Goal: Task Accomplishment & Management: Use online tool/utility

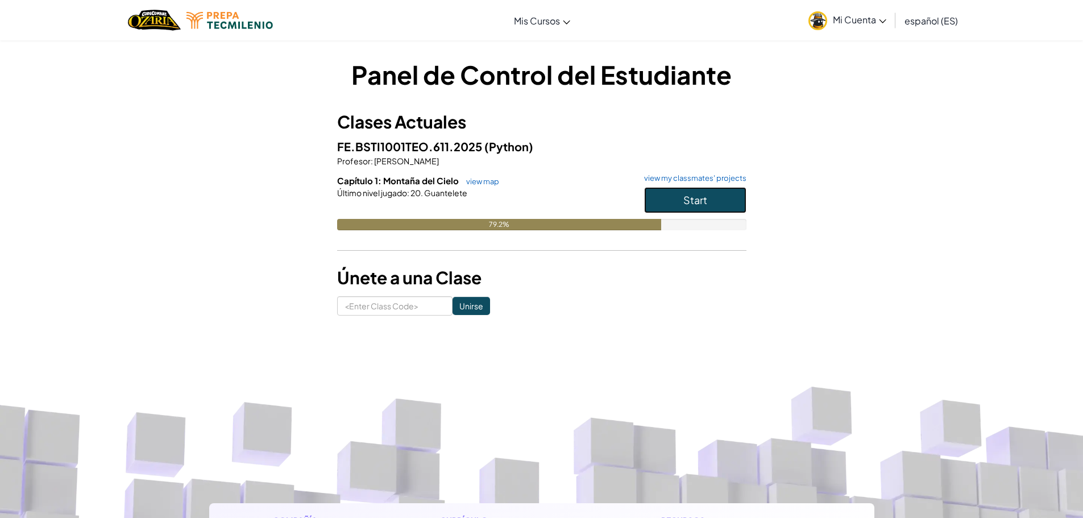
click at [685, 198] on span "Start" at bounding box center [696, 199] width 24 height 13
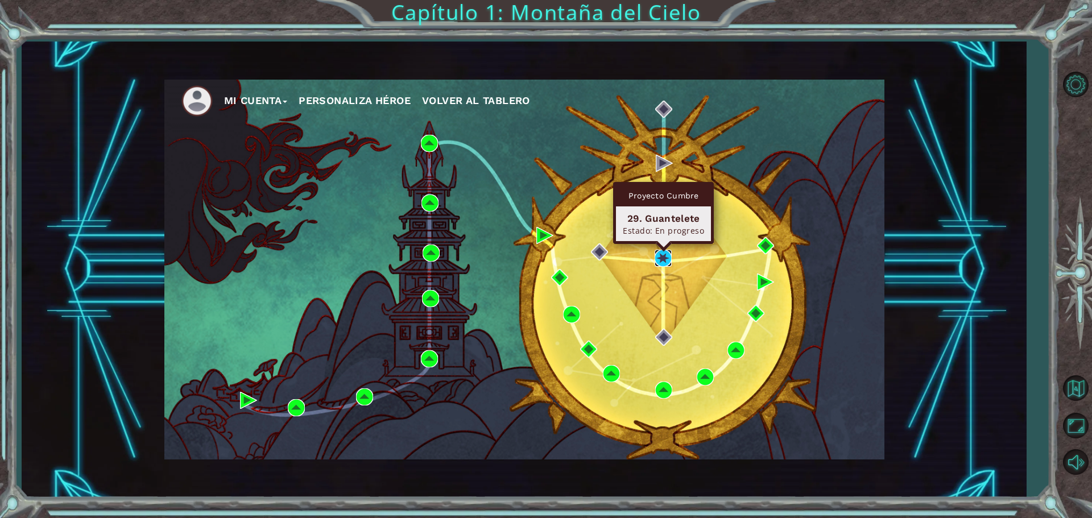
click at [660, 259] on img at bounding box center [663, 258] width 17 height 17
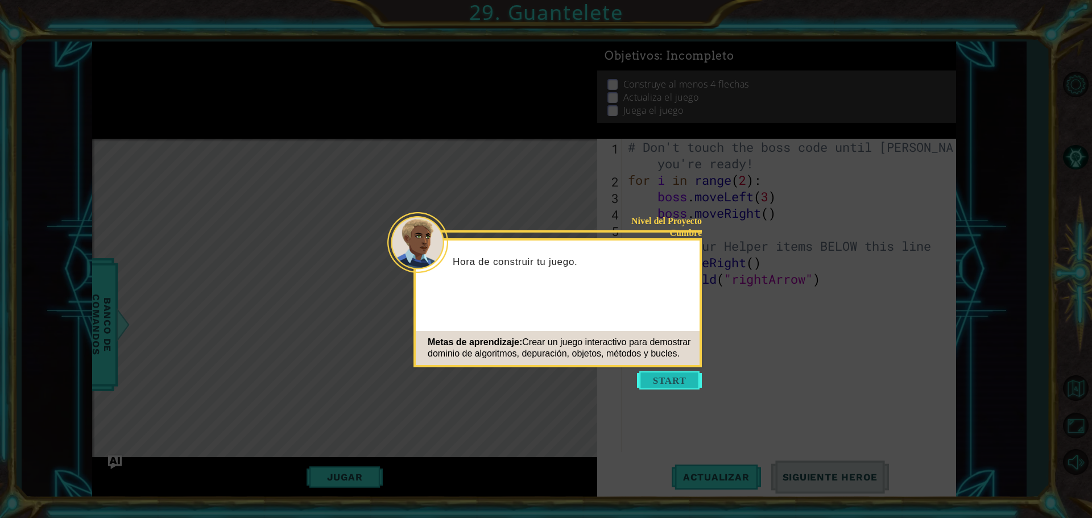
click at [684, 375] on button "Start" at bounding box center [669, 380] width 65 height 18
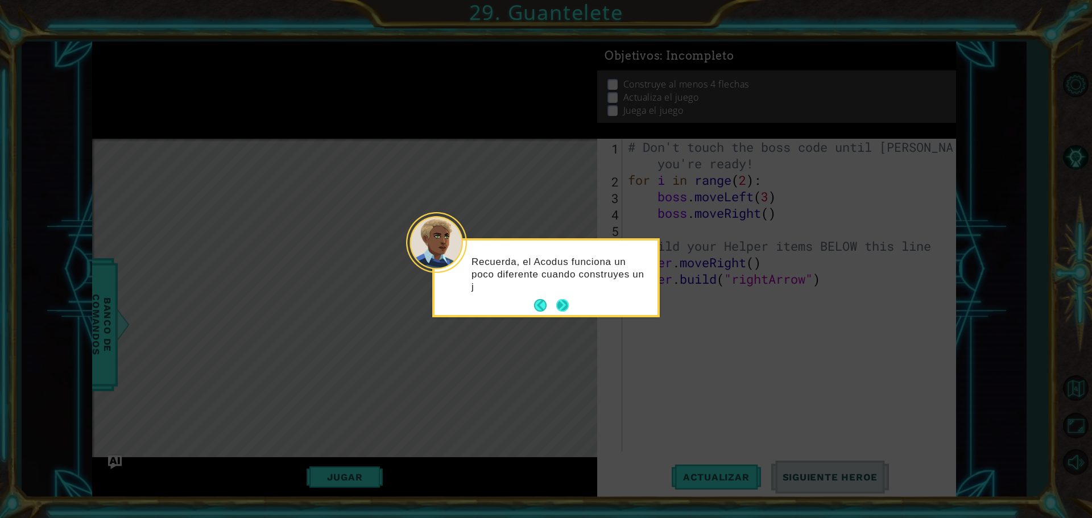
click at [564, 303] on button "Next" at bounding box center [563, 306] width 14 height 14
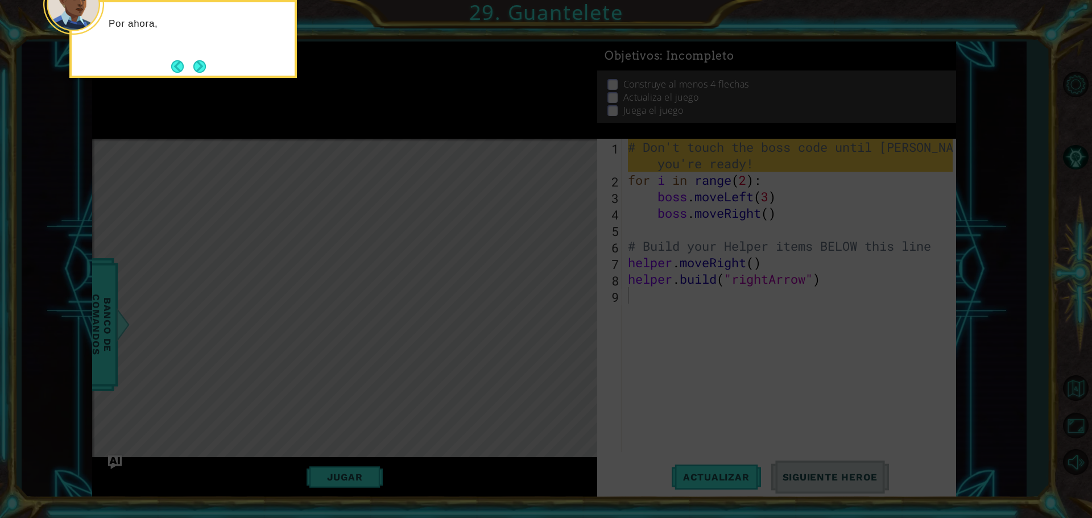
click at [563, 303] on icon at bounding box center [546, 77] width 1092 height 881
drag, startPoint x: 205, startPoint y: 92, endPoint x: 202, endPoint y: 78, distance: 13.4
click at [202, 78] on icon at bounding box center [546, 77] width 1092 height 881
click at [200, 63] on button "Next" at bounding box center [199, 66] width 13 height 13
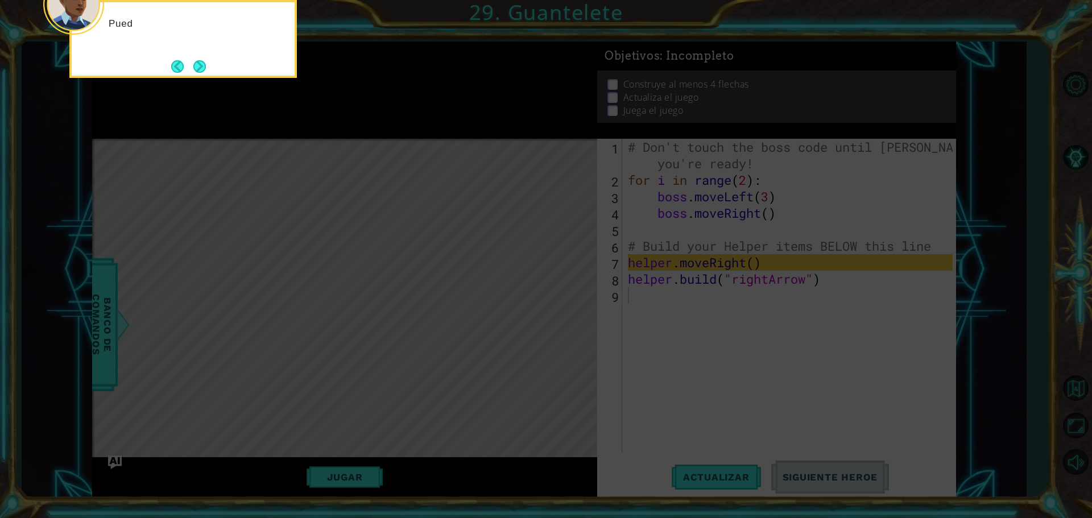
click at [200, 63] on button "Next" at bounding box center [199, 66] width 13 height 13
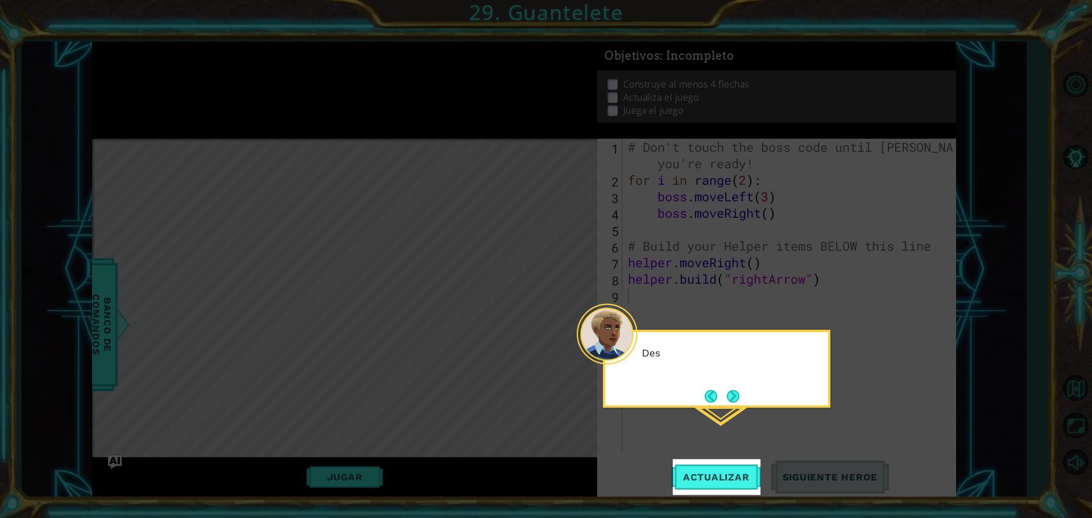
click at [200, 63] on icon at bounding box center [546, 259] width 1092 height 518
drag, startPoint x: 727, startPoint y: 381, endPoint x: 730, endPoint y: 388, distance: 7.9
click at [727, 382] on div "Después de añadir tu código, pulsa" at bounding box center [716, 359] width 223 height 45
click at [731, 391] on button "Next" at bounding box center [733, 396] width 13 height 13
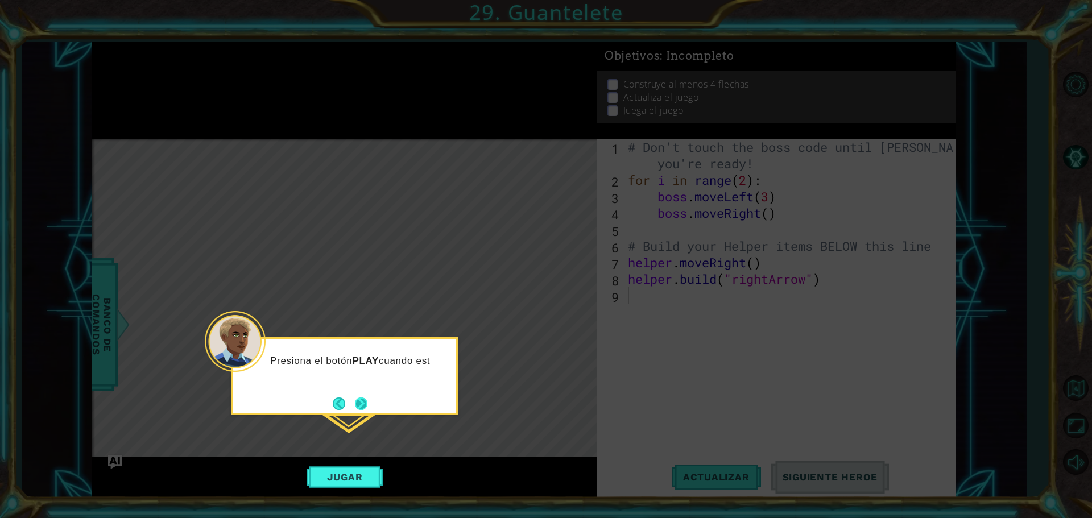
click at [355, 407] on button "Next" at bounding box center [361, 403] width 13 height 13
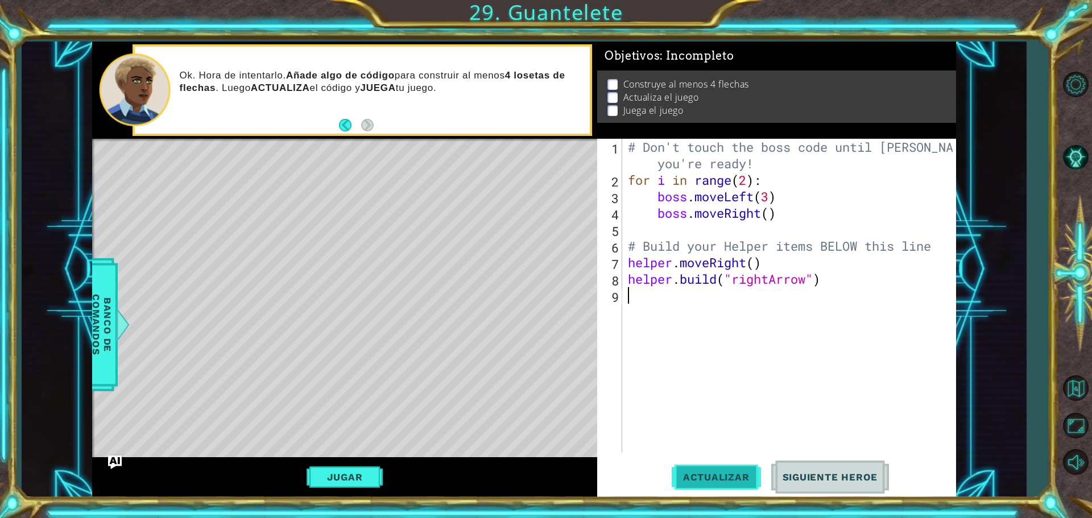
click at [735, 486] on button "Actualizar" at bounding box center [716, 477] width 89 height 36
type textarea "h"
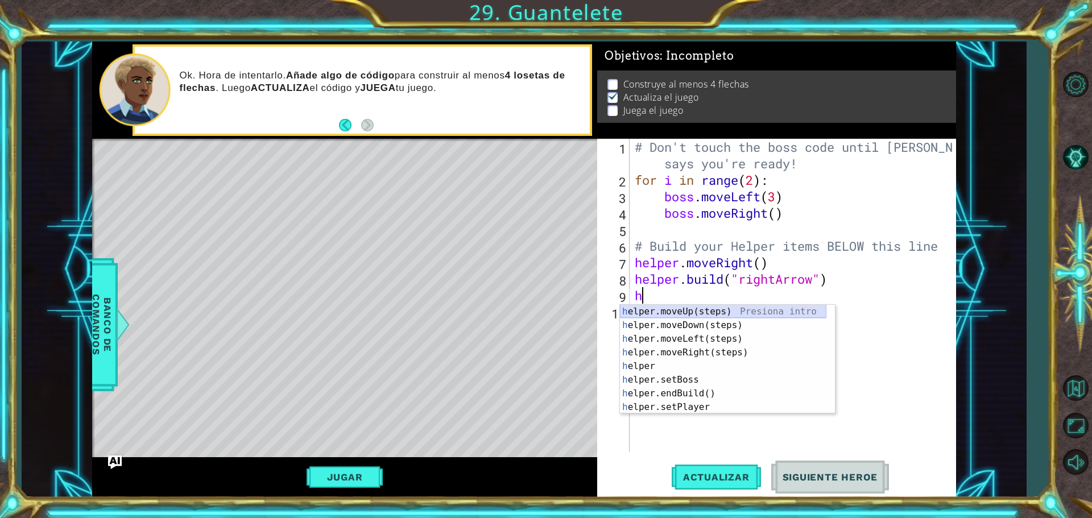
click at [717, 308] on div "h elper.moveUp(steps) Presiona intro h elper.moveDown(steps) Presiona intro h e…" at bounding box center [723, 373] width 206 height 137
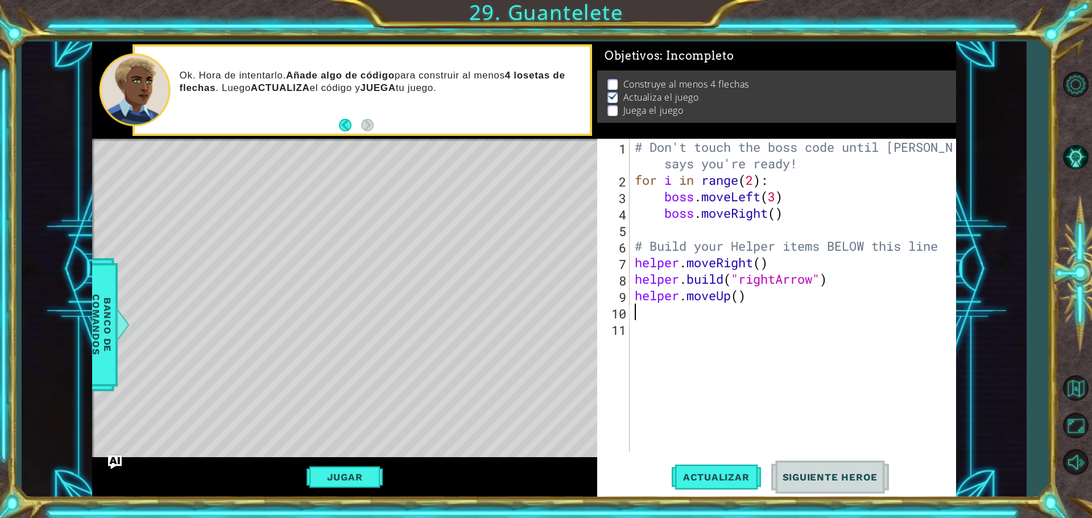
click at [741, 295] on div "# Don't touch the boss code until [PERSON_NAME] says you're ready! for i in ran…" at bounding box center [795, 320] width 326 height 363
type textarea "helper.moveUp(5)"
click at [795, 294] on div "# Don't touch the boss code until [PERSON_NAME] says you're ready! for i in ran…" at bounding box center [795, 320] width 326 height 363
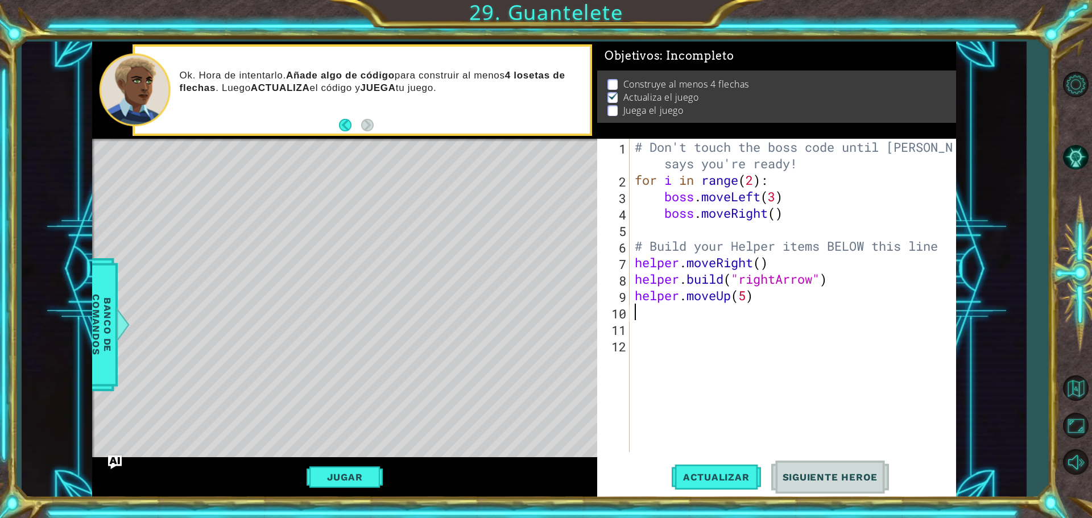
type textarea "h"
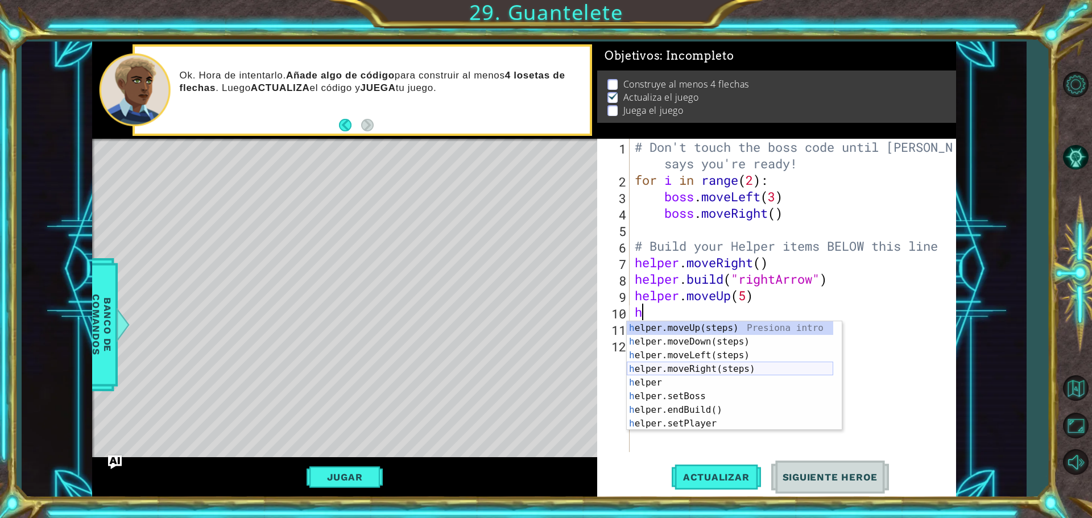
click at [723, 371] on div "h elper.moveUp(steps) Presiona intro h elper.moveDown(steps) Presiona intro h e…" at bounding box center [730, 389] width 206 height 137
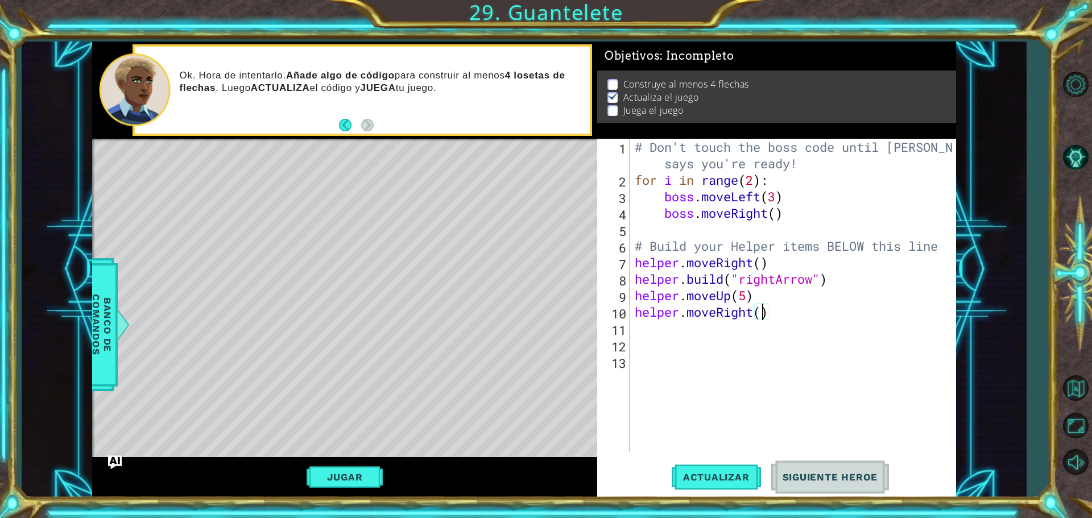
click at [765, 318] on div "# Don't touch the boss code until [PERSON_NAME] says you're ready! for i in ran…" at bounding box center [795, 320] width 326 height 363
type textarea "helper.moveRight(4)"
click at [817, 354] on div "# Don't touch the boss code until [PERSON_NAME] says you're ready! for i in ran…" at bounding box center [795, 320] width 326 height 363
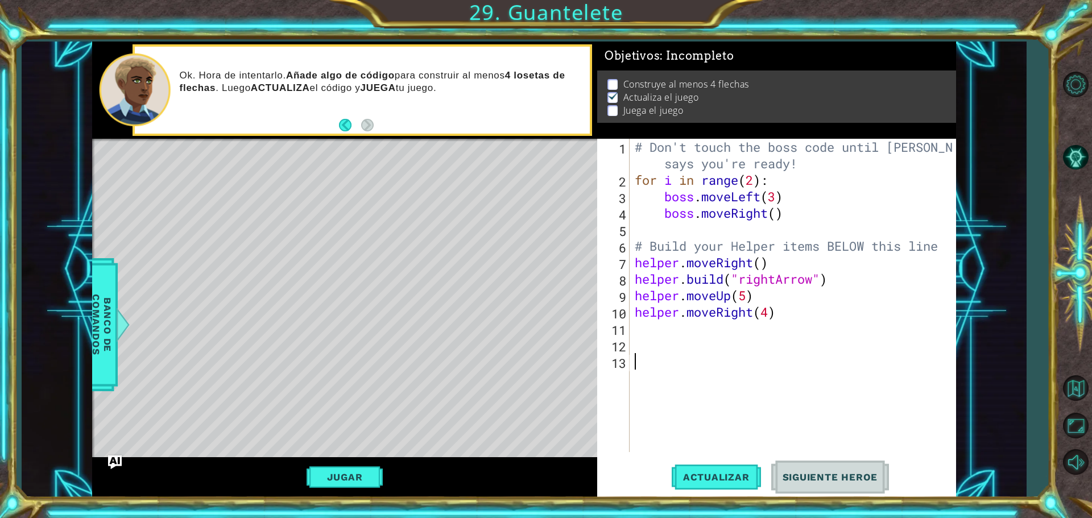
click at [731, 329] on div "# Don't touch the boss code until [PERSON_NAME] says you're ready! for i in ran…" at bounding box center [795, 320] width 326 height 363
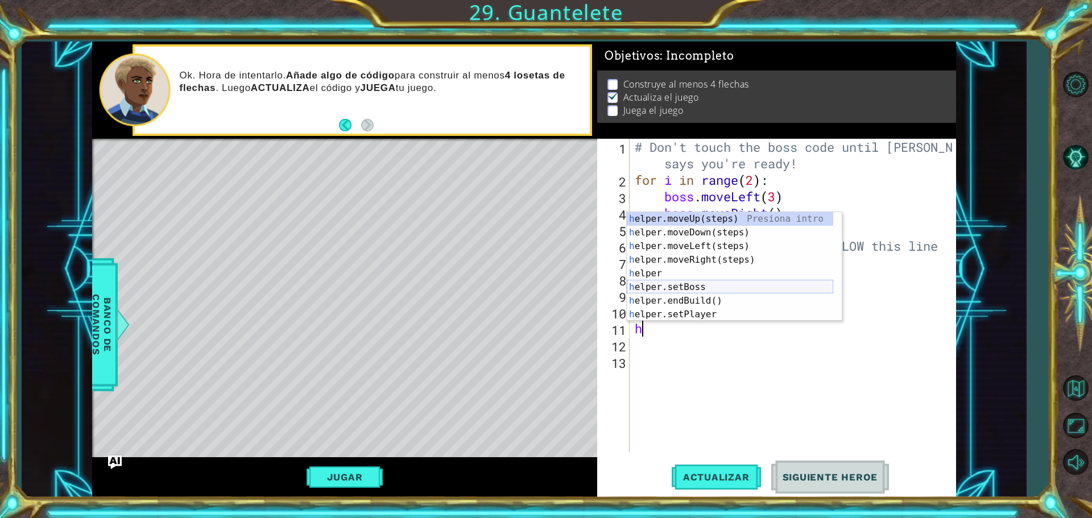
click at [710, 282] on div "h elper.moveUp(steps) Presiona intro h elper.moveDown(steps) Presiona intro h e…" at bounding box center [730, 280] width 206 height 137
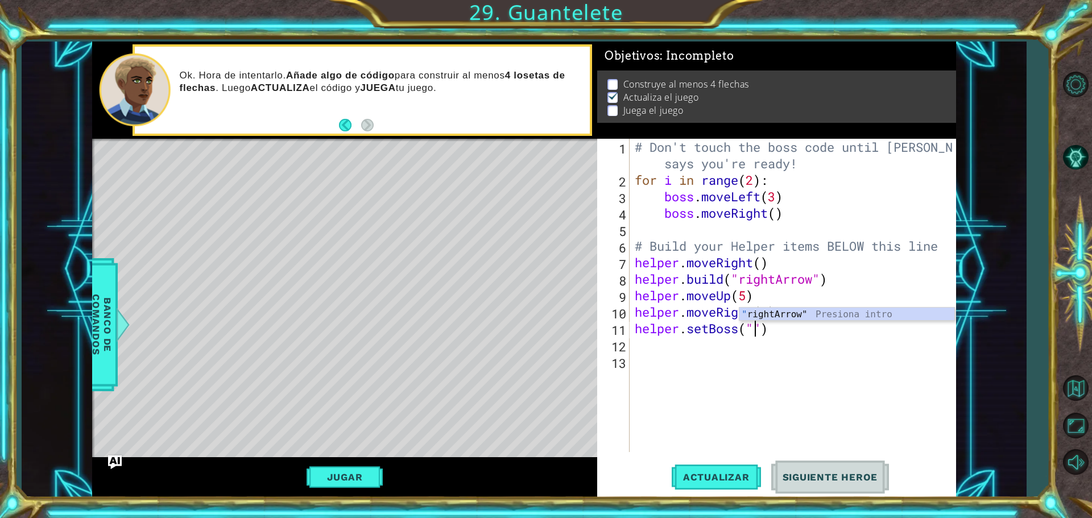
type textarea "helper.setB")"
click at [745, 337] on div "# Don't touch the boss code until [PERSON_NAME] says you're ready! for i in ran…" at bounding box center [795, 320] width 326 height 363
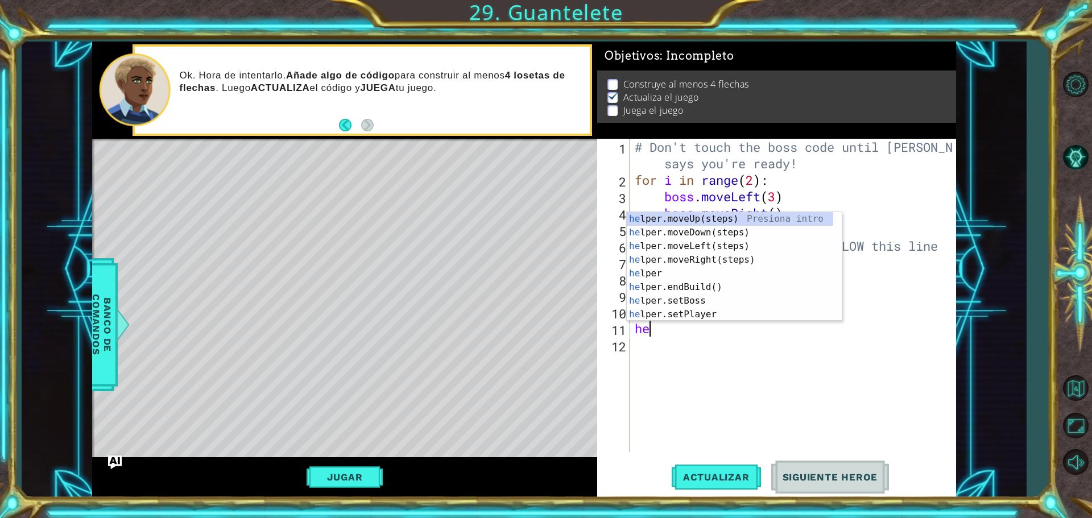
type textarea "h"
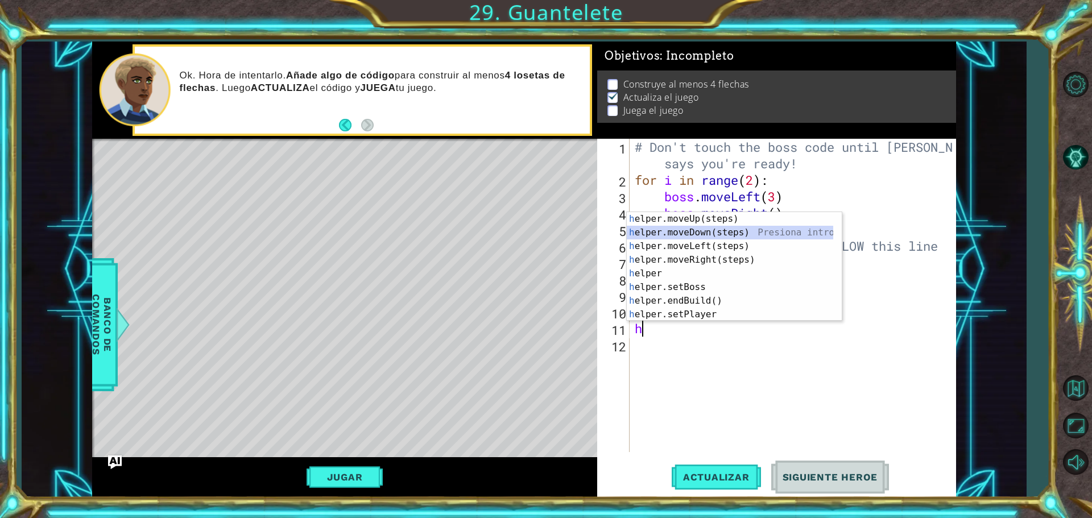
click at [710, 229] on div "h elper.moveUp(steps) Presiona intro h elper.moveDown(steps) Presiona intro h e…" at bounding box center [730, 280] width 206 height 137
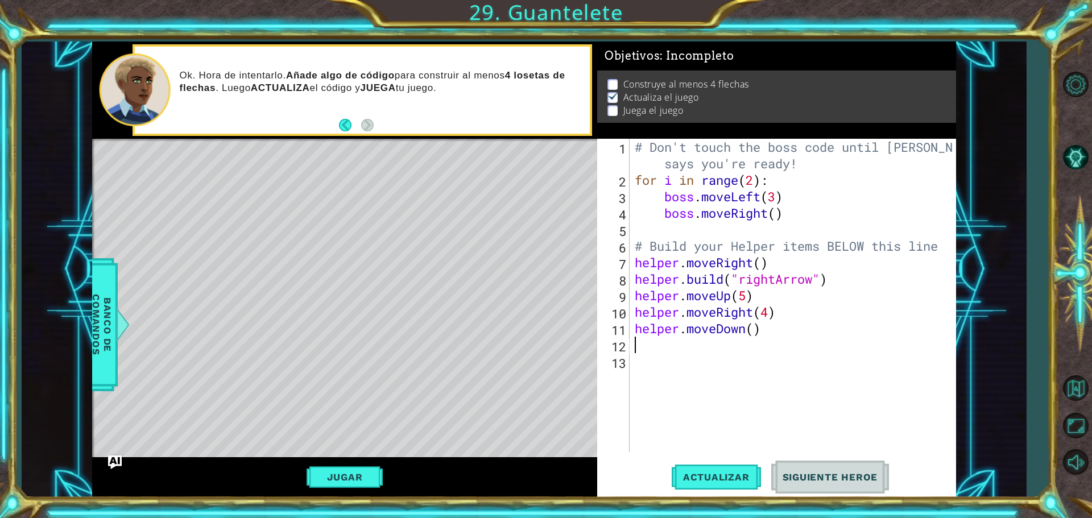
type textarea "h"
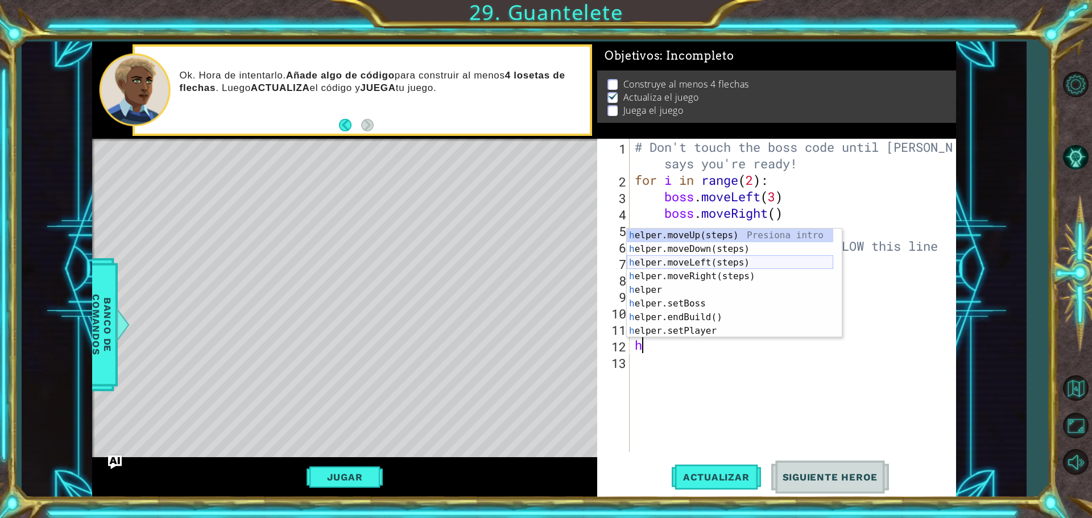
click at [726, 264] on div "h elper.moveUp(steps) Presiona intro h elper.moveDown(steps) Presiona intro h e…" at bounding box center [730, 297] width 206 height 137
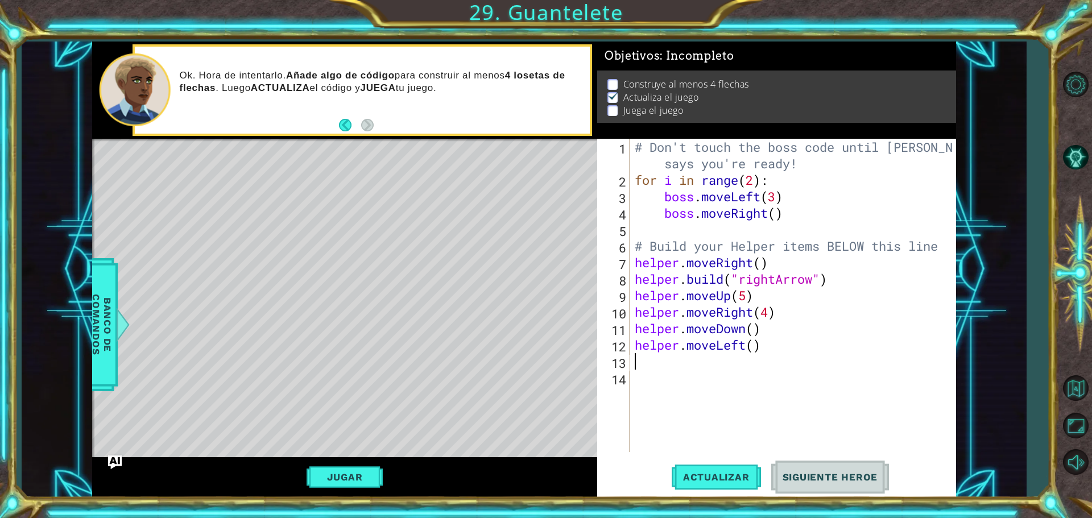
type textarea "h"
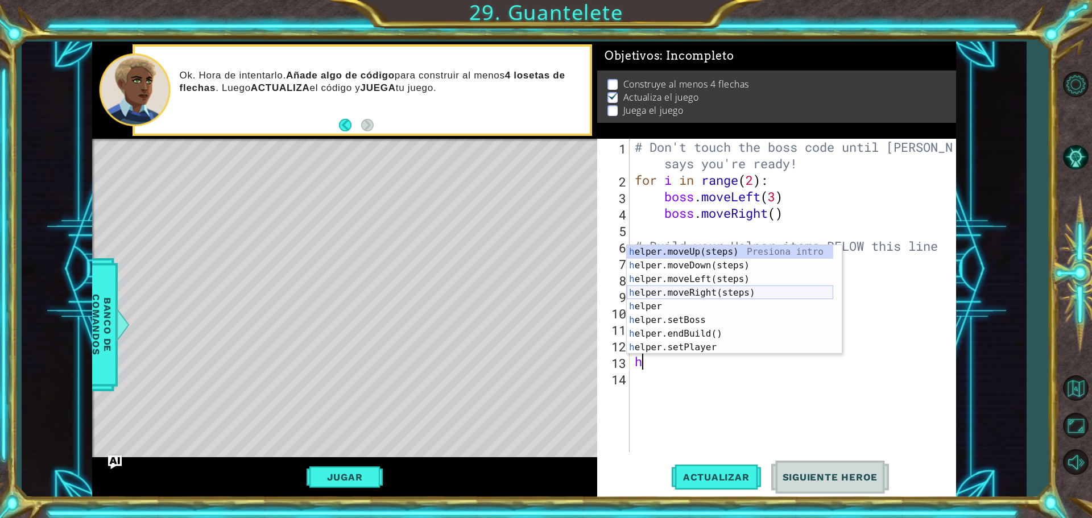
click at [722, 298] on div "h elper.moveUp(steps) Presiona intro h elper.moveDown(steps) Presiona intro h e…" at bounding box center [730, 313] width 206 height 137
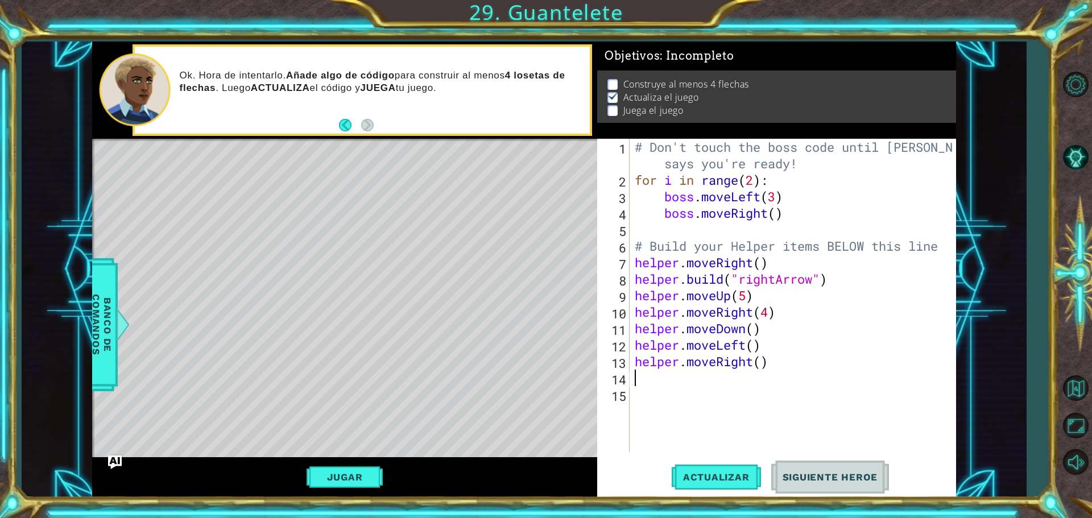
click at [801, 462] on button "Siguiente Heroe" at bounding box center [830, 477] width 118 height 36
click at [827, 474] on span "Siguiente Heroe" at bounding box center [830, 477] width 118 height 11
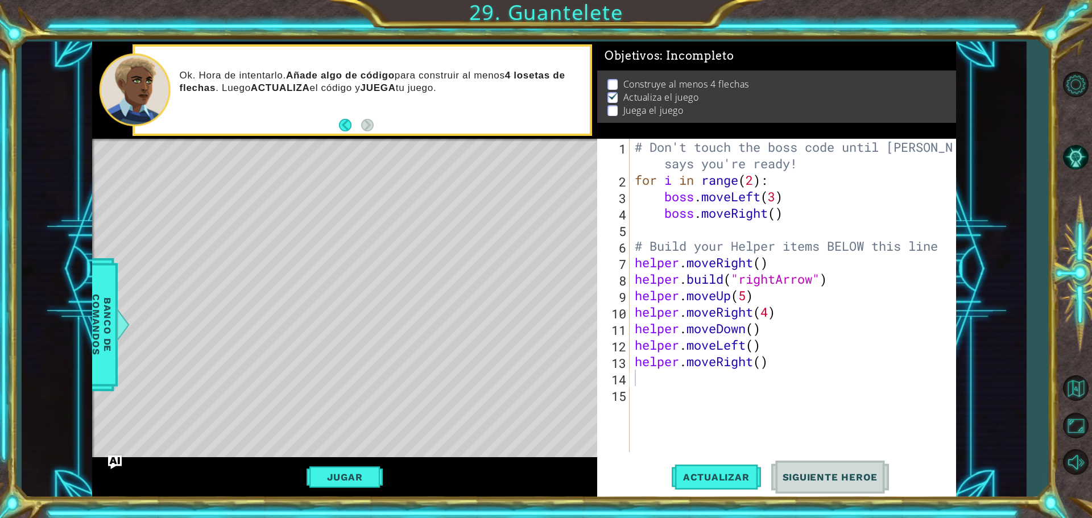
click at [827, 474] on span "Siguiente Heroe" at bounding box center [830, 477] width 118 height 11
click at [746, 468] on button "Actualizar" at bounding box center [716, 477] width 89 height 36
click at [371, 478] on button "Jugar" at bounding box center [345, 477] width 77 height 22
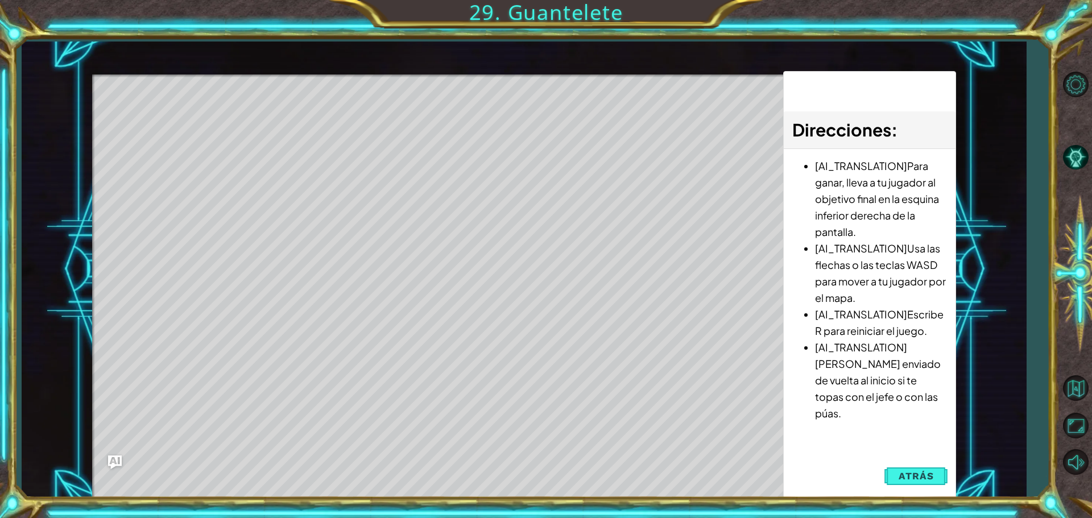
drag, startPoint x: 498, startPoint y: 201, endPoint x: 506, endPoint y: 179, distance: 24.1
click at [496, 175] on div "Level Map" at bounding box center [355, 242] width 526 height 335
click at [257, 157] on div "Level Map" at bounding box center [355, 242] width 526 height 335
drag, startPoint x: 169, startPoint y: 127, endPoint x: 260, endPoint y: 120, distance: 91.3
click at [259, 120] on div "Level Map" at bounding box center [355, 242] width 526 height 335
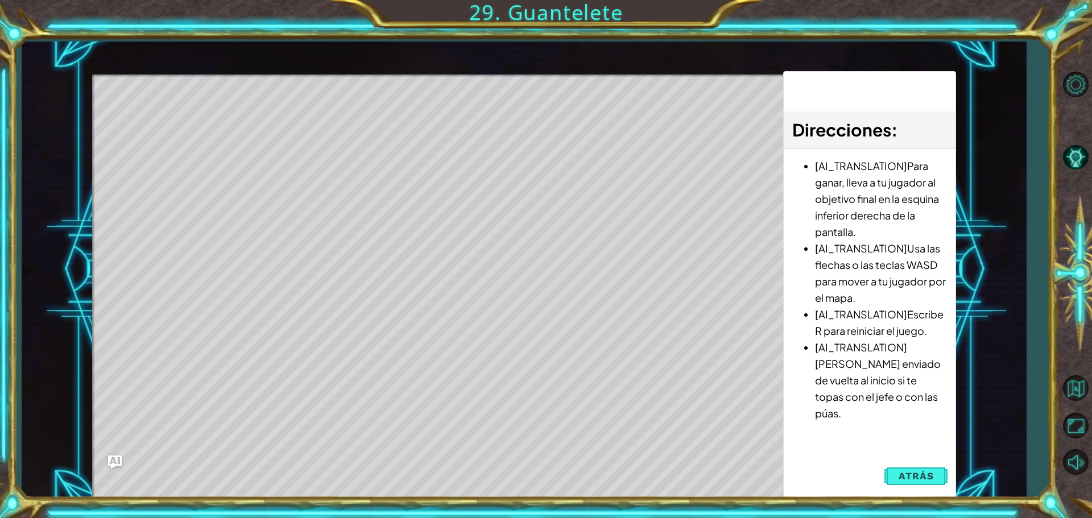
click at [265, 121] on div "Level Map" at bounding box center [355, 242] width 526 height 335
click at [147, 199] on div "Level Map" at bounding box center [355, 242] width 526 height 335
click at [941, 481] on button "Atrás" at bounding box center [915, 476] width 63 height 23
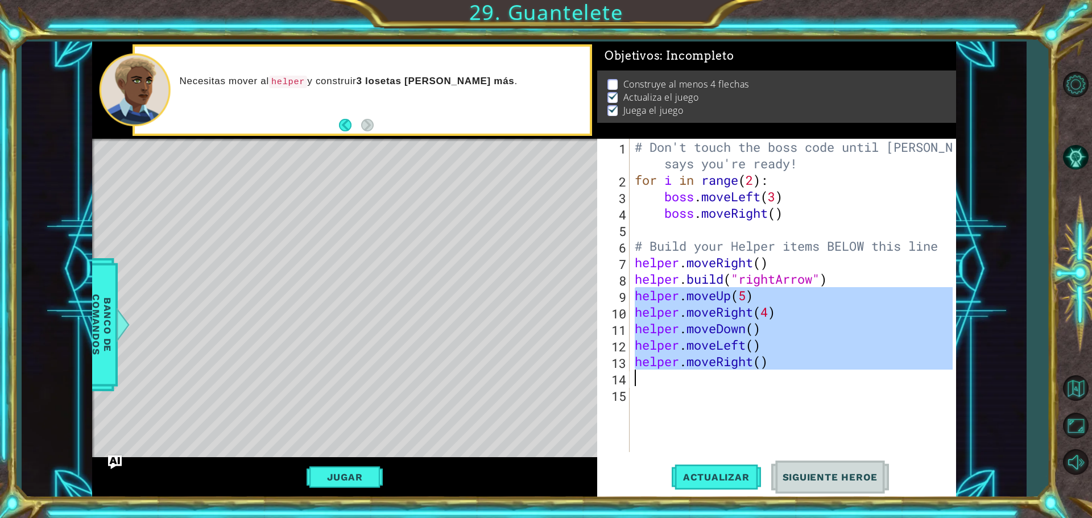
drag, startPoint x: 633, startPoint y: 296, endPoint x: 770, endPoint y: 378, distance: 159.4
click at [770, 378] on div "# Don't touch the boss code until [PERSON_NAME] says you're ready! for i in ran…" at bounding box center [795, 320] width 326 height 363
type textarea "helper.moveRight()"
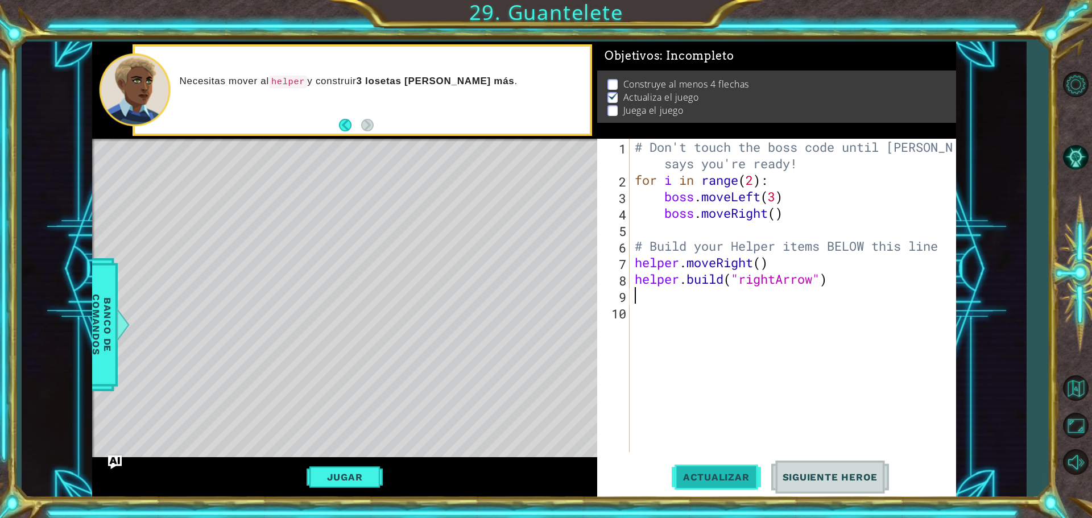
click at [753, 472] on span "Actualizar" at bounding box center [716, 477] width 89 height 11
click at [741, 477] on span "Actualizar" at bounding box center [716, 477] width 89 height 11
click at [697, 477] on span "Actualizar" at bounding box center [716, 477] width 89 height 11
click at [294, 177] on div "Level Map" at bounding box center [355, 306] width 526 height 335
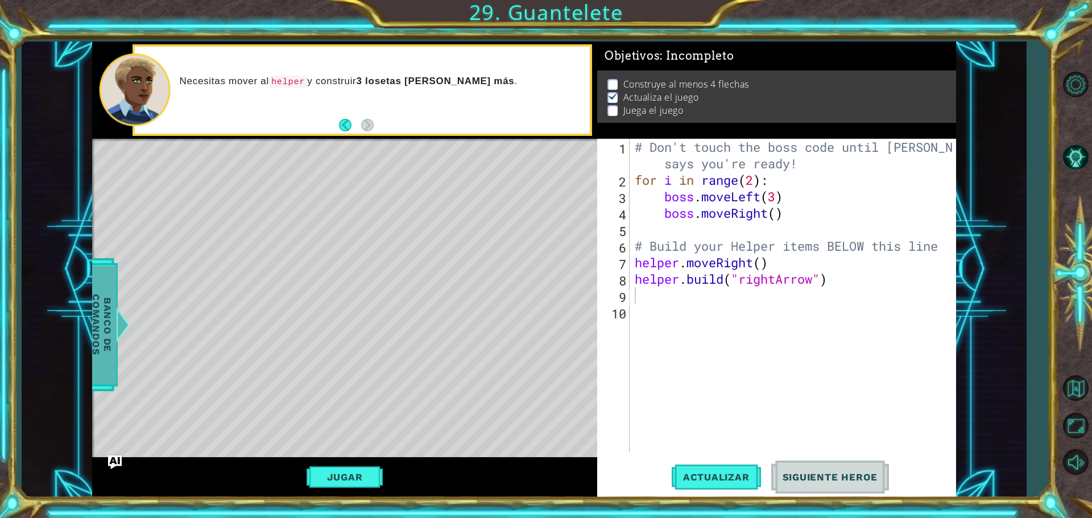
click at [99, 291] on span "Banco de comandos" at bounding box center [102, 325] width 30 height 118
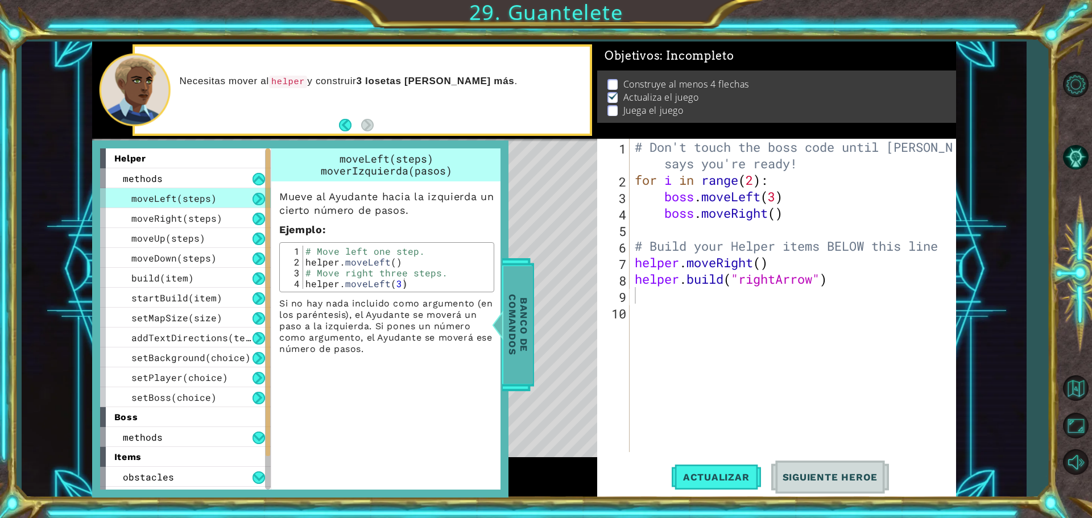
click at [505, 266] on span "Banco de comandos" at bounding box center [518, 325] width 30 height 118
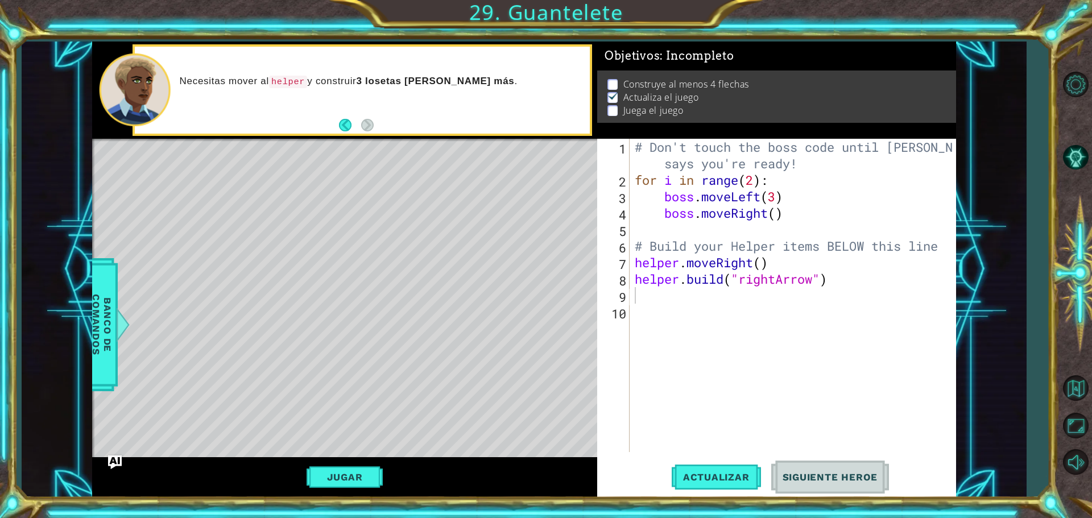
click at [708, 293] on div "# Don't touch the boss code until [PERSON_NAME] says you're ready! for i in ran…" at bounding box center [795, 320] width 326 height 363
click at [732, 485] on button "Actualizar" at bounding box center [716, 477] width 89 height 36
click at [745, 468] on button "Actualizar" at bounding box center [716, 477] width 89 height 36
click at [352, 469] on button "Jugar" at bounding box center [345, 477] width 77 height 22
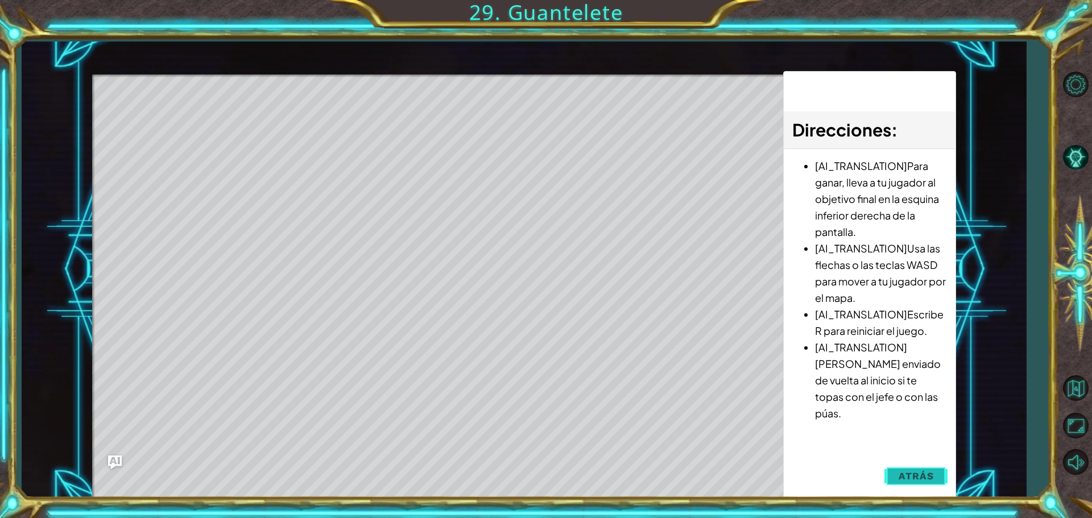
click at [926, 470] on span "Atrás" at bounding box center [916, 475] width 35 height 11
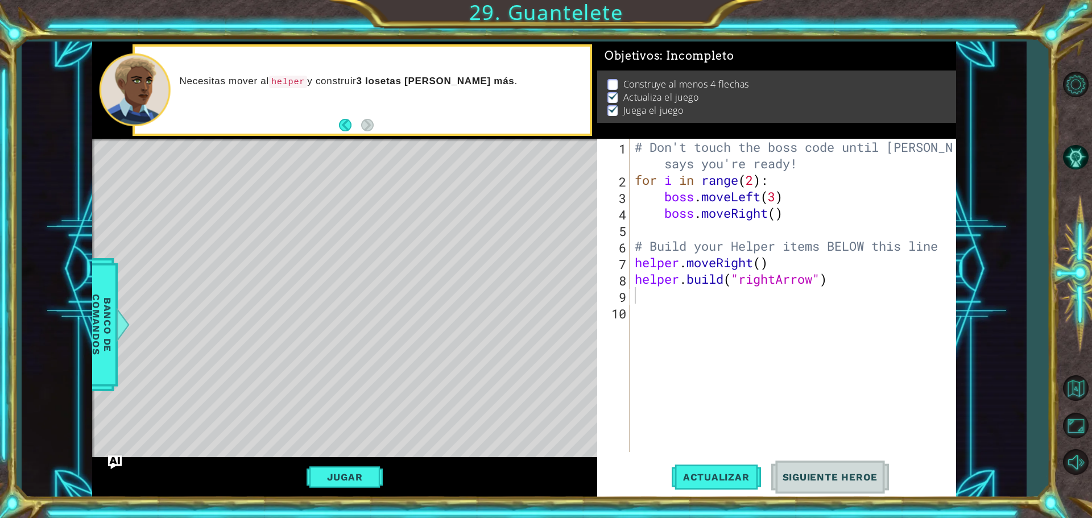
click at [797, 219] on div "# Don't touch the boss code until [PERSON_NAME] says you're ready! for i in ran…" at bounding box center [795, 320] width 326 height 363
click at [783, 200] on div "# Don't touch the boss code until [PERSON_NAME] says you're ready! for i in ran…" at bounding box center [795, 320] width 326 height 363
type textarea "boss.moveLeft(3)"
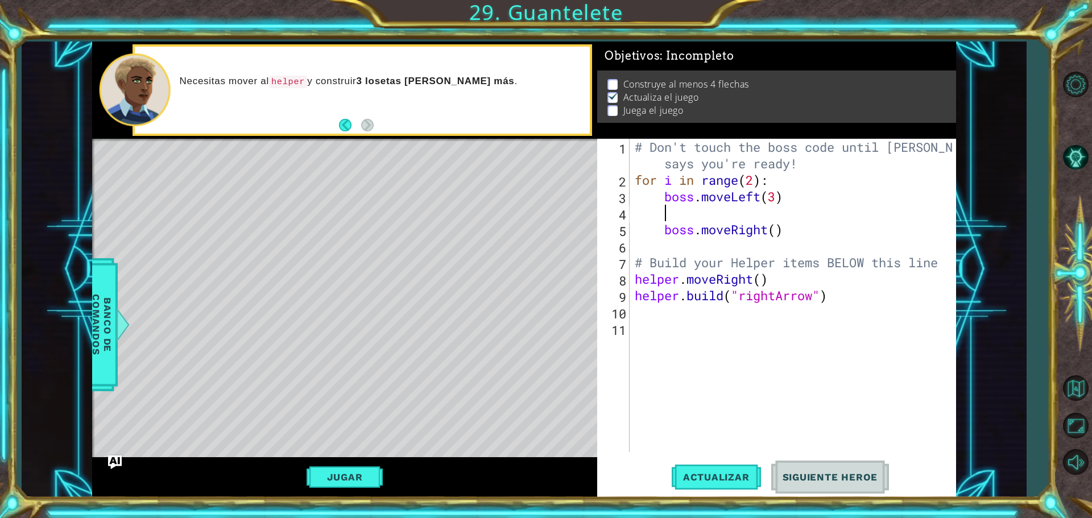
type textarea "b"
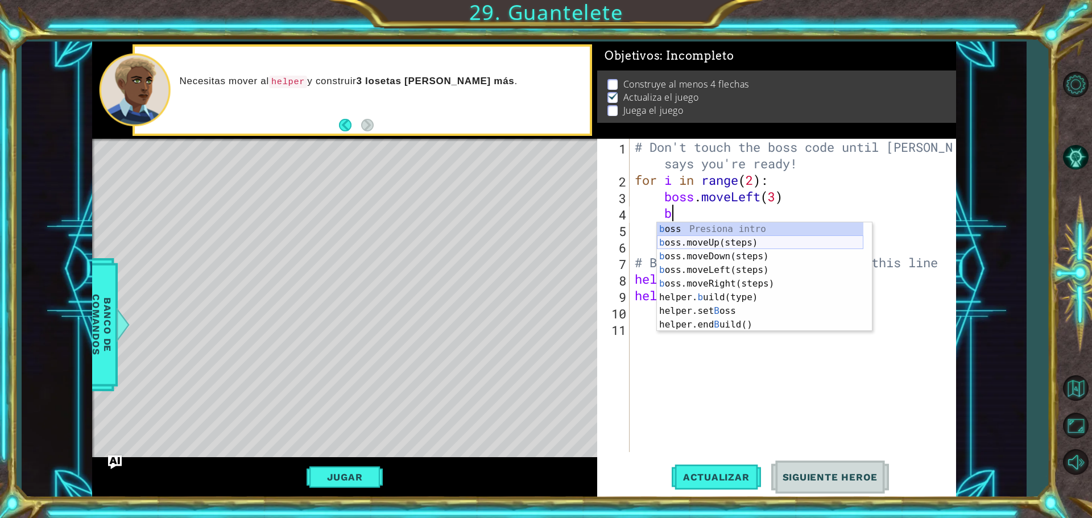
click at [749, 245] on div "b oss Presiona intro b oss.moveUp(steps) Presiona intro b oss.moveDown(steps) P…" at bounding box center [760, 290] width 206 height 137
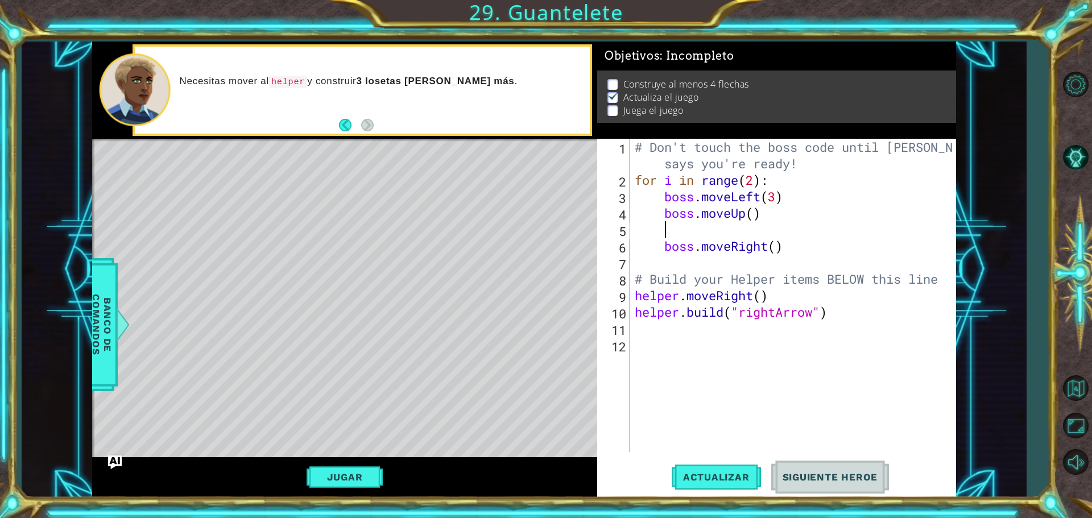
scroll to position [0, 0]
type textarea "boss.moveUp()"
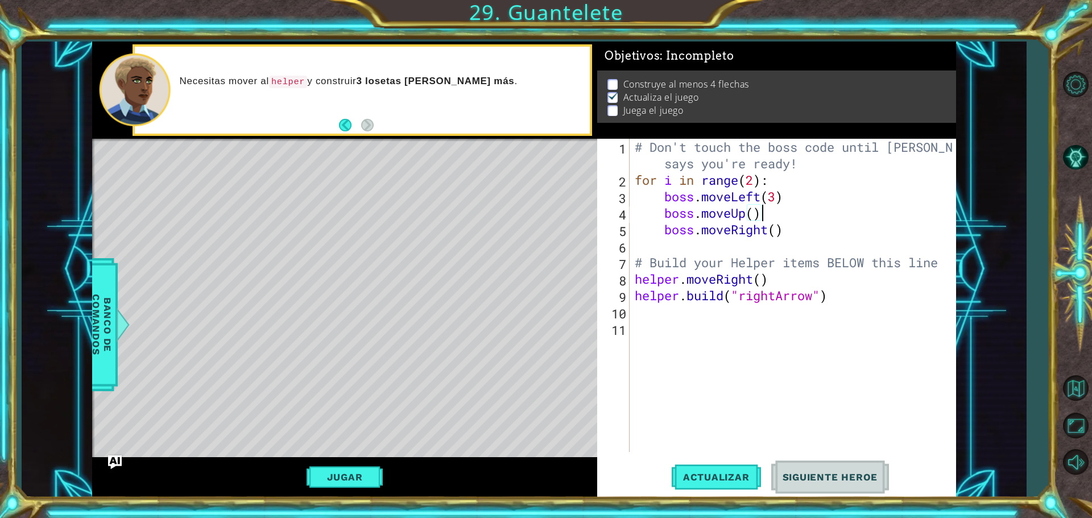
click at [787, 239] on div "# Don't touch the boss code until [PERSON_NAME] says you're ready! for i in ran…" at bounding box center [795, 320] width 326 height 363
click at [793, 224] on div "# Don't touch the boss code until [PERSON_NAME] says you're ready! for i in ran…" at bounding box center [795, 320] width 326 height 363
type textarea "boss.moveRight()"
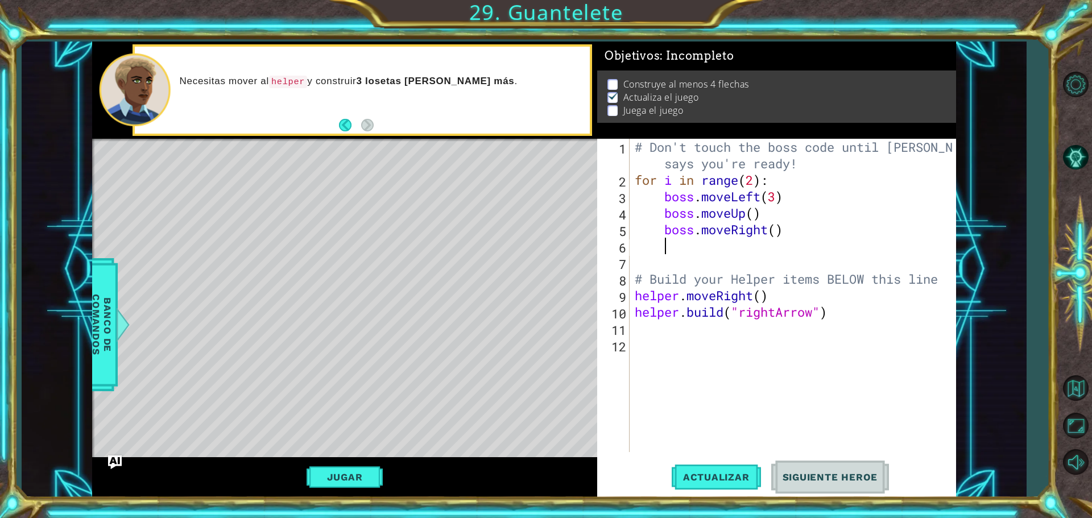
type textarea "b"
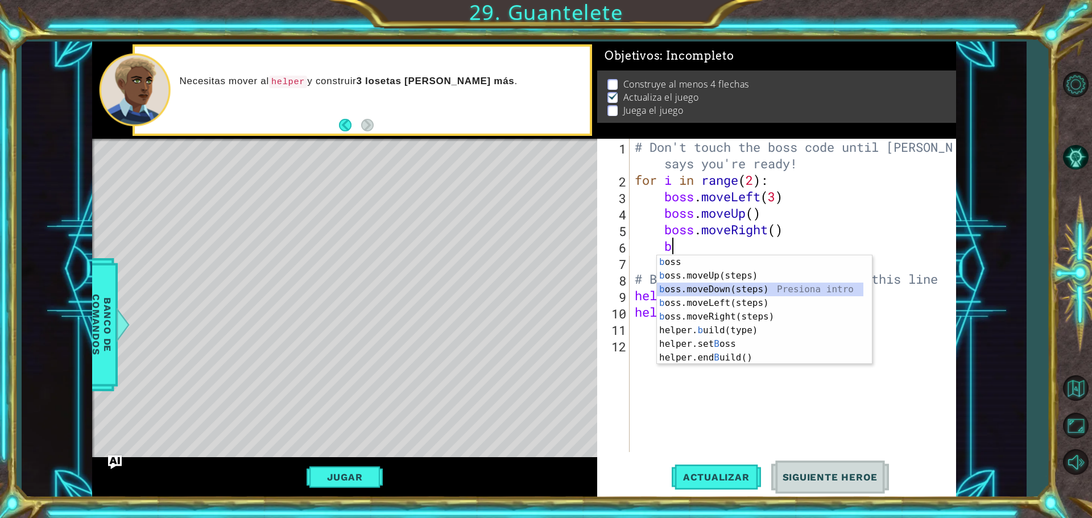
click at [771, 285] on div "b oss Presiona intro b oss.moveUp(steps) Presiona intro b oss.moveDown(steps) P…" at bounding box center [760, 323] width 206 height 137
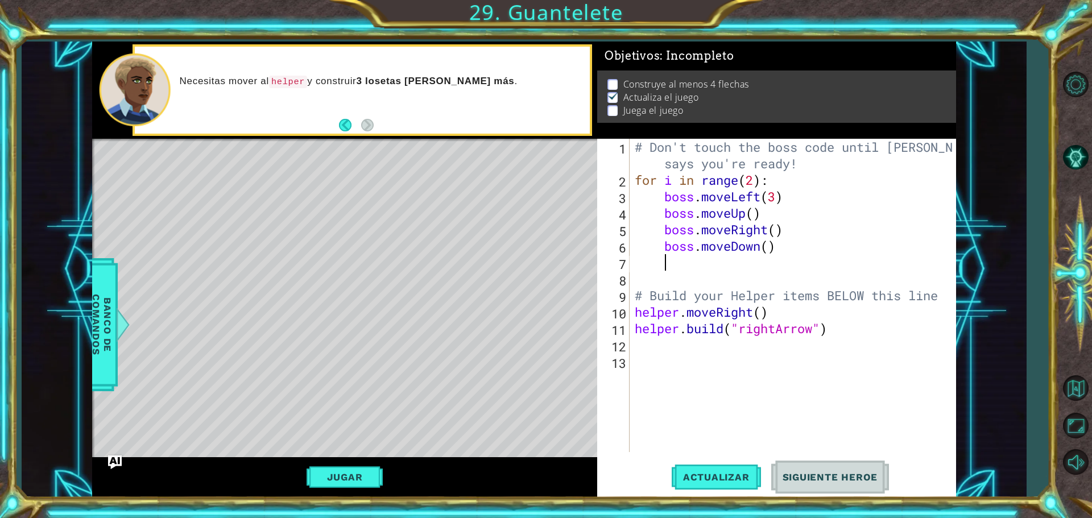
click at [756, 211] on div "# Don't touch the boss code until [PERSON_NAME] says you're ready! for i in ran…" at bounding box center [795, 320] width 326 height 363
click at [775, 226] on div "# Don't touch the boss code until [PERSON_NAME] says you're ready! for i in ran…" at bounding box center [795, 320] width 326 height 363
click at [709, 482] on span "Actualizar" at bounding box center [716, 477] width 89 height 11
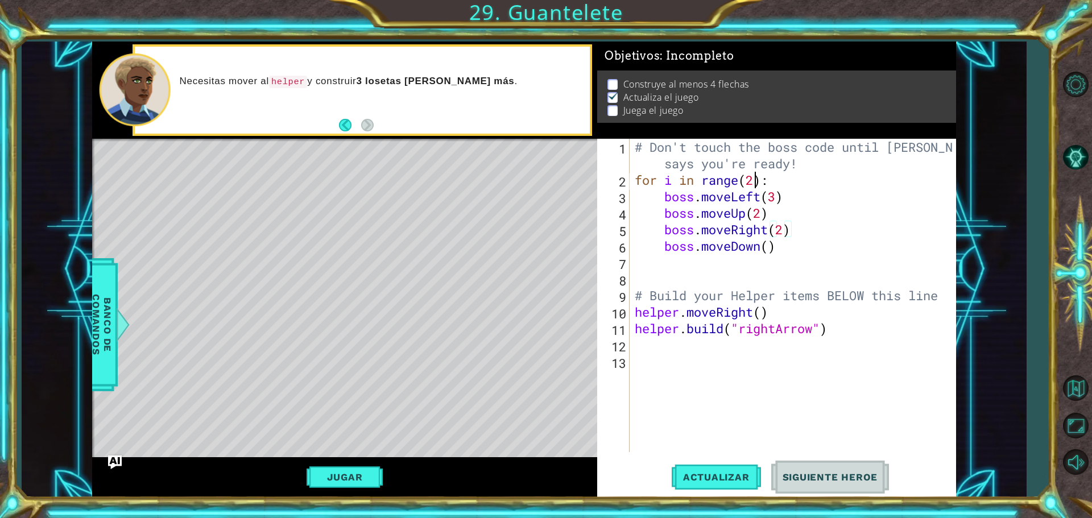
click at [754, 177] on div "# Don't touch the boss code until [PERSON_NAME] says you're ready! for i in ran…" at bounding box center [795, 320] width 326 height 363
type textarea "for i in range(3):"
click at [733, 472] on span "Actualizar" at bounding box center [716, 477] width 89 height 11
click at [313, 469] on button "Jugar" at bounding box center [345, 477] width 77 height 22
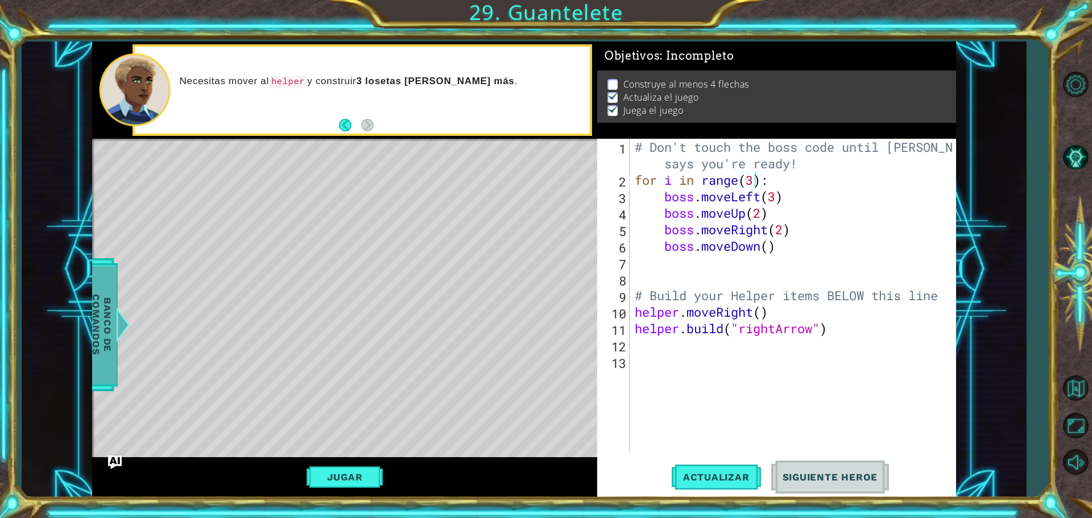
click at [102, 282] on span "Banco de comandos" at bounding box center [102, 325] width 30 height 118
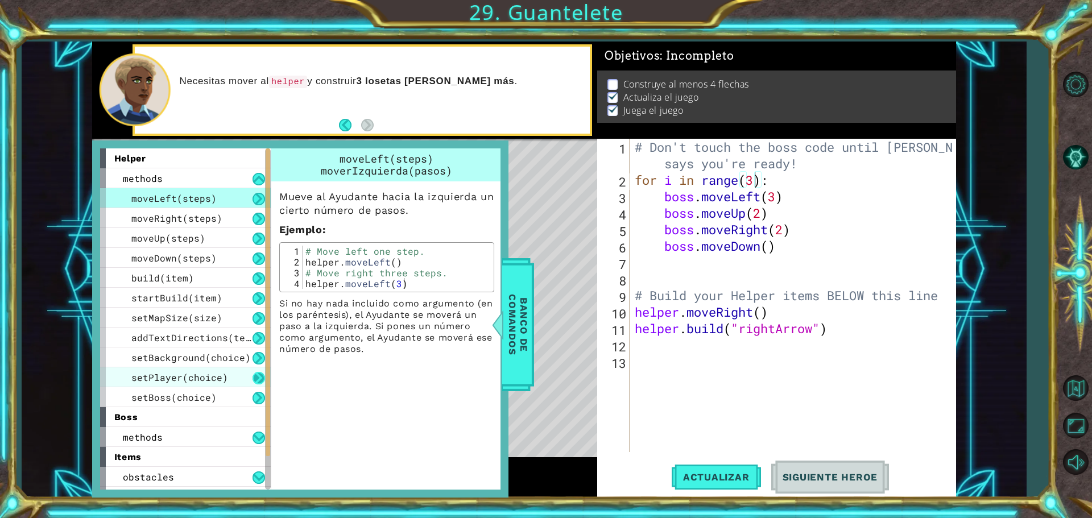
click at [254, 376] on button at bounding box center [259, 378] width 13 height 13
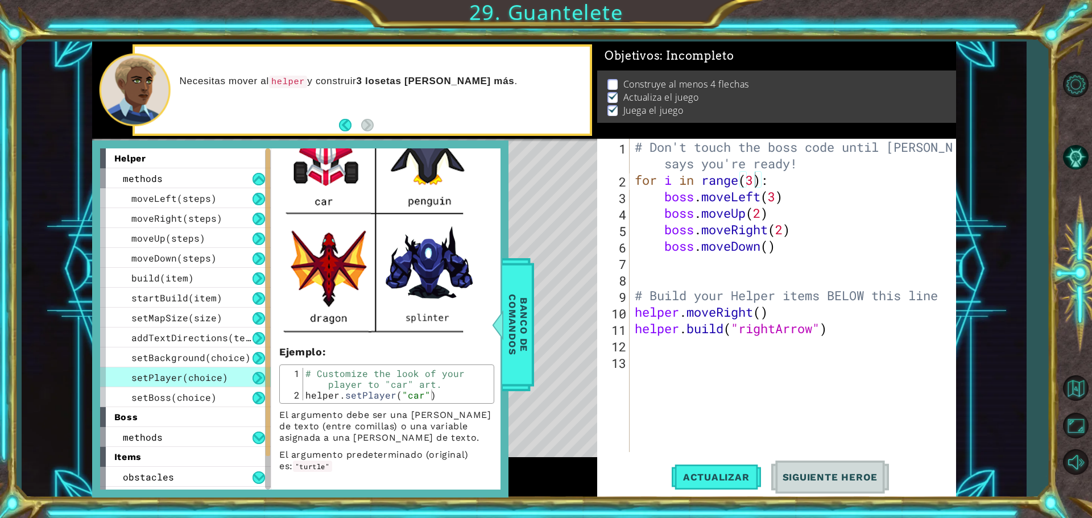
scroll to position [400, 0]
click at [518, 296] on span "Banco de comandos" at bounding box center [518, 325] width 30 height 118
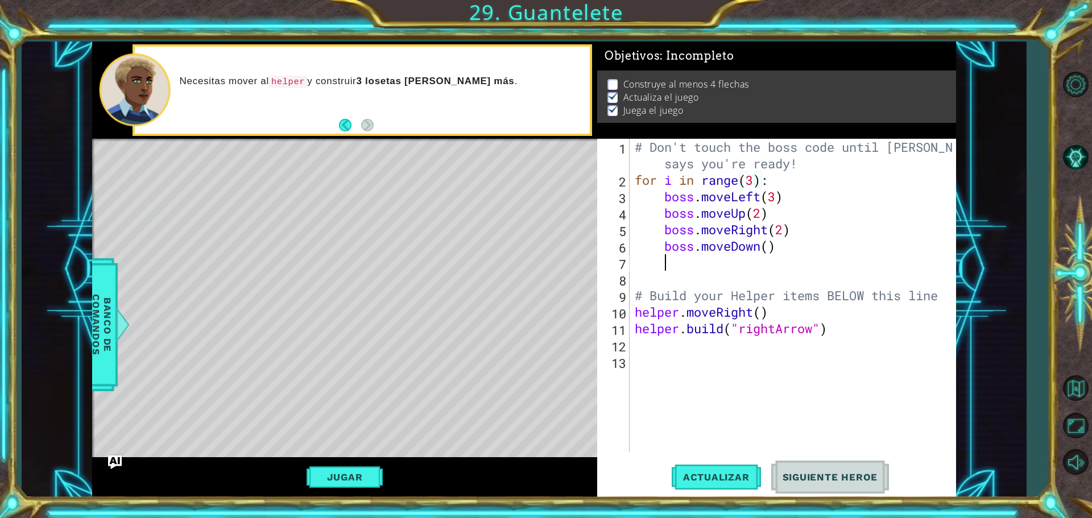
scroll to position [0, 1]
click at [829, 259] on div "# Don't touch the boss code until [PERSON_NAME] says you're ready! for i in ran…" at bounding box center [795, 320] width 326 height 363
click at [734, 331] on div "# Don't touch the boss code until [PERSON_NAME] says you're ready! for i in ran…" at bounding box center [795, 320] width 326 height 363
click at [773, 323] on div "# Don't touch the boss code until [PERSON_NAME] says you're ready! for i in ran…" at bounding box center [795, 320] width 326 height 363
click at [812, 316] on div "# Don't touch the boss code until [PERSON_NAME] says you're ready! for i in ran…" at bounding box center [795, 320] width 326 height 363
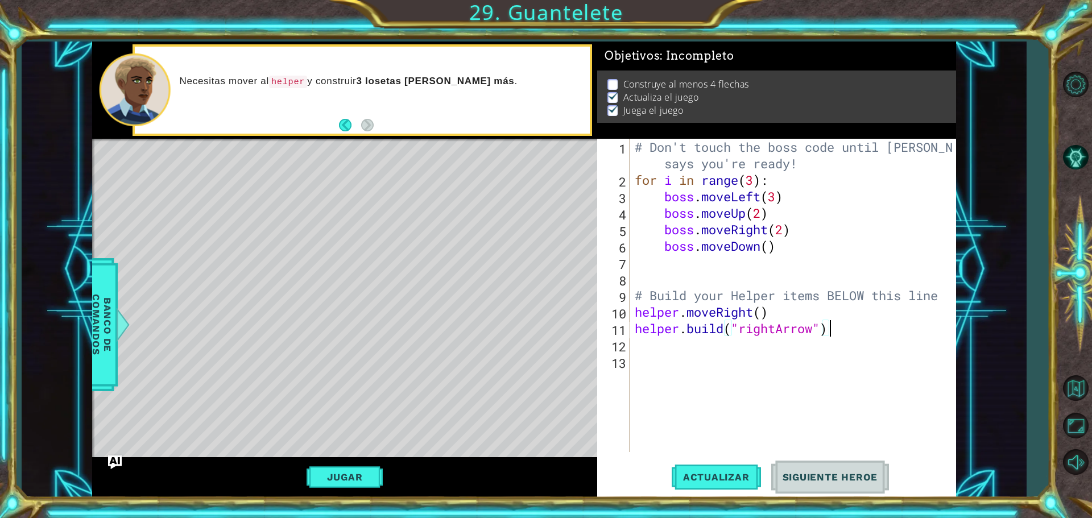
click at [856, 328] on div "# Don't touch the boss code until [PERSON_NAME] says you're ready! for i in ran…" at bounding box center [795, 320] width 326 height 363
type textarea "[DOMAIN_NAME]("rightArrow")"
type textarea "h"
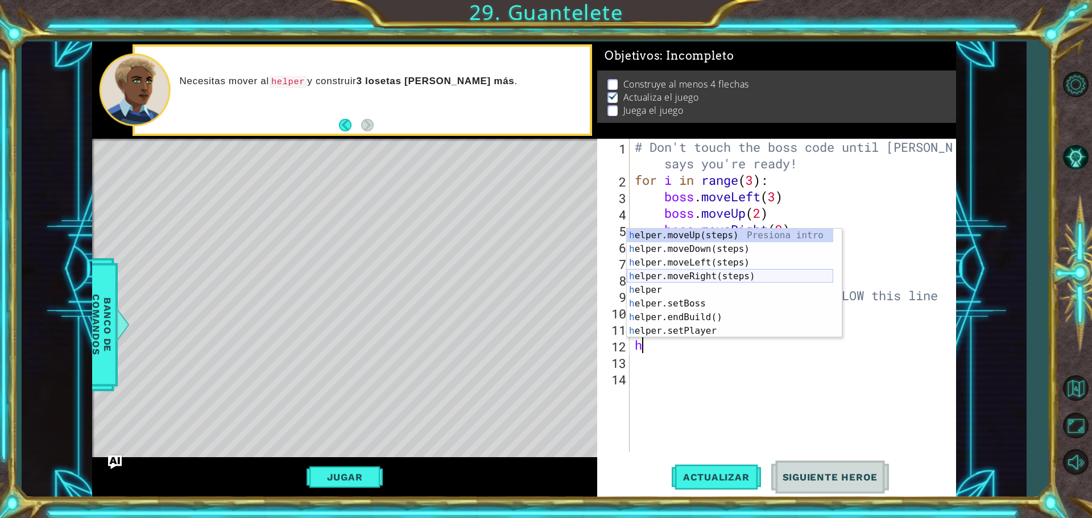
click at [742, 275] on div "h elper.moveUp(steps) Presiona intro h elper.moveDown(steps) Presiona intro h e…" at bounding box center [730, 297] width 206 height 137
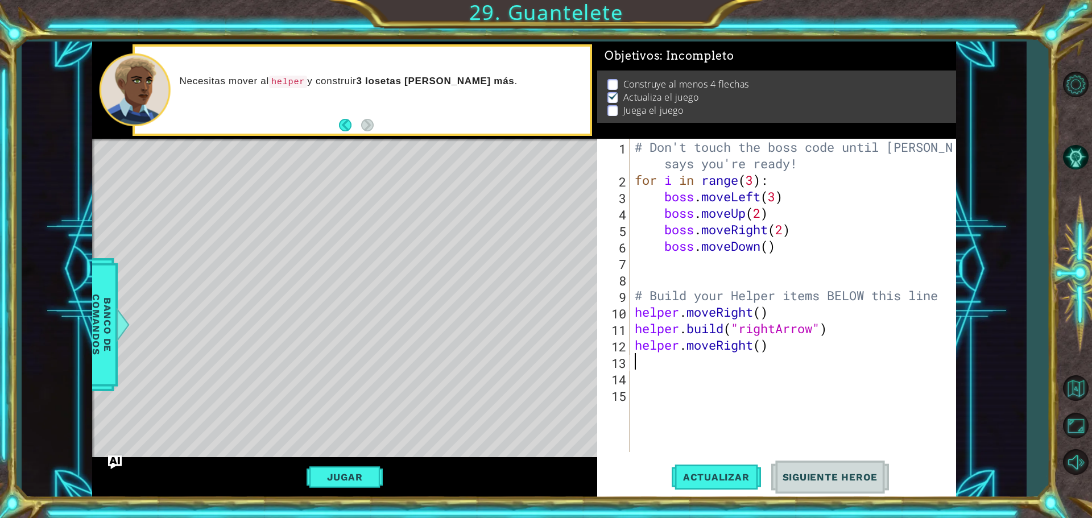
click at [760, 353] on div "# Don't touch the boss code until [PERSON_NAME] says you're ready! for i in ran…" at bounding box center [795, 320] width 326 height 363
click at [762, 348] on div "# Don't touch the boss code until [PERSON_NAME] says you're ready! for i in ran…" at bounding box center [795, 320] width 326 height 363
type textarea "helper.moveRight(4)"
click at [793, 361] on div "# Don't touch the boss code until [PERSON_NAME] says you're ready! for i in ran…" at bounding box center [795, 320] width 326 height 363
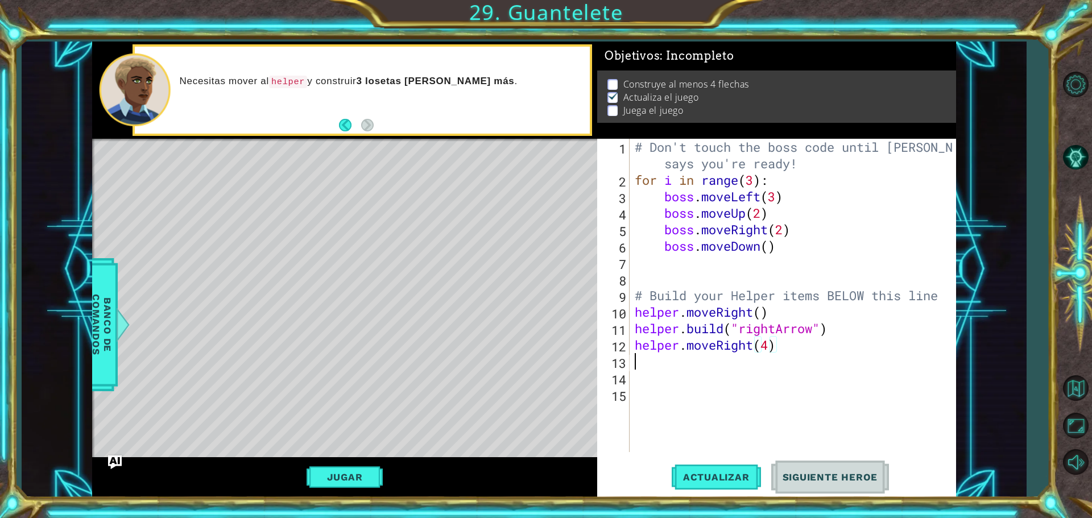
scroll to position [0, 0]
type textarea "h"
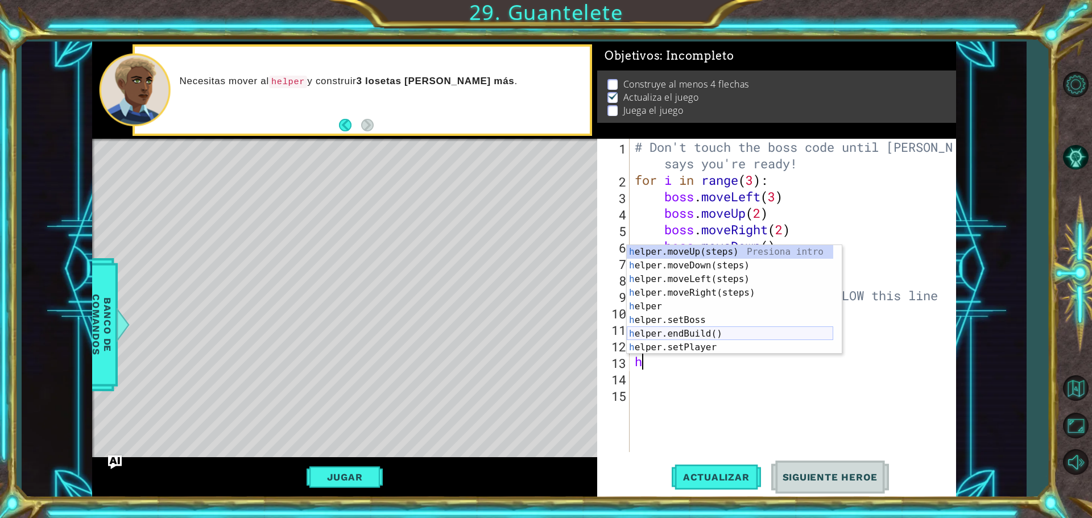
click at [728, 328] on div "h elper.moveUp(steps) Presiona intro h elper.moveDown(steps) Presiona intro h e…" at bounding box center [730, 313] width 206 height 137
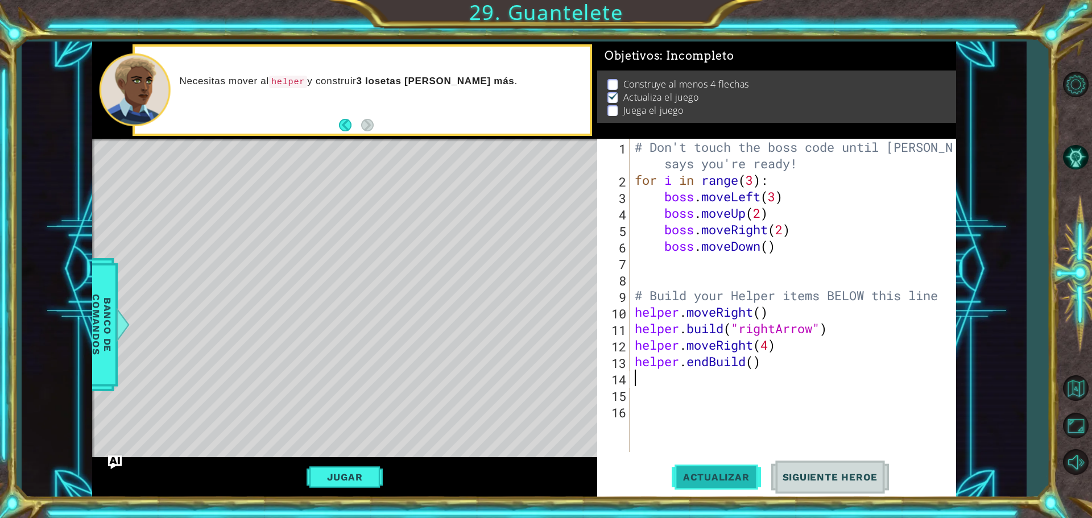
click at [750, 471] on button "Actualizar" at bounding box center [716, 477] width 89 height 36
click at [367, 479] on button "Jugar" at bounding box center [345, 477] width 77 height 22
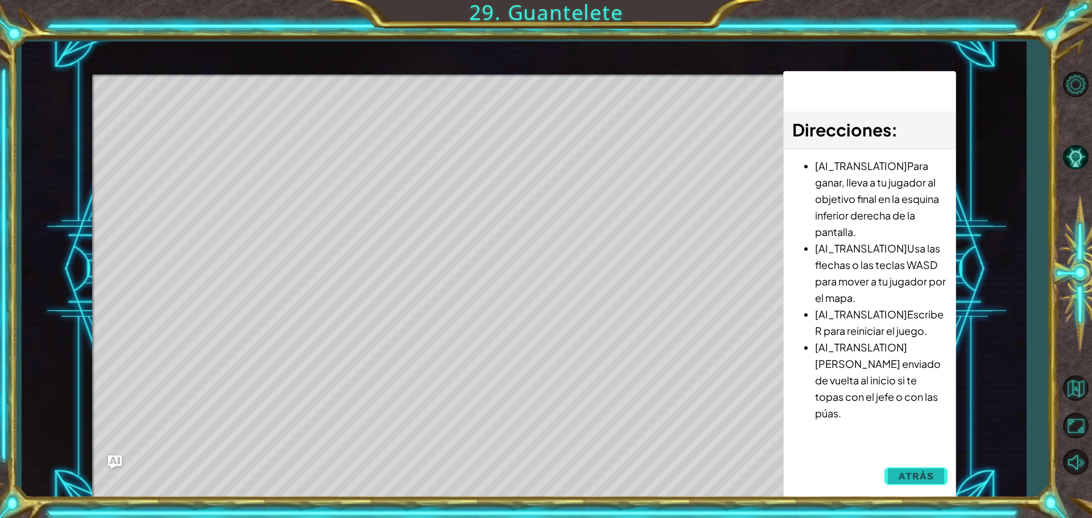
click at [929, 480] on span "Atrás" at bounding box center [916, 475] width 35 height 11
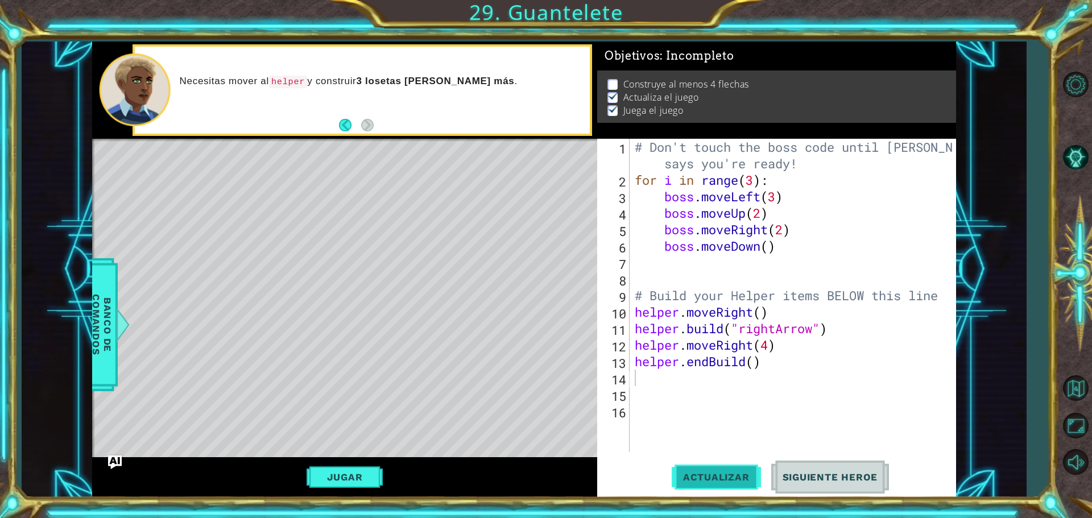
click at [693, 459] on button "Actualizar" at bounding box center [716, 477] width 89 height 36
click at [756, 370] on div "# Don't touch the boss code until [PERSON_NAME] says you're ready! for i in ran…" at bounding box center [795, 320] width 326 height 363
click at [755, 368] on div "# Don't touch the boss code until [PERSON_NAME] says you're ready! for i in ran…" at bounding box center [795, 320] width 326 height 363
click at [737, 479] on span "Actualizar" at bounding box center [716, 477] width 89 height 11
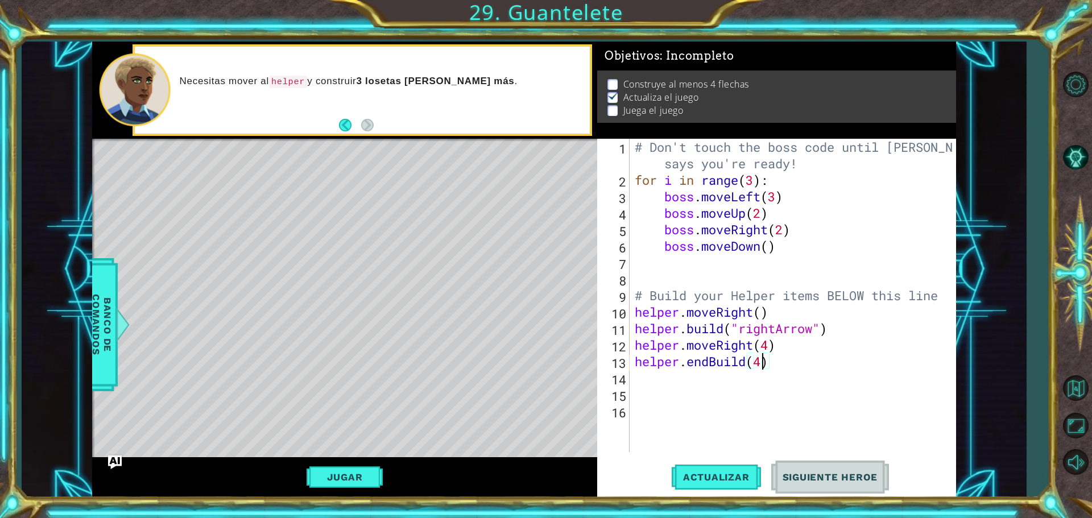
click at [774, 342] on div "# Don't touch the boss code until [PERSON_NAME] says you're ready! for i in ran…" at bounding box center [795, 320] width 326 height 363
click at [752, 459] on button "Actualizar" at bounding box center [716, 477] width 89 height 36
click at [742, 481] on span "Actualizar" at bounding box center [716, 477] width 89 height 11
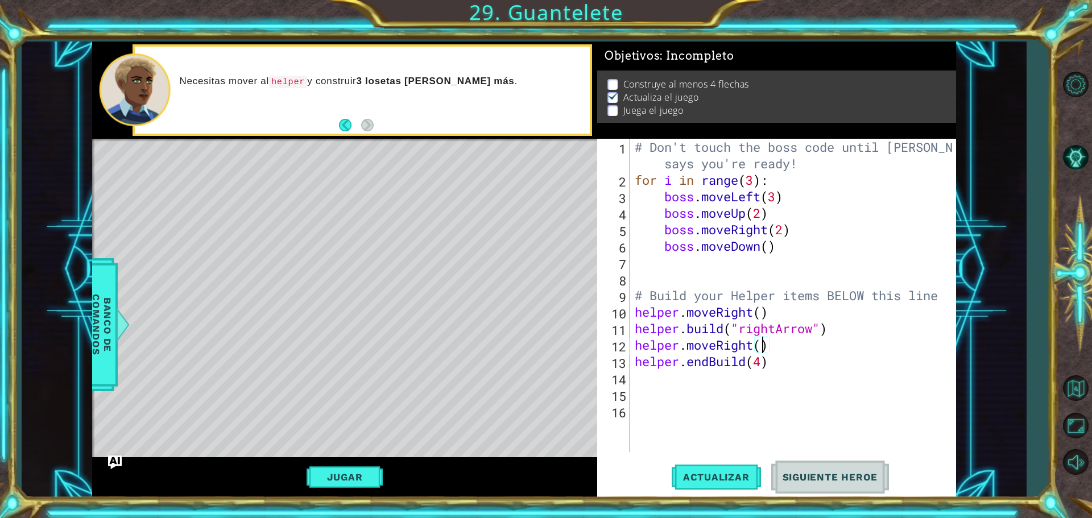
click at [760, 362] on div "# Don't touch the boss code until [PERSON_NAME] says you're ready! for i in ran…" at bounding box center [795, 320] width 326 height 363
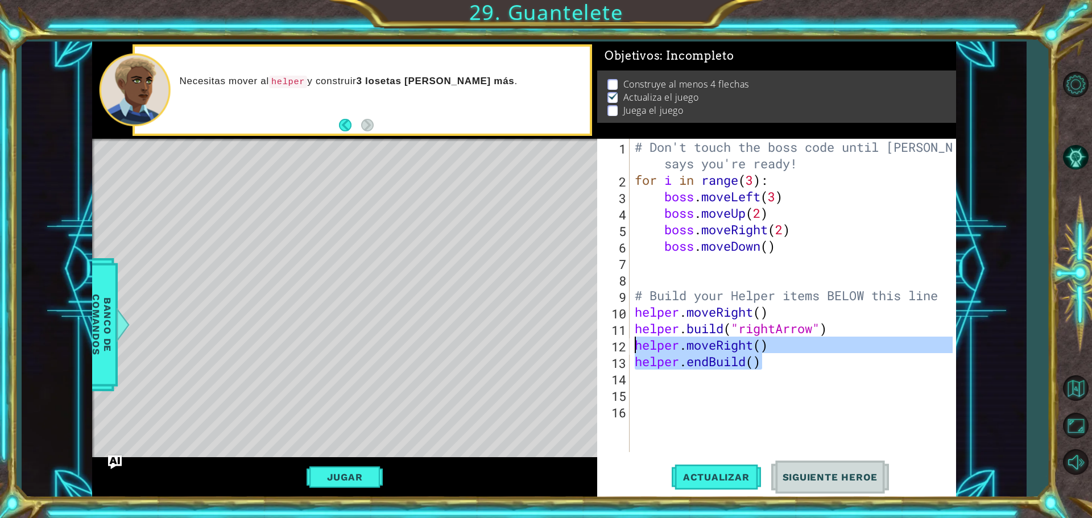
drag, startPoint x: 775, startPoint y: 362, endPoint x: 630, endPoint y: 338, distance: 147.6
click at [630, 338] on div "helper.endBuild() 1 2 3 4 5 6 7 8 9 10 11 12 13 14 15 16 # Don't touch the boss…" at bounding box center [774, 295] width 355 height 313
type textarea "helper.moveRight() helper.endBuild()"
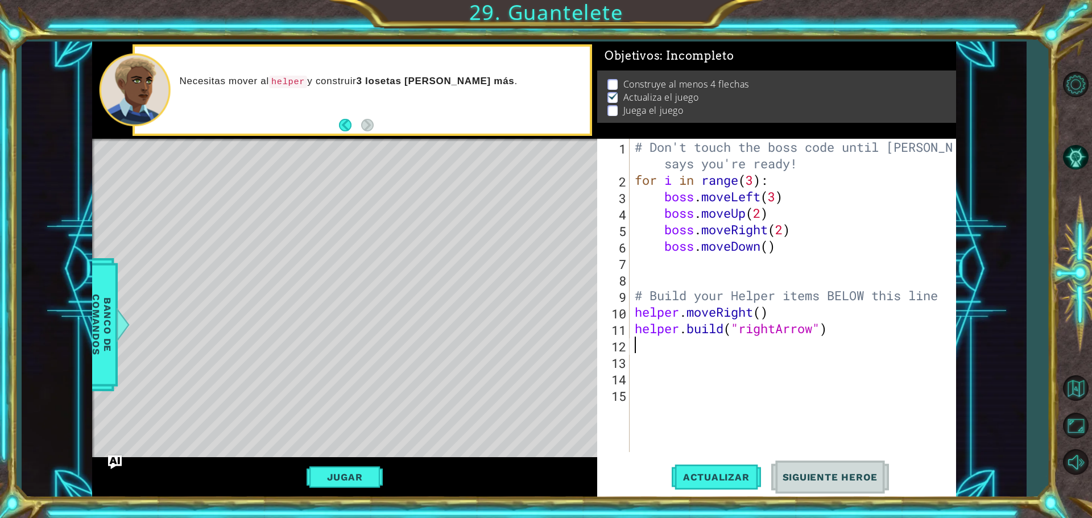
type textarea "h"
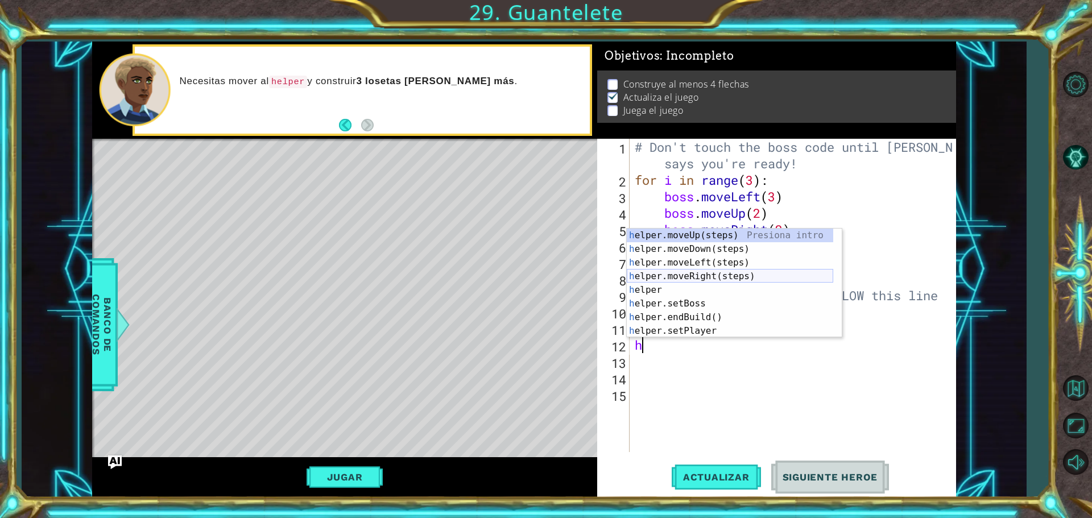
click at [706, 282] on div "h elper.moveUp(steps) Presiona intro h elper.moveDown(steps) Presiona intro h e…" at bounding box center [730, 297] width 206 height 137
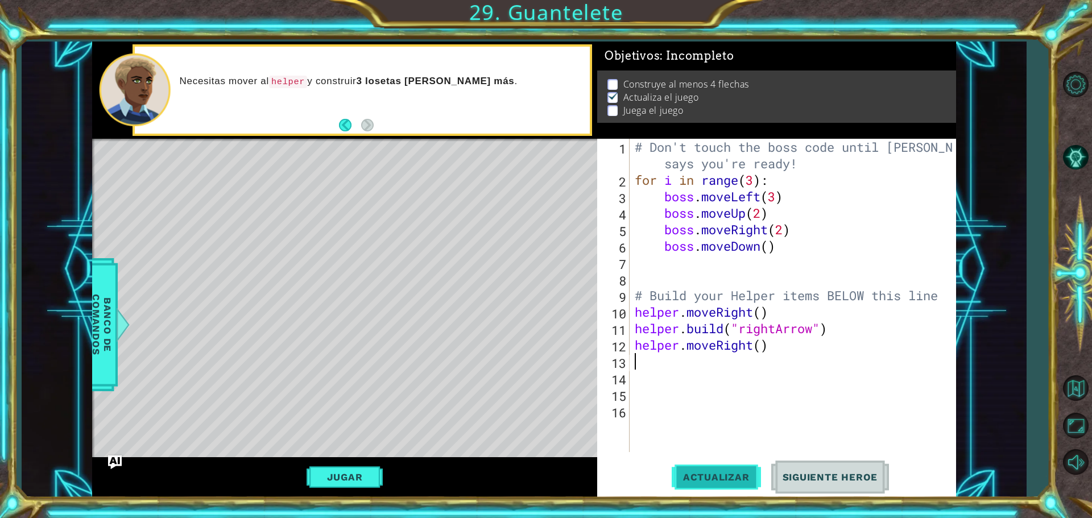
click at [739, 486] on button "Actualizar" at bounding box center [716, 477] width 89 height 36
click at [738, 479] on span "Actualizar" at bounding box center [716, 477] width 89 height 11
type textarea "h"
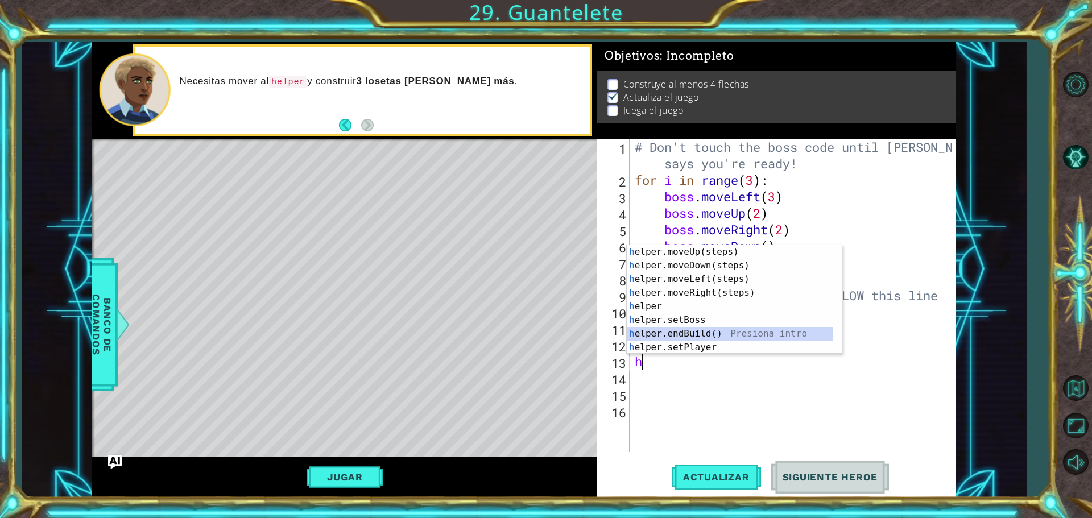
click at [726, 333] on div "h elper.moveUp(steps) Presiona intro h elper.moveDown(steps) Presiona intro h e…" at bounding box center [730, 313] width 206 height 137
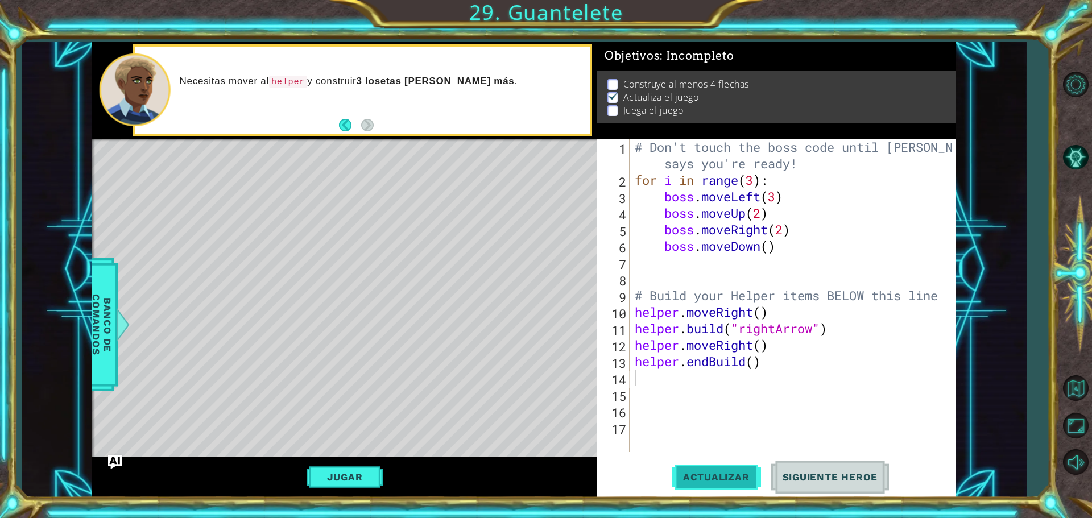
click at [735, 485] on button "Actualizar" at bounding box center [716, 477] width 89 height 36
click at [735, 483] on button "Actualizar" at bounding box center [716, 477] width 89 height 36
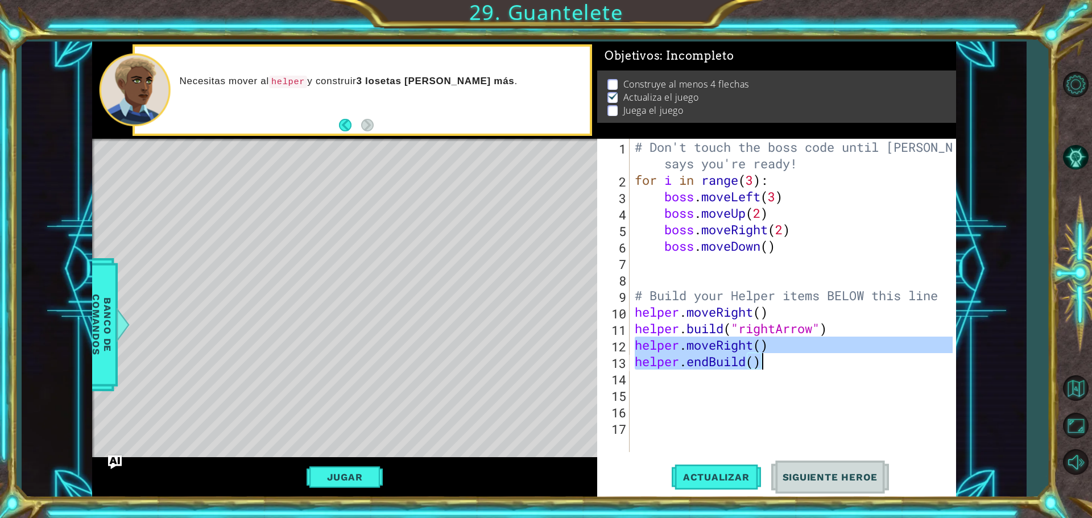
drag, startPoint x: 634, startPoint y: 344, endPoint x: 776, endPoint y: 363, distance: 143.5
click at [776, 363] on div "# Don't touch the boss code until [PERSON_NAME] says you're ready! for i in ran…" at bounding box center [795, 320] width 326 height 363
type textarea "helper.moveRight() helper.endBuild()"
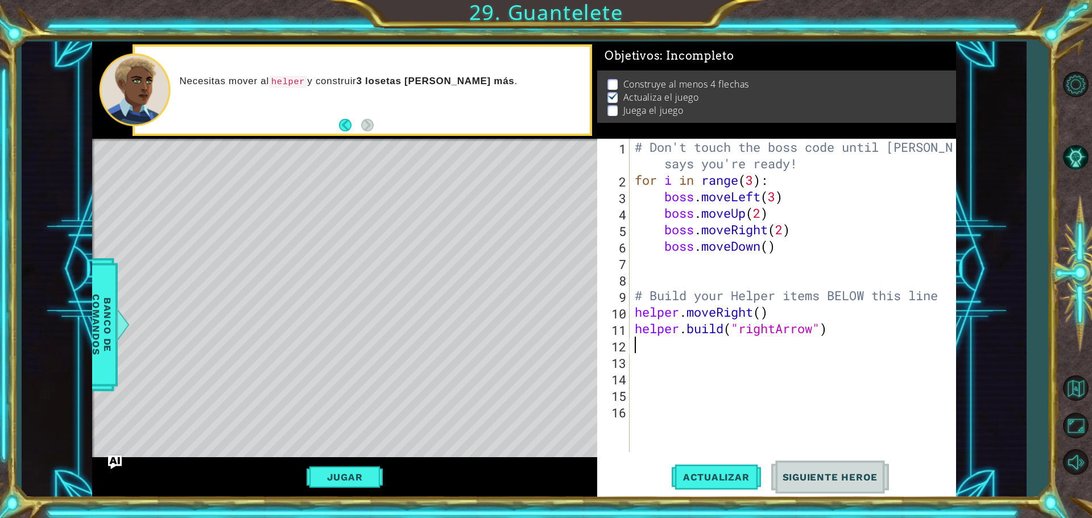
click at [732, 456] on div "1 2 3 4 5 6 7 8 9 10 11 12 13 14 15 16 # Don't touch the boss code until [PERSO…" at bounding box center [776, 318] width 359 height 359
click at [734, 475] on span "Actualizar" at bounding box center [716, 477] width 89 height 11
type textarea "h"
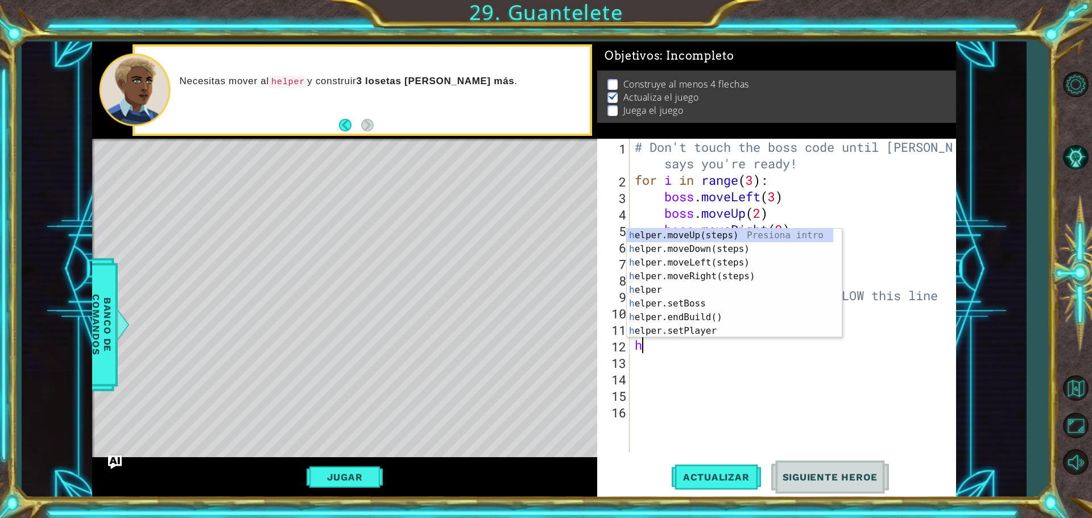
click at [862, 363] on div "# Don't touch the boss code until [PERSON_NAME] says you're ready! for i in ran…" at bounding box center [795, 320] width 326 height 363
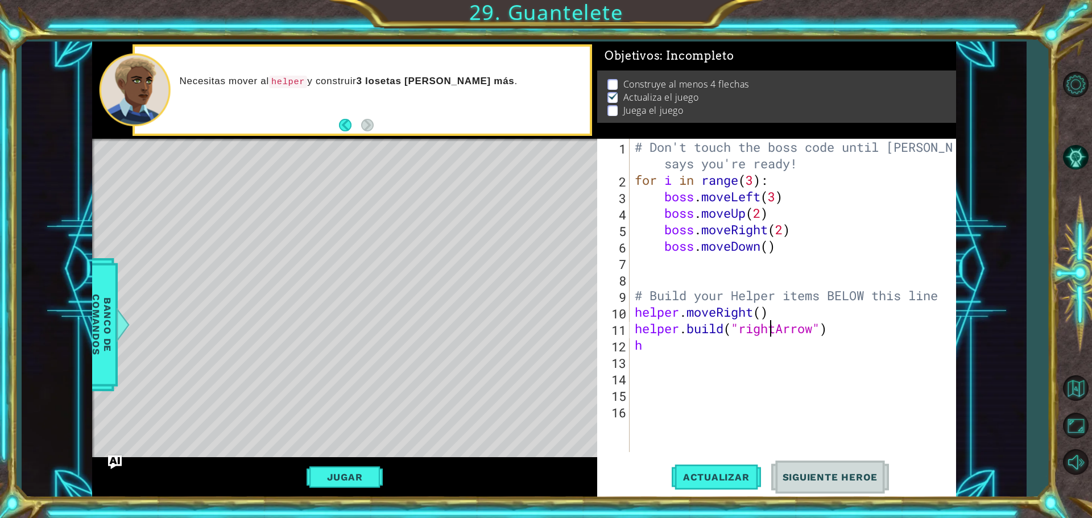
click at [772, 335] on div "# Don't touch the boss code until [PERSON_NAME] says you're ready! for i in ran…" at bounding box center [795, 320] width 326 height 363
click at [718, 337] on div "# Don't touch the boss code until [PERSON_NAME] says you're ready! for i in ran…" at bounding box center [795, 320] width 326 height 363
type textarea "he"
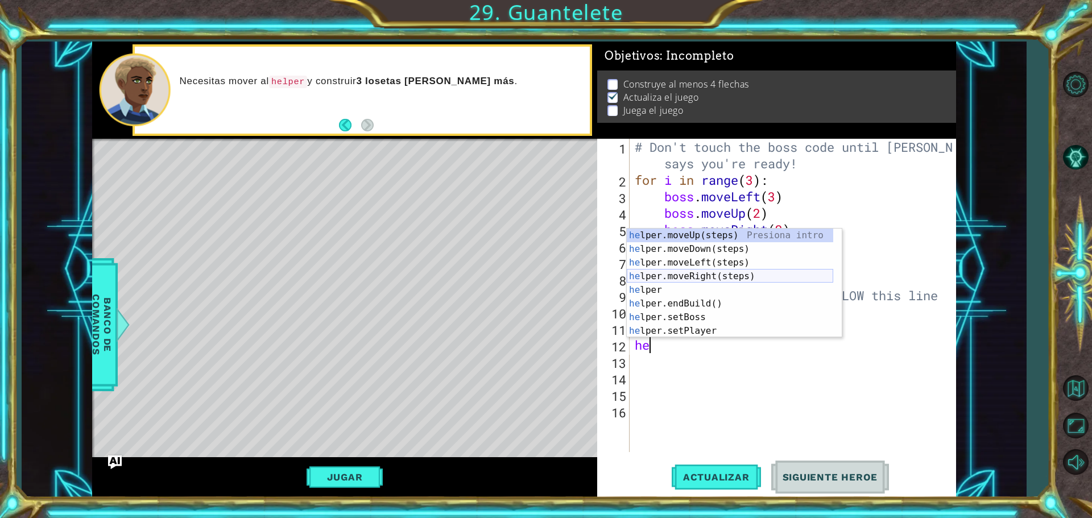
click at [747, 276] on div "he lper.moveUp(steps) Presiona intro he lper.moveDown(steps) Presiona intro he …" at bounding box center [730, 297] width 206 height 137
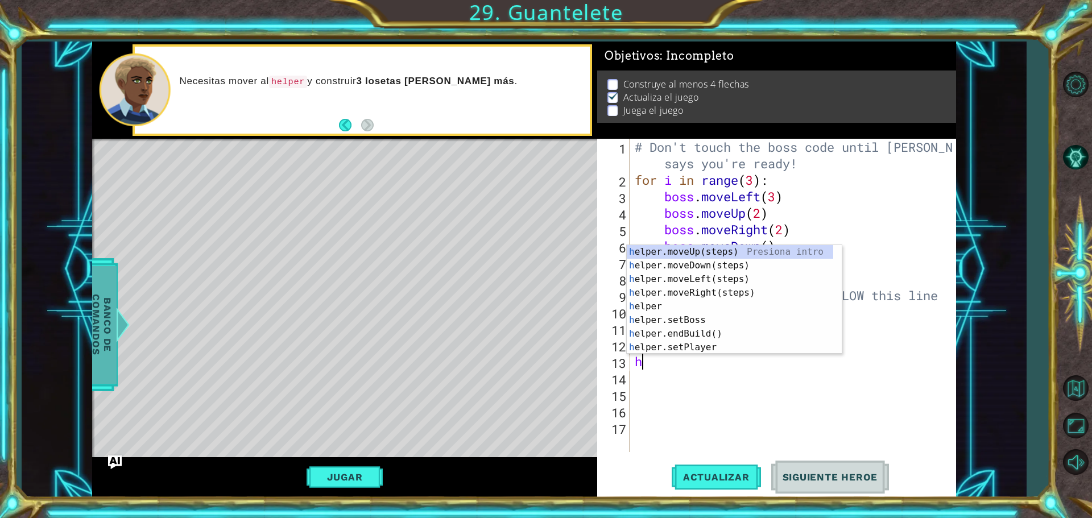
type textarea "h"
click at [101, 296] on span "Banco de comandos" at bounding box center [102, 325] width 30 height 118
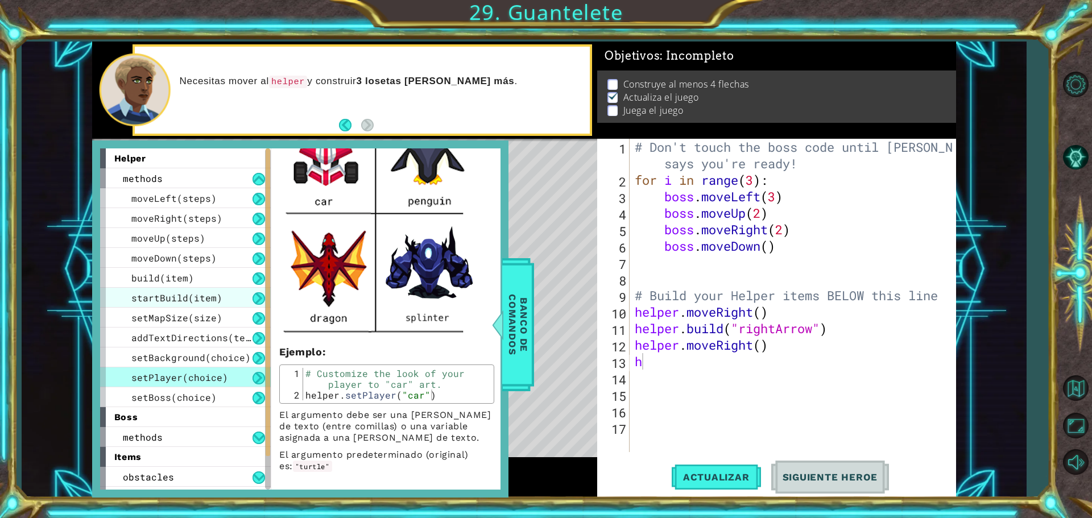
click at [152, 294] on span "startBuild(item)" at bounding box center [176, 298] width 91 height 12
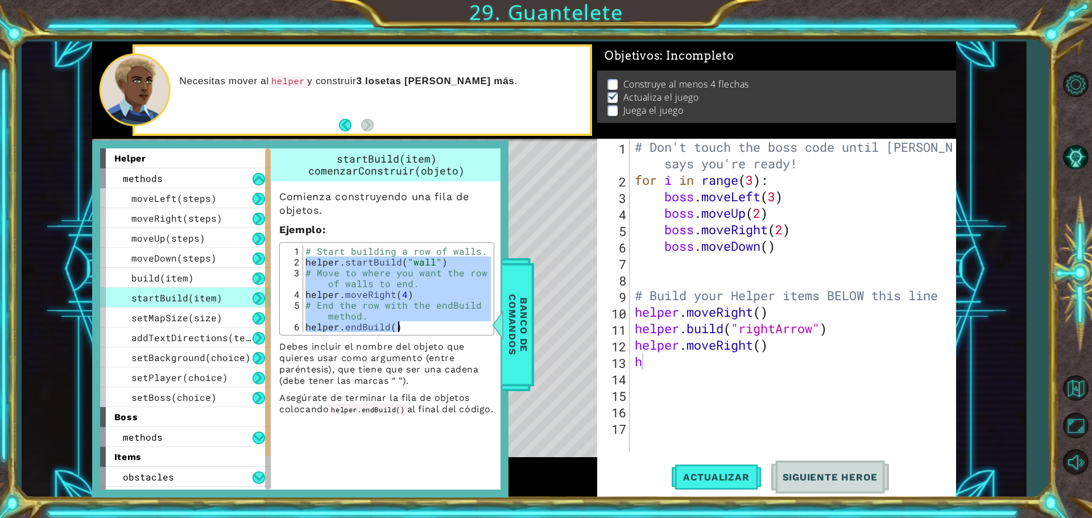
drag, startPoint x: 306, startPoint y: 263, endPoint x: 442, endPoint y: 327, distance: 150.9
click at [442, 327] on div "# Start building a row of walls. helper . startBuild ( "wall" ) # Move to where…" at bounding box center [397, 300] width 188 height 108
type textarea "# End the row with the endBuild method. helper.endBuild()"
click at [645, 364] on div "# Don't touch the boss code until [PERSON_NAME] says you're ready! for i in ran…" at bounding box center [795, 320] width 326 height 363
paste textarea "helper.endBuild()"
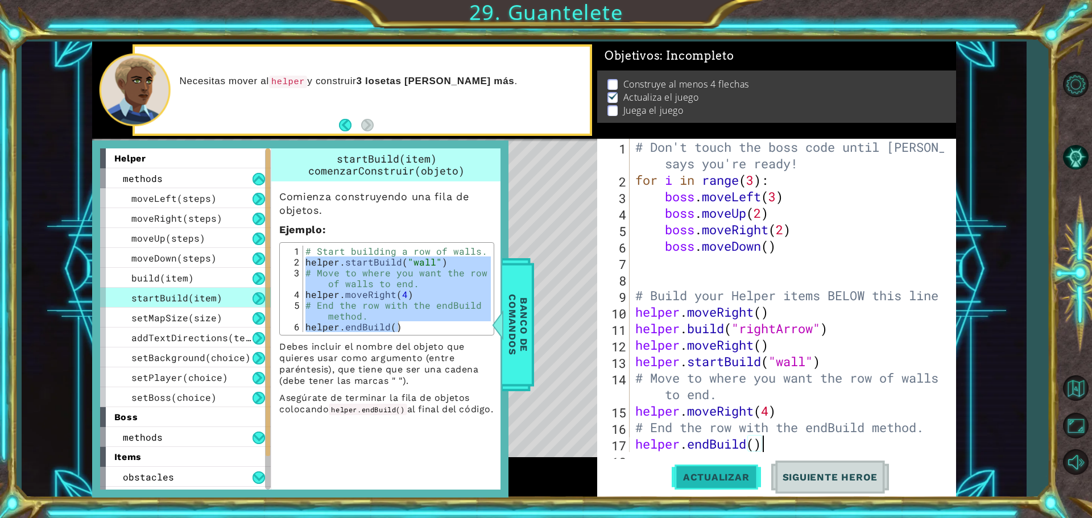
click at [755, 477] on span "Actualizar" at bounding box center [716, 477] width 89 height 11
click at [512, 322] on span "Banco de comandos" at bounding box center [518, 325] width 30 height 118
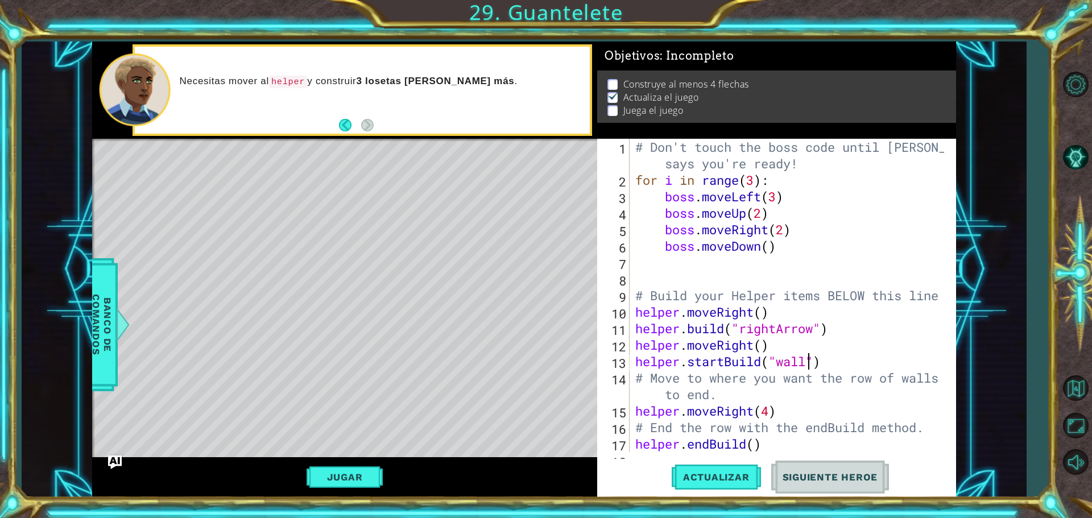
click at [807, 361] on div "# Don't touch the boss code until [PERSON_NAME] says you're ready! for i in ran…" at bounding box center [791, 320] width 317 height 363
click at [739, 475] on span "Actualizar" at bounding box center [716, 477] width 89 height 11
click at [339, 481] on button "Jugar" at bounding box center [345, 477] width 77 height 22
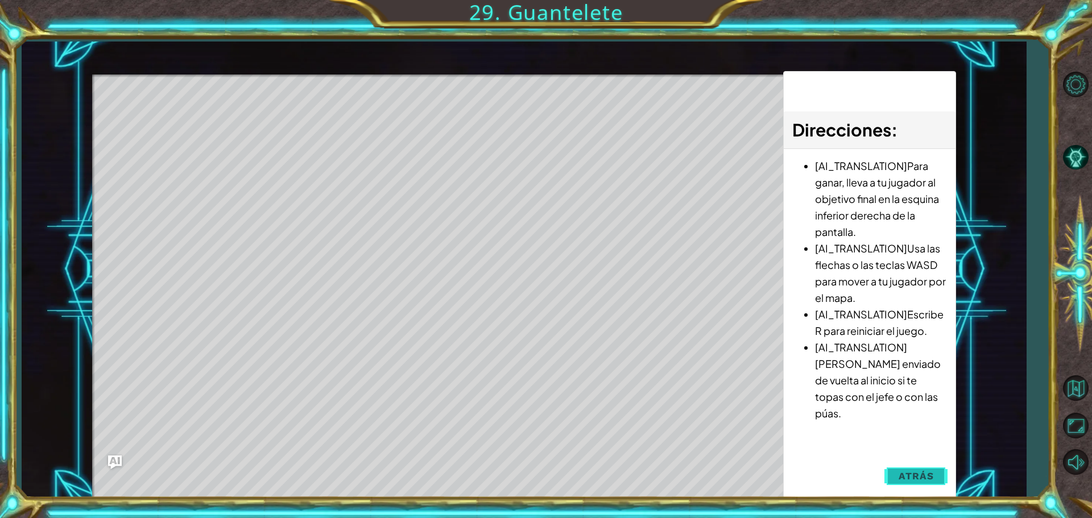
click at [907, 477] on span "Atrás" at bounding box center [916, 475] width 35 height 11
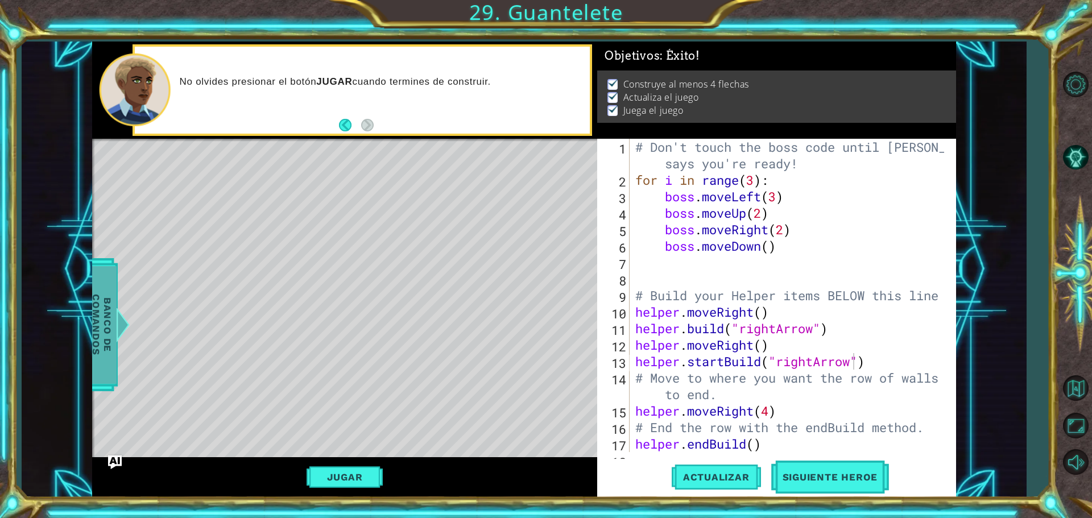
click at [103, 286] on span "Banco de comandos" at bounding box center [102, 325] width 30 height 118
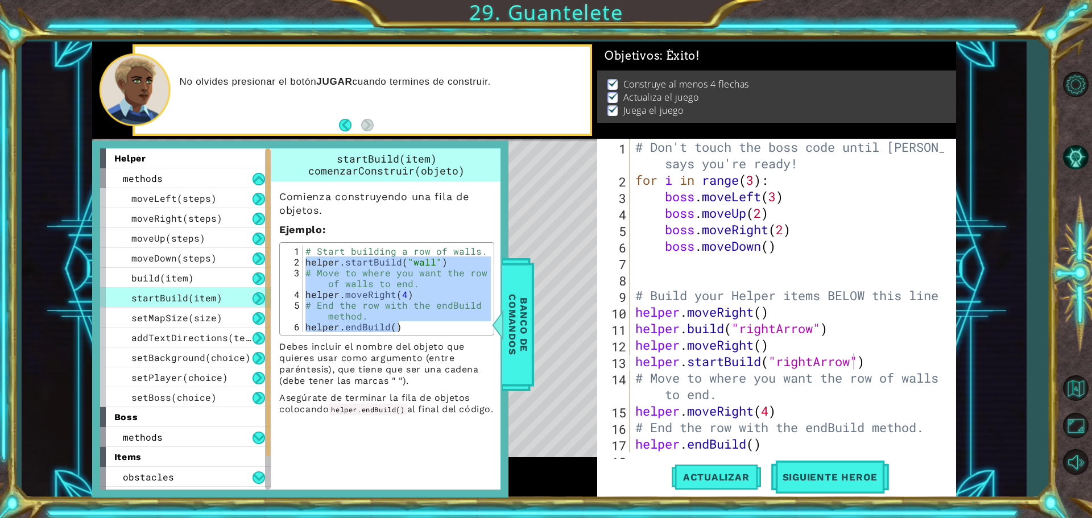
scroll to position [57, 0]
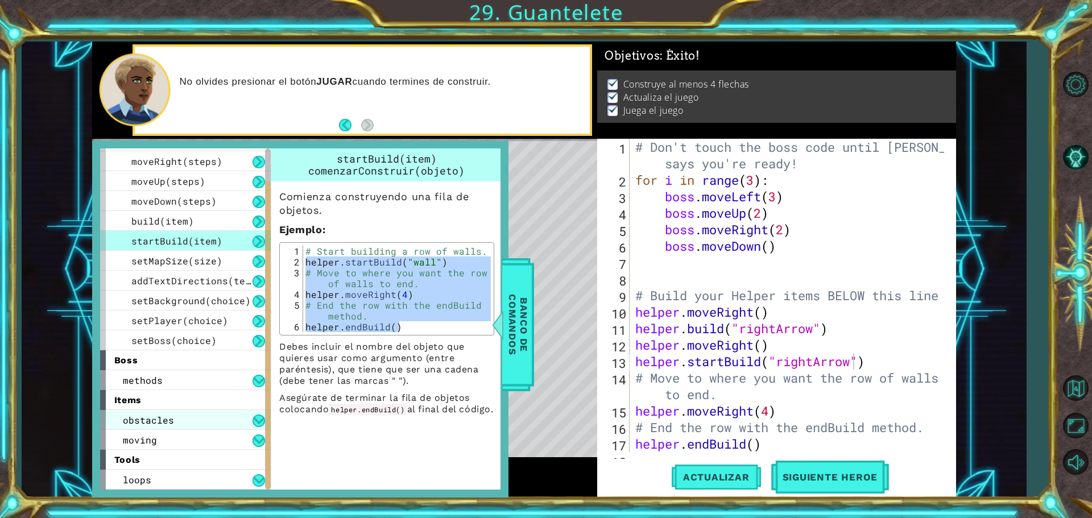
click at [166, 425] on span "obstacles" at bounding box center [148, 420] width 51 height 12
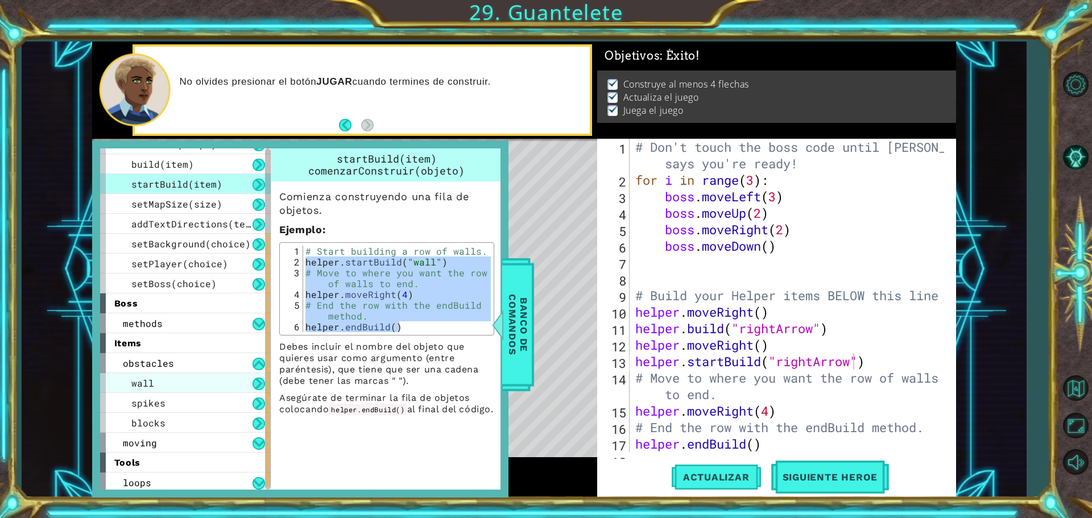
click at [190, 379] on div "wall" at bounding box center [185, 383] width 171 height 20
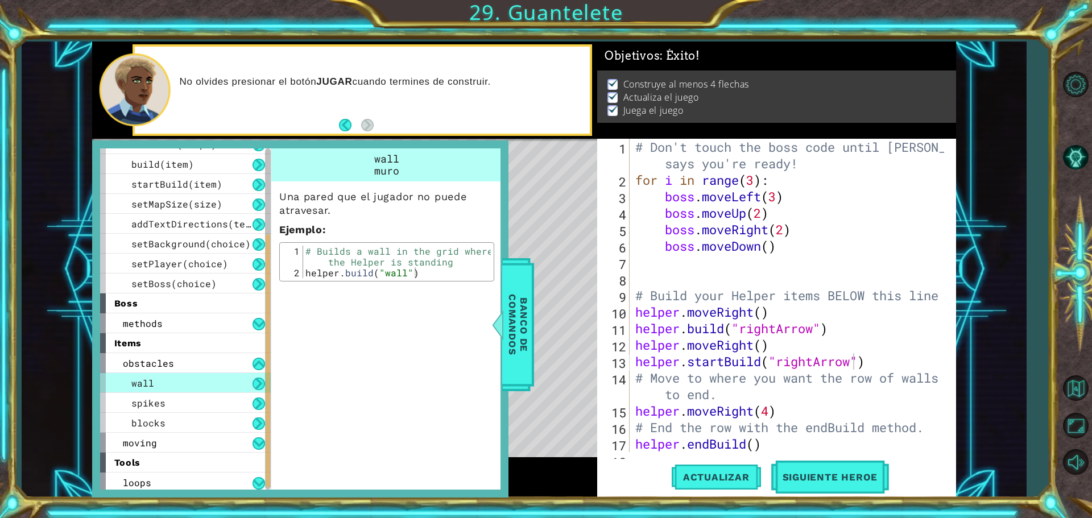
scroll to position [117, 0]
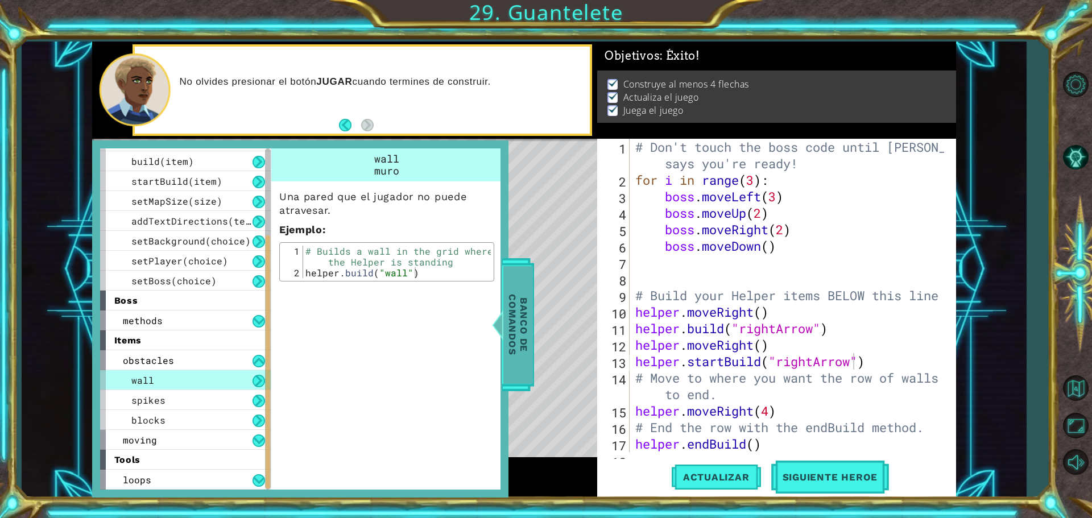
click at [531, 299] on span "Banco de comandos" at bounding box center [518, 325] width 30 height 118
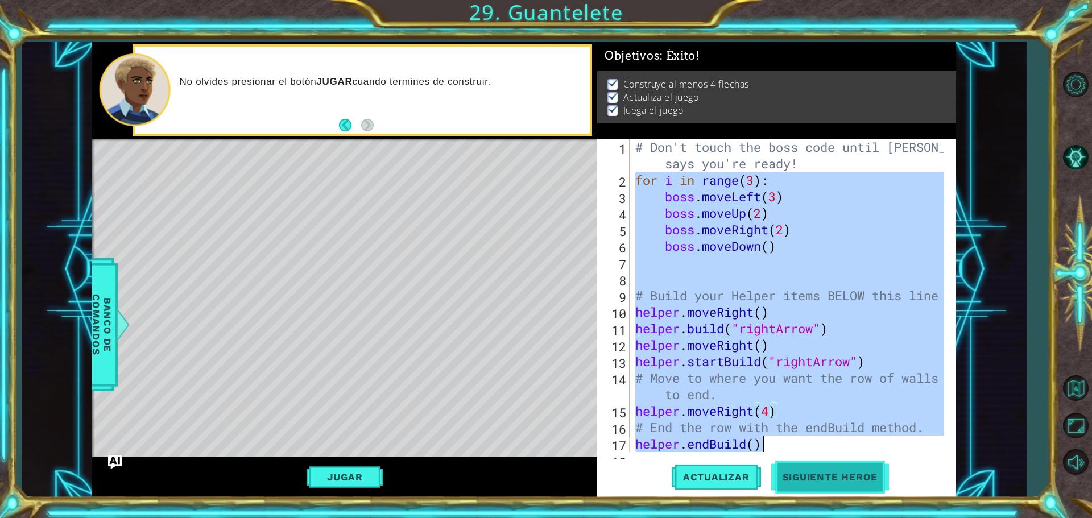
scroll to position [66, 0]
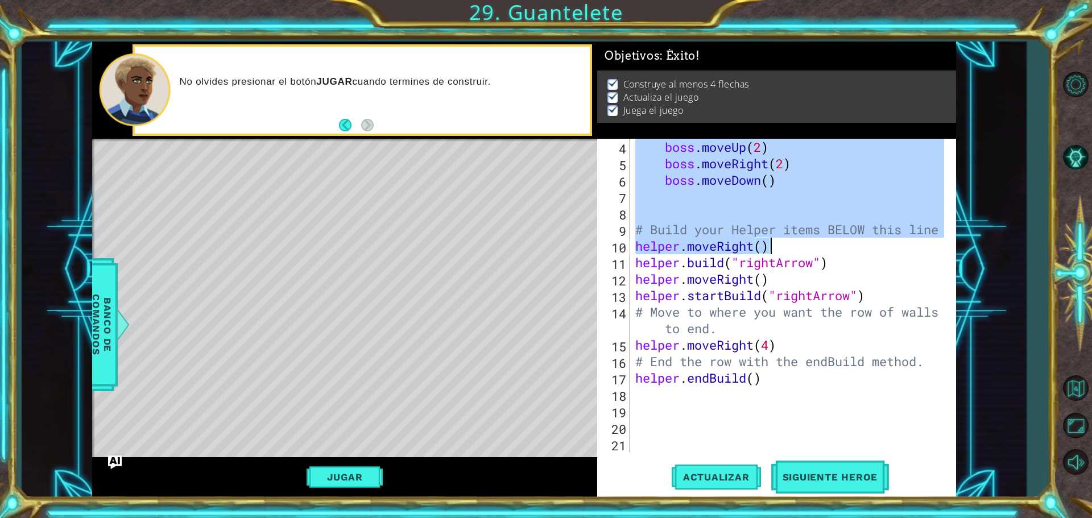
drag, startPoint x: 638, startPoint y: 183, endPoint x: 860, endPoint y: 246, distance: 231.2
click at [860, 246] on div "boss . moveUp ( 2 ) boss . moveRight ( 2 ) boss . moveDown ( ) # Build your Hel…" at bounding box center [791, 312] width 317 height 346
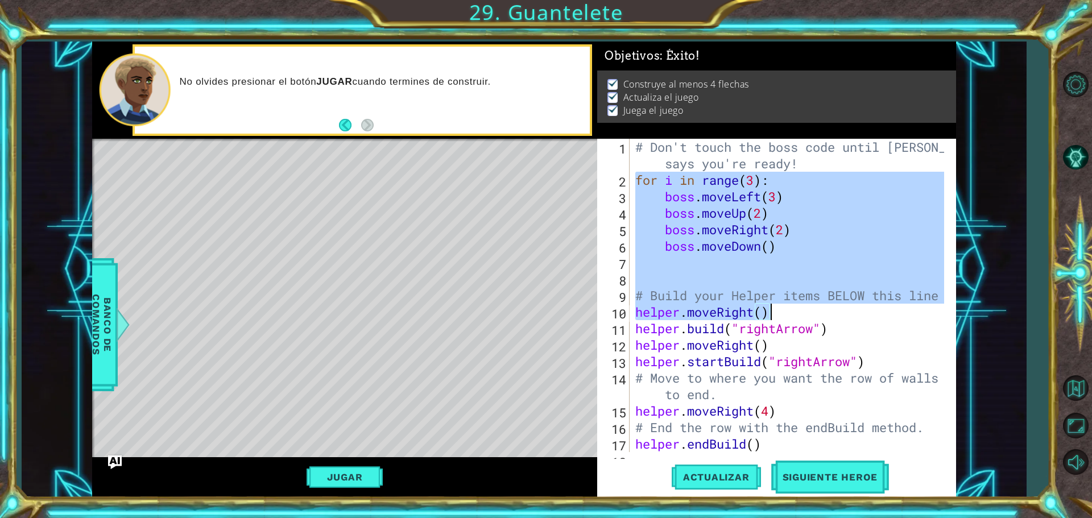
click at [772, 290] on div "# Don't touch the boss code until [PERSON_NAME] says you're ready! for i in ran…" at bounding box center [788, 295] width 311 height 313
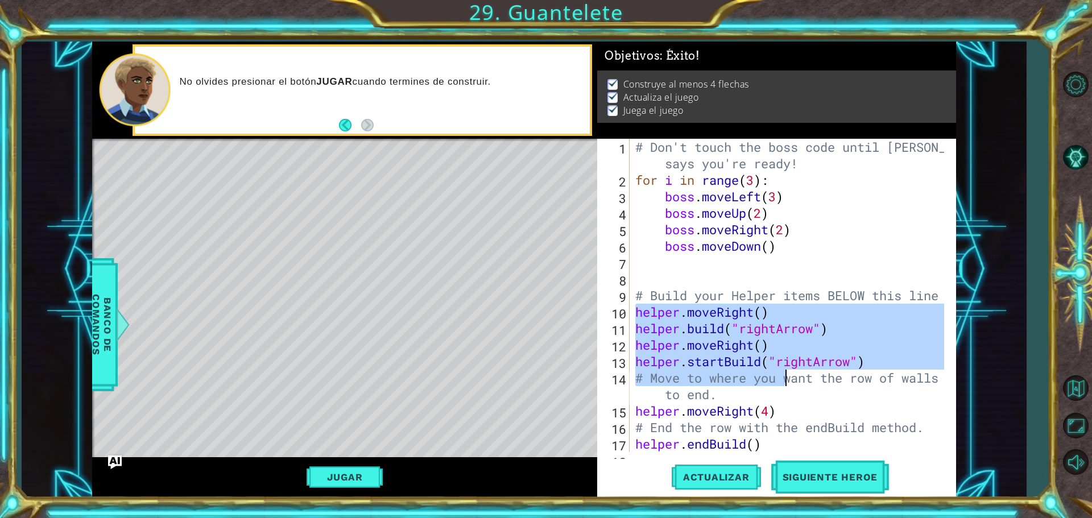
drag, startPoint x: 638, startPoint y: 312, endPoint x: 784, endPoint y: 381, distance: 161.6
click at [784, 381] on div "# Don't touch the boss code until [PERSON_NAME] says you're ready! for i in ran…" at bounding box center [791, 320] width 317 height 363
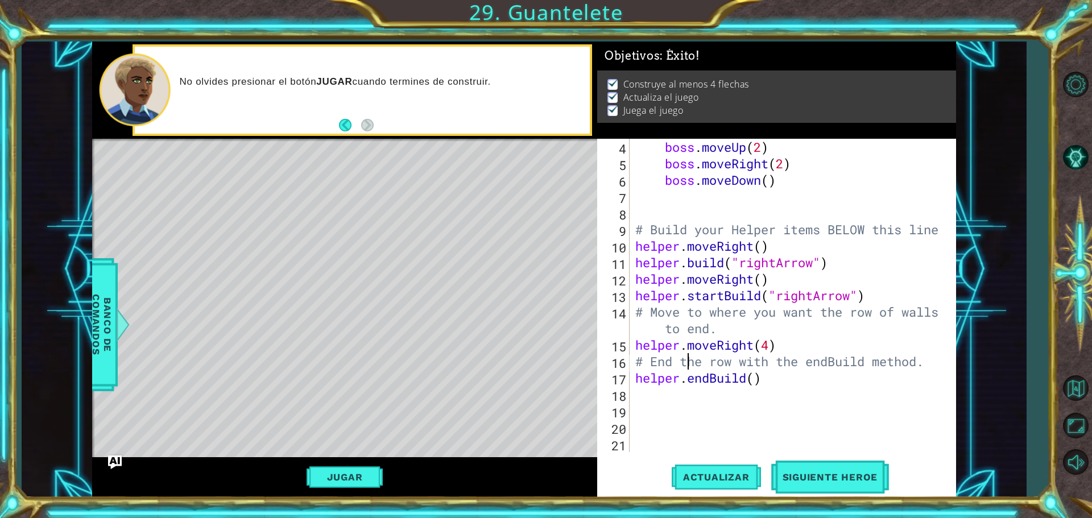
click at [690, 366] on div "boss . moveUp ( 2 ) boss . moveRight ( 2 ) boss . moveDown ( ) # Build your Hel…" at bounding box center [791, 312] width 317 height 346
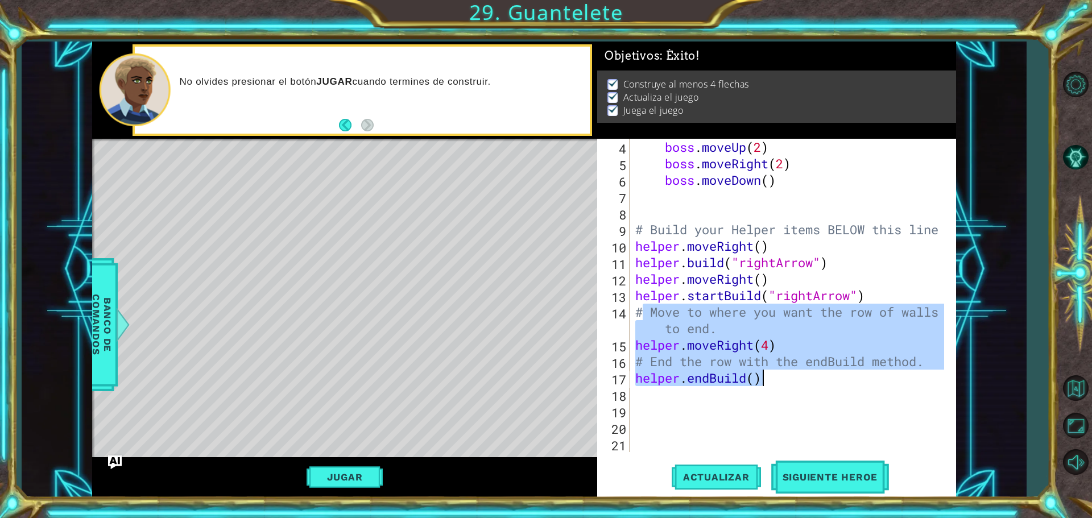
drag, startPoint x: 642, startPoint y: 304, endPoint x: 781, endPoint y: 380, distance: 159.3
click at [783, 381] on div "boss . moveUp ( 2 ) boss . moveRight ( 2 ) boss . moveDown ( ) # Build your Hel…" at bounding box center [791, 312] width 317 height 346
type textarea "# End the row with the endBuild method. helper.endBuild()"
drag, startPoint x: 640, startPoint y: 293, endPoint x: 767, endPoint y: 380, distance: 153.3
click at [773, 384] on div "boss . moveUp ( 2 ) boss . moveRight ( 2 ) boss . moveDown ( ) # Build your Hel…" at bounding box center [791, 312] width 317 height 346
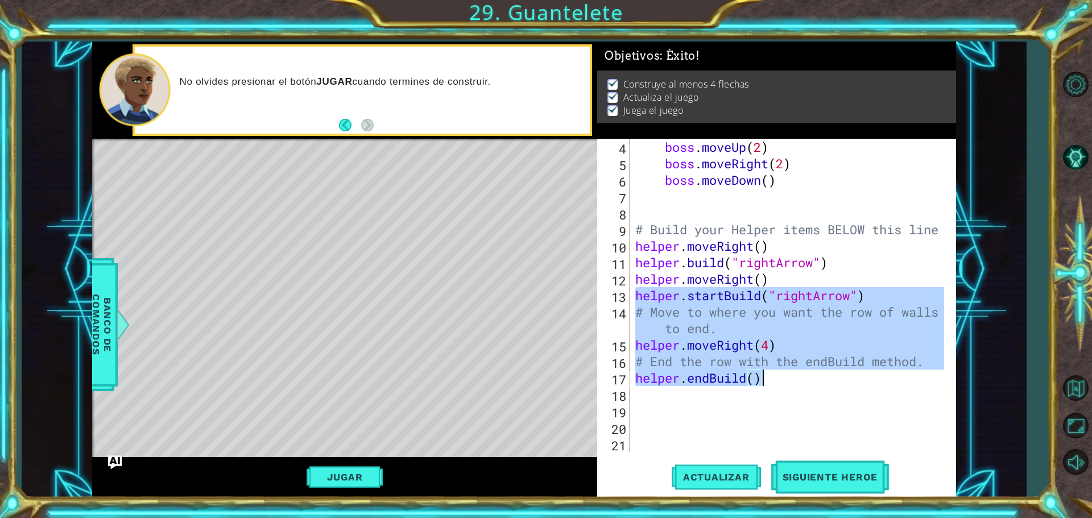
drag, startPoint x: 634, startPoint y: 292, endPoint x: 800, endPoint y: 382, distance: 188.1
click at [800, 382] on div "boss . moveUp ( 2 ) boss . moveRight ( 2 ) boss . moveDown ( ) # Build your Hel…" at bounding box center [791, 312] width 317 height 346
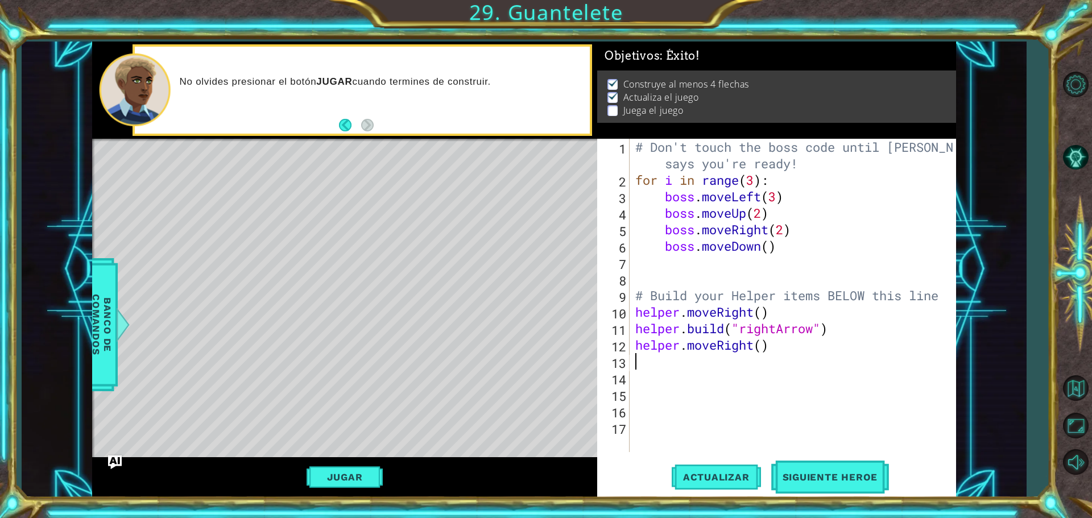
click at [723, 197] on div "# Don't touch the boss code until [PERSON_NAME] says you're ready! for i in ran…" at bounding box center [795, 320] width 325 height 363
type textarea "boss.moveLeft(3)"
click at [713, 467] on button "Actualizar" at bounding box center [716, 477] width 89 height 36
drag, startPoint x: 631, startPoint y: 175, endPoint x: 737, endPoint y: 274, distance: 145.3
click at [737, 274] on div "boss.moveLeft(3) 1 2 3 4 5 6 7 8 9 10 11 12 13 14 15 16 17 # Don't touch the bo…" at bounding box center [774, 295] width 355 height 313
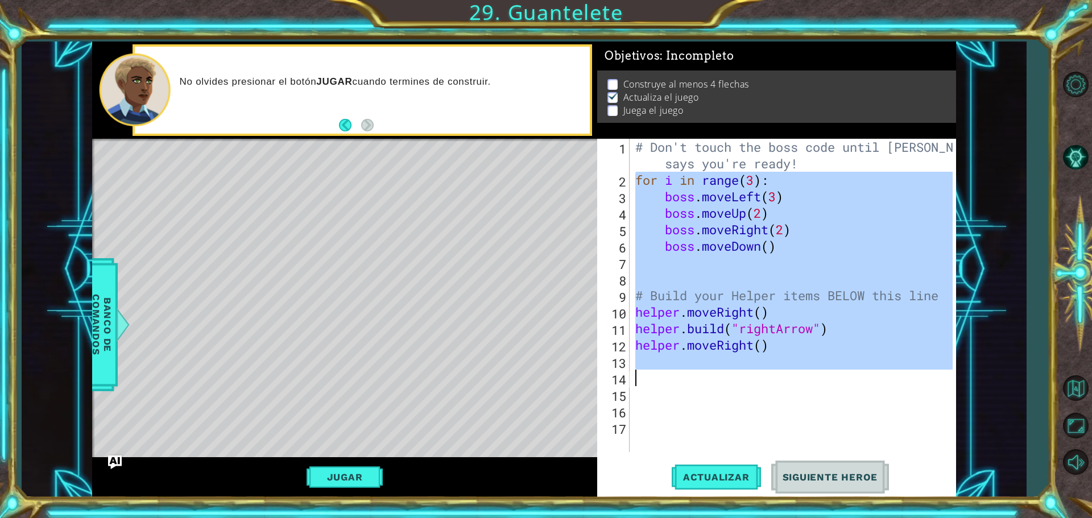
drag, startPoint x: 634, startPoint y: 180, endPoint x: 809, endPoint y: 382, distance: 267.7
click at [809, 382] on div "# Don't touch the boss code until [PERSON_NAME] says you're ready! for i in ran…" at bounding box center [795, 320] width 325 height 363
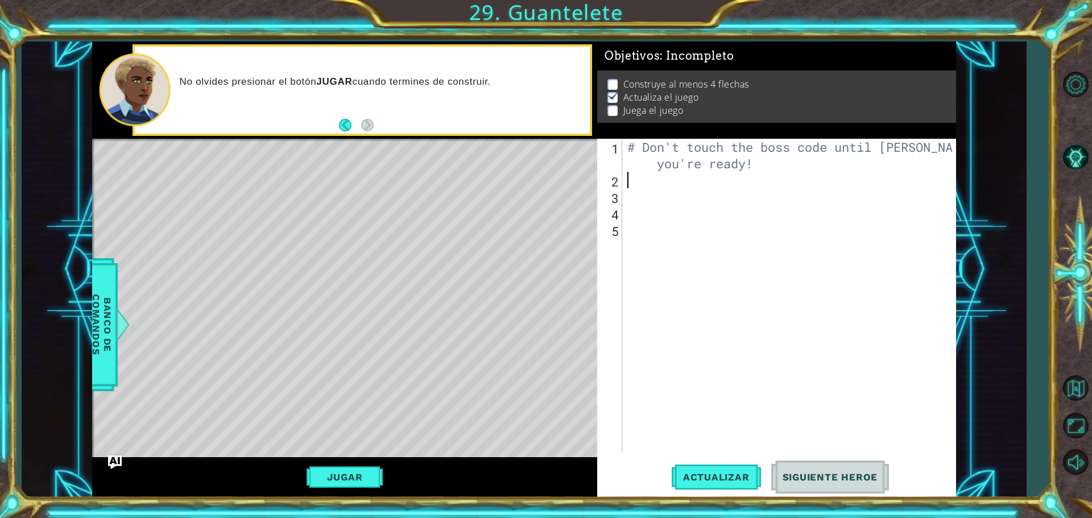
click at [743, 221] on div "# Don't touch the boss code until [PERSON_NAME] says you're ready!" at bounding box center [791, 320] width 333 height 363
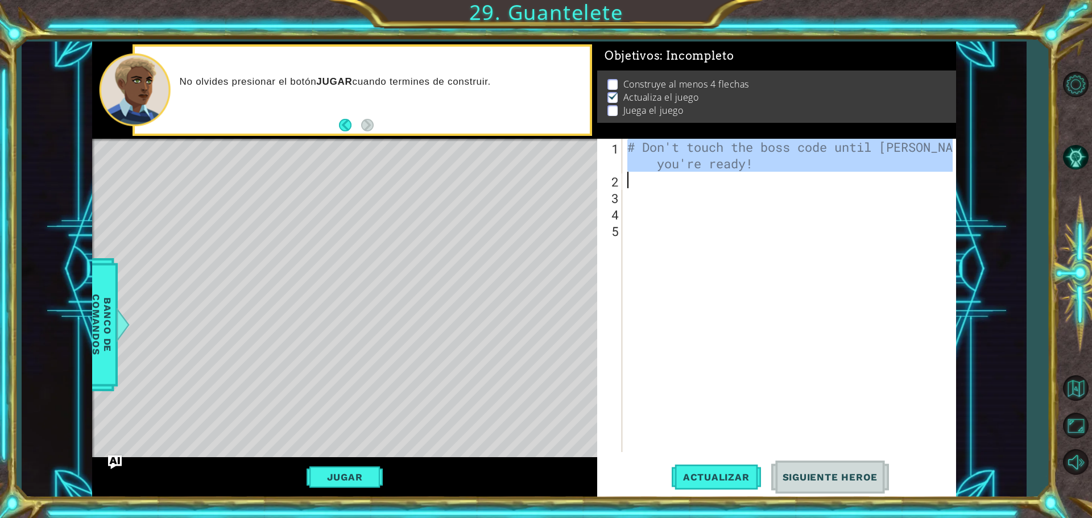
drag, startPoint x: 626, startPoint y: 148, endPoint x: 770, endPoint y: 180, distance: 147.4
click at [770, 180] on div "# Don't touch the boss code until [PERSON_NAME] says you're ready!" at bounding box center [791, 320] width 333 height 363
type textarea "# Don't touch the boss code until [PERSON_NAME] says you're ready!"
click at [751, 204] on div "# Don't touch the boss code until [PERSON_NAME] says you're ready!" at bounding box center [791, 320] width 333 height 363
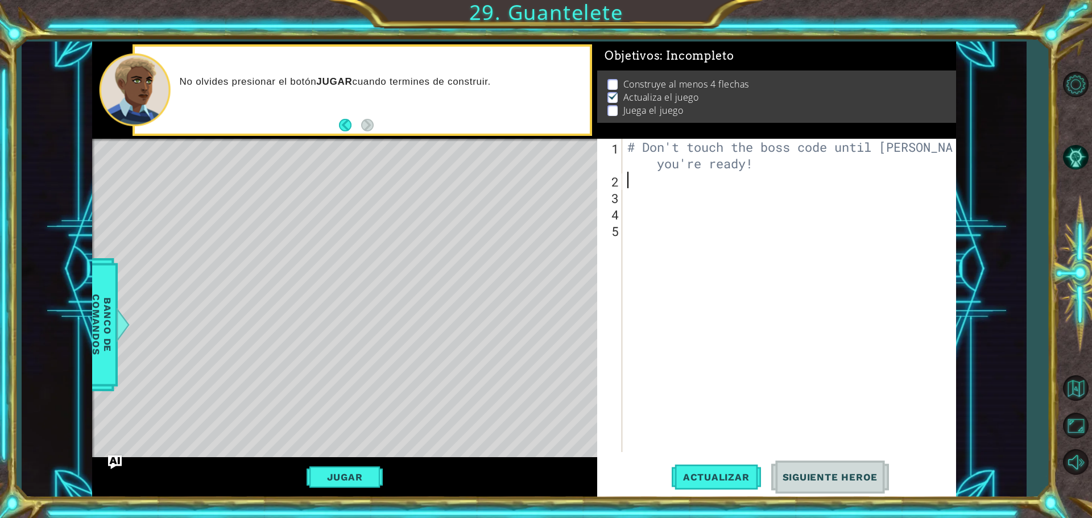
click at [727, 179] on div "# Don't touch the boss code until [PERSON_NAME] says you're ready!" at bounding box center [791, 320] width 333 height 363
click at [1077, 388] on button "Volver al Mapa" at bounding box center [1075, 388] width 33 height 33
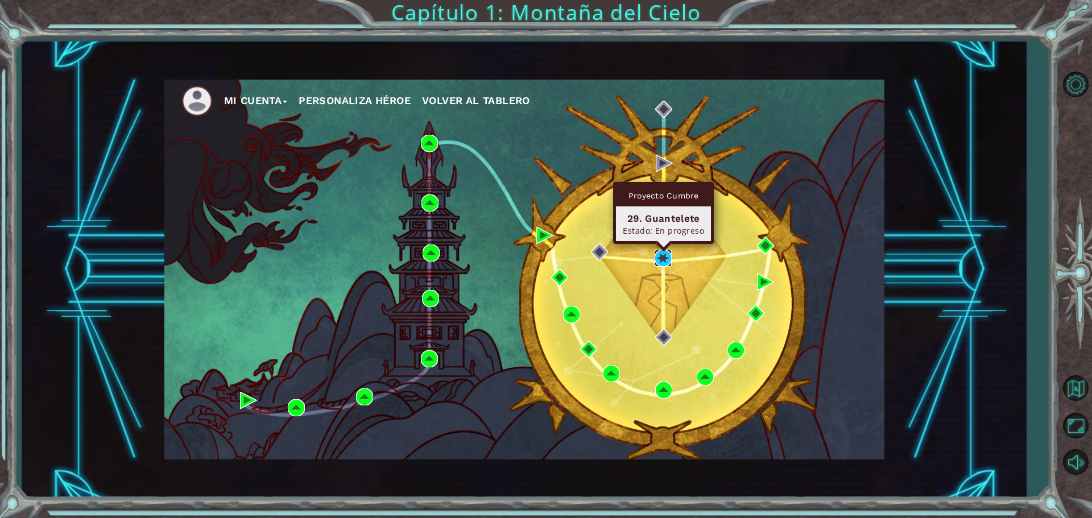
click at [657, 255] on img at bounding box center [663, 258] width 17 height 17
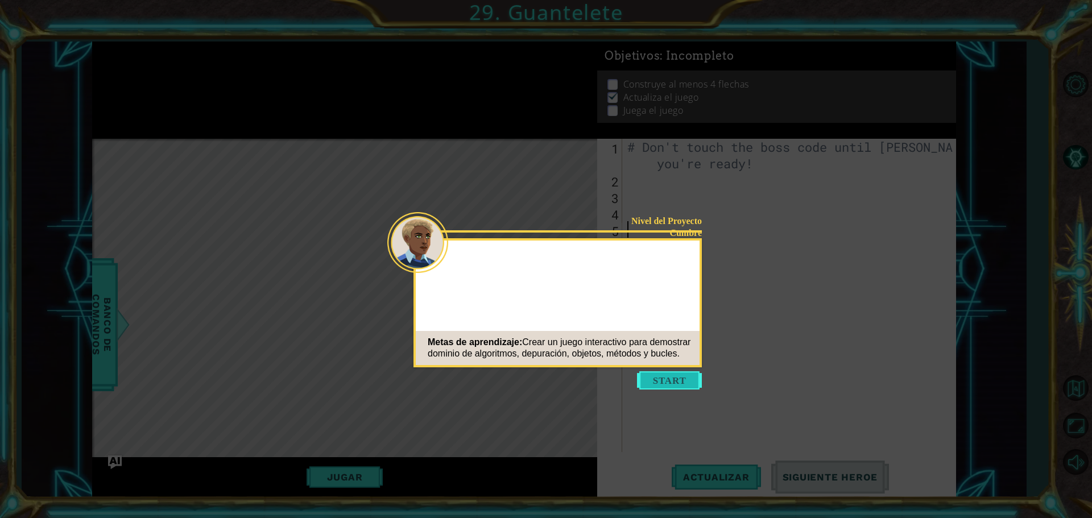
click at [688, 377] on button "Start" at bounding box center [669, 380] width 65 height 18
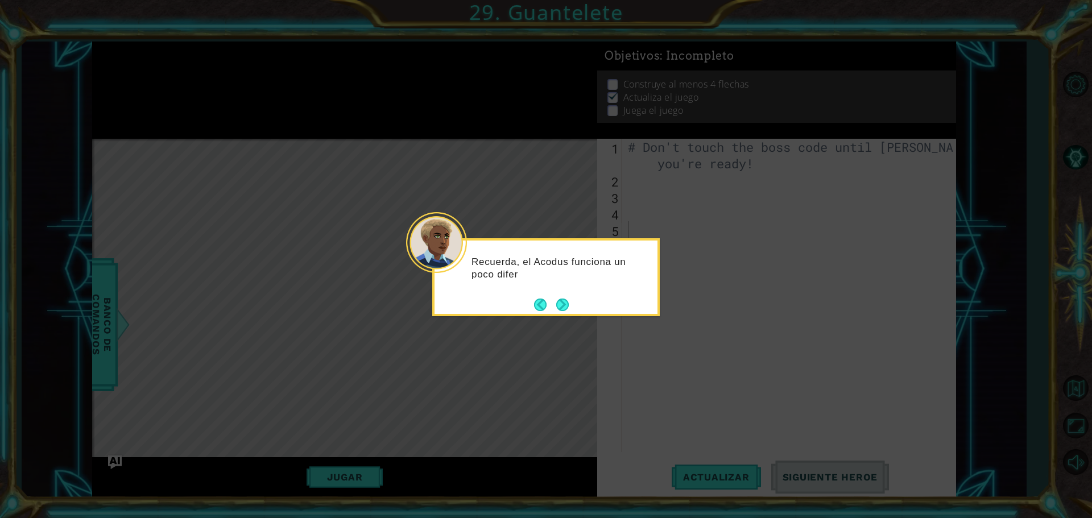
click at [566, 307] on button "Next" at bounding box center [562, 304] width 13 height 13
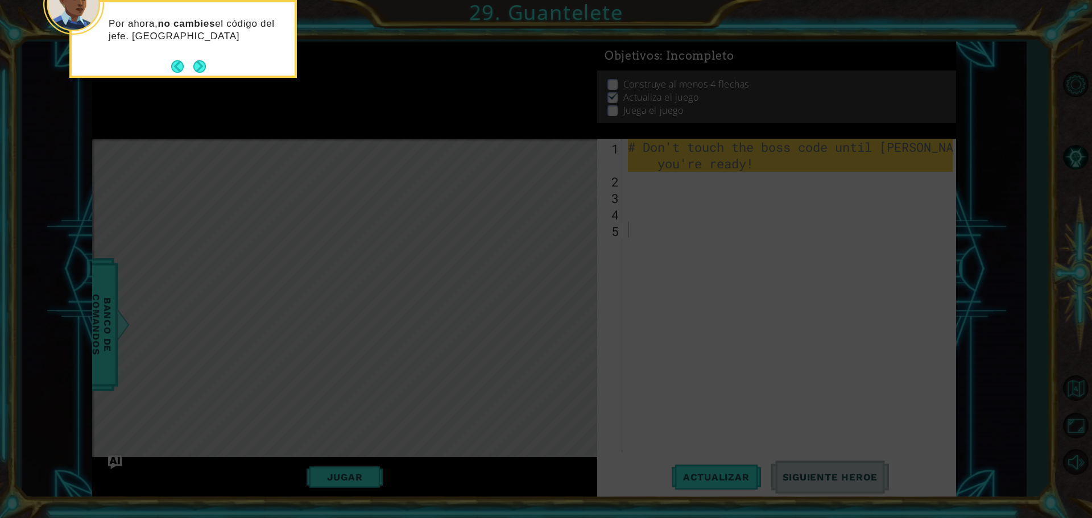
click at [215, 51] on div "Por ahora, no cambies el código del jefe. [GEOGRAPHIC_DATA]" at bounding box center [183, 35] width 223 height 57
click at [204, 66] on button "Next" at bounding box center [199, 66] width 13 height 13
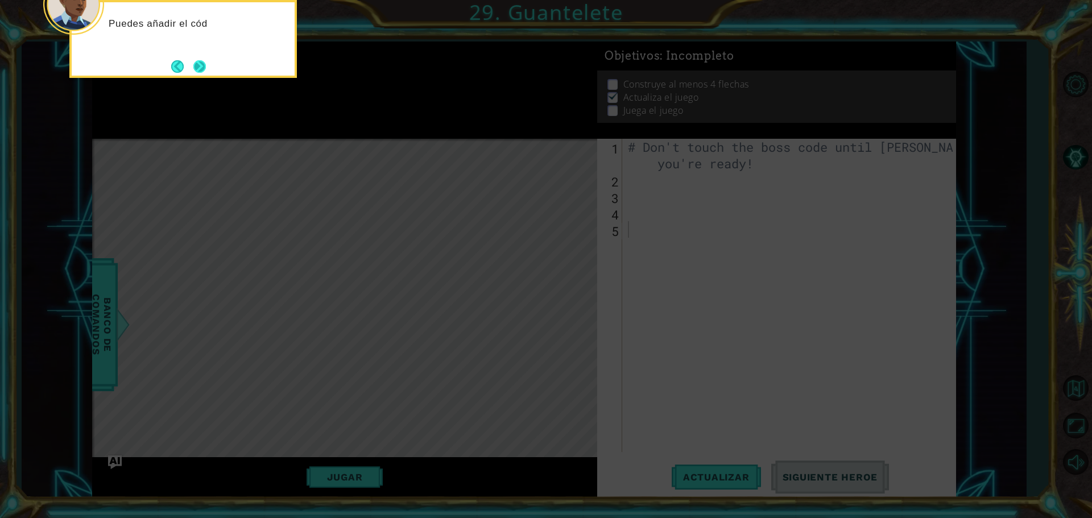
click at [203, 70] on button "Next" at bounding box center [199, 66] width 13 height 13
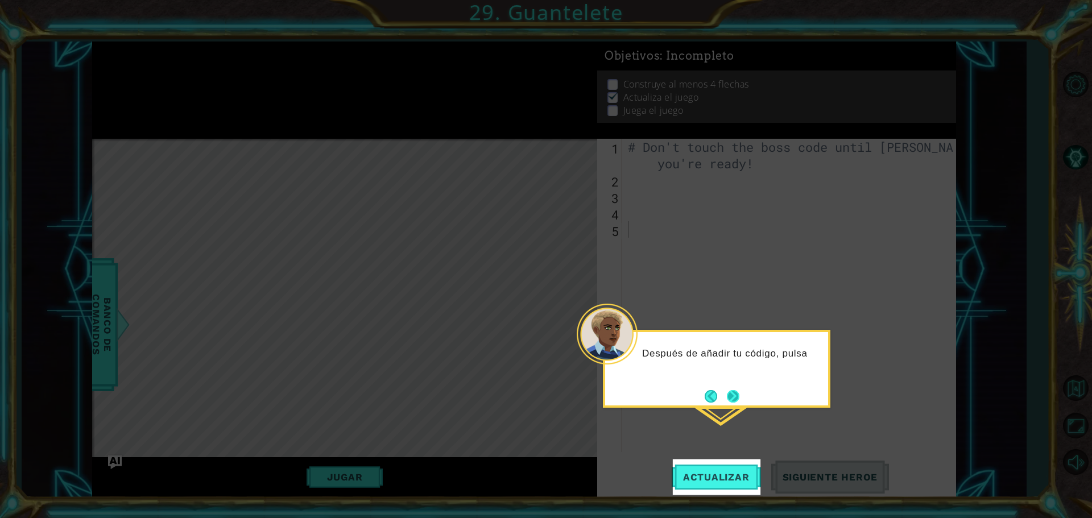
click at [736, 389] on button "Next" at bounding box center [733, 396] width 14 height 14
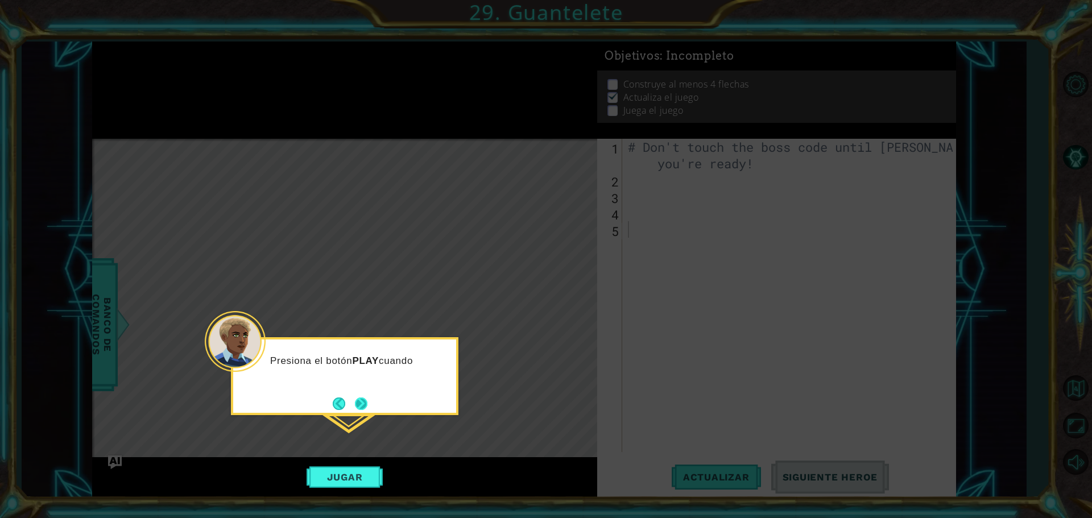
click at [361, 402] on button "Next" at bounding box center [361, 403] width 13 height 13
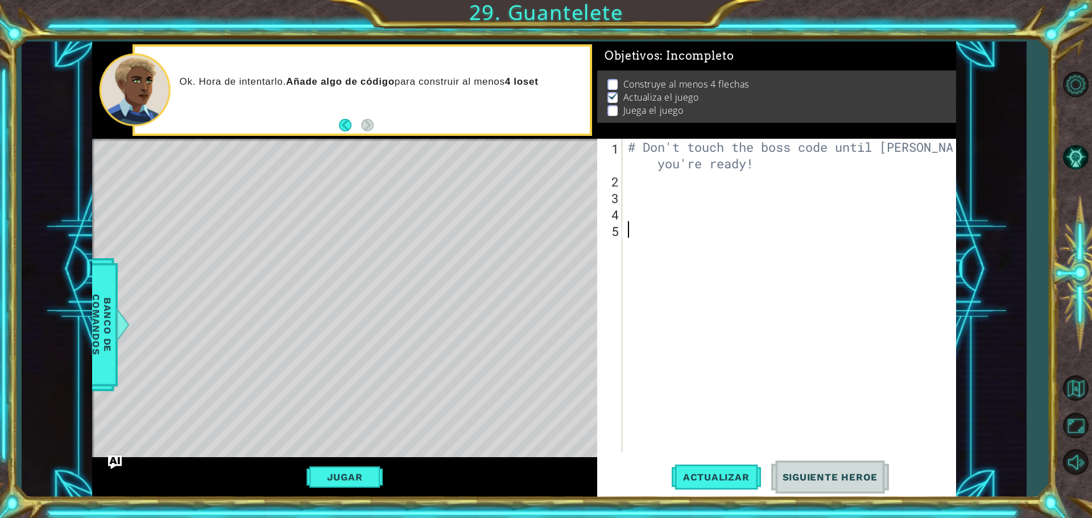
drag, startPoint x: 650, startPoint y: 196, endPoint x: 656, endPoint y: 184, distance: 13.2
click at [655, 188] on div "# Don't touch the boss code until [PERSON_NAME] says you're ready!" at bounding box center [792, 320] width 333 height 363
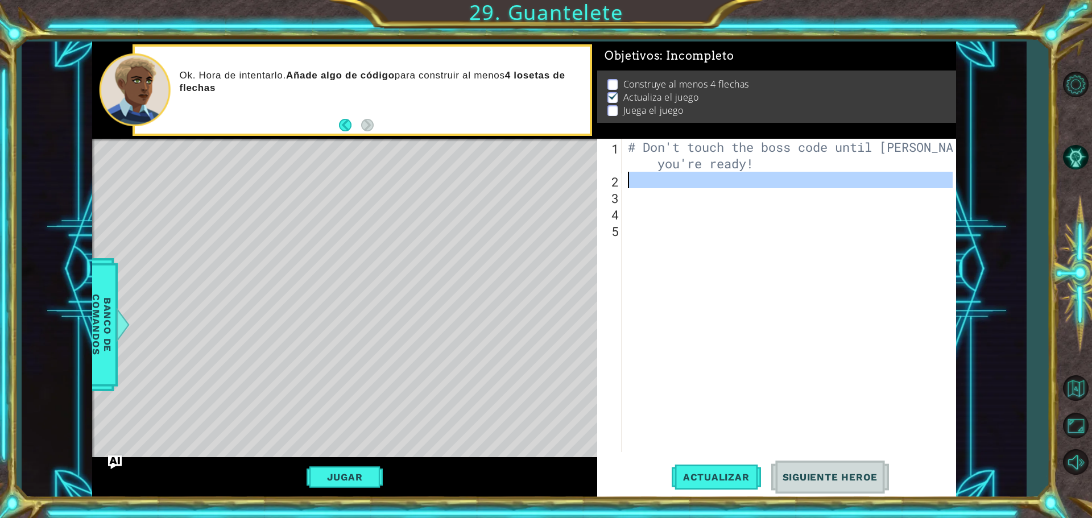
click at [656, 183] on div "# Don't touch the boss code until [PERSON_NAME] says you're ready!" at bounding box center [789, 295] width 327 height 313
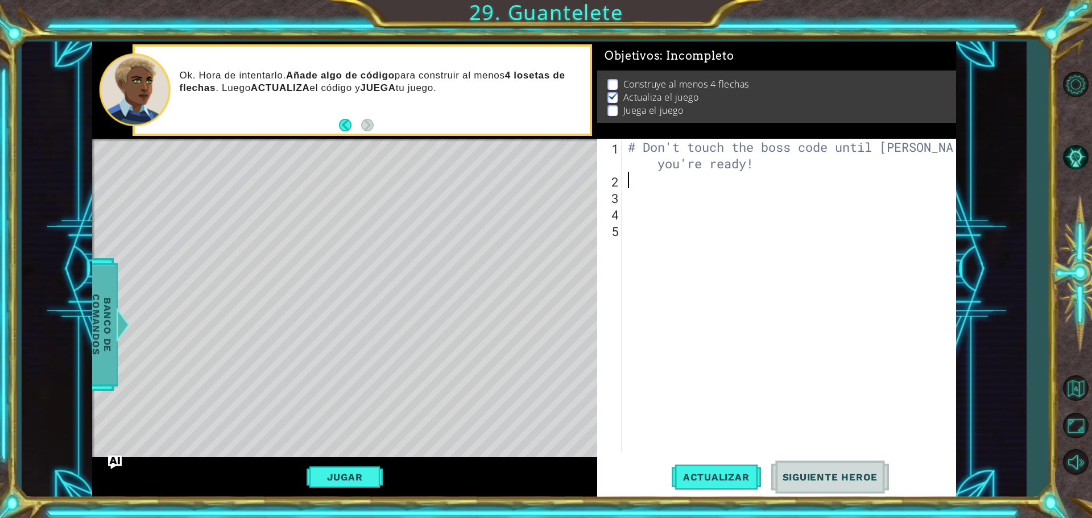
click at [99, 308] on span "Banco de comandos" at bounding box center [102, 325] width 30 height 118
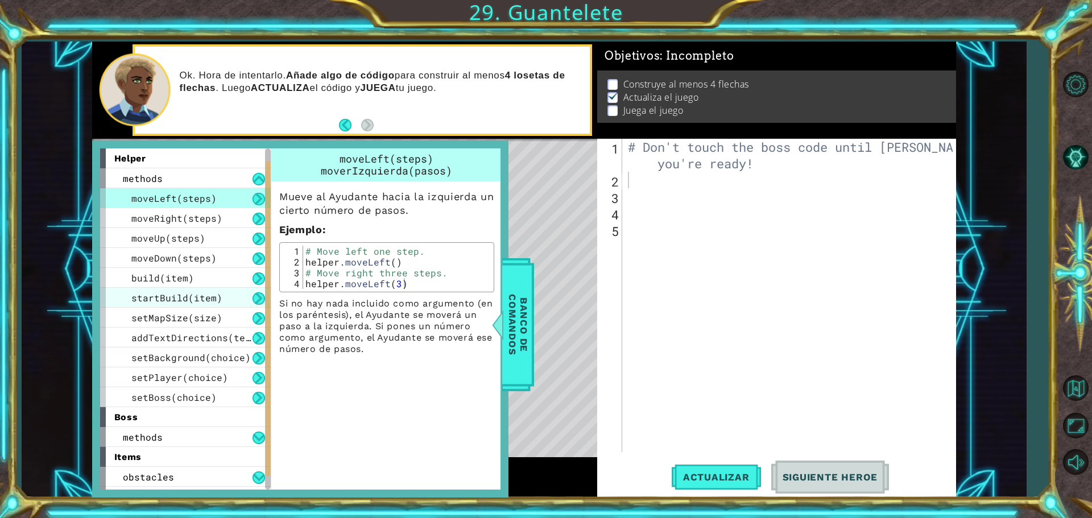
scroll to position [57, 0]
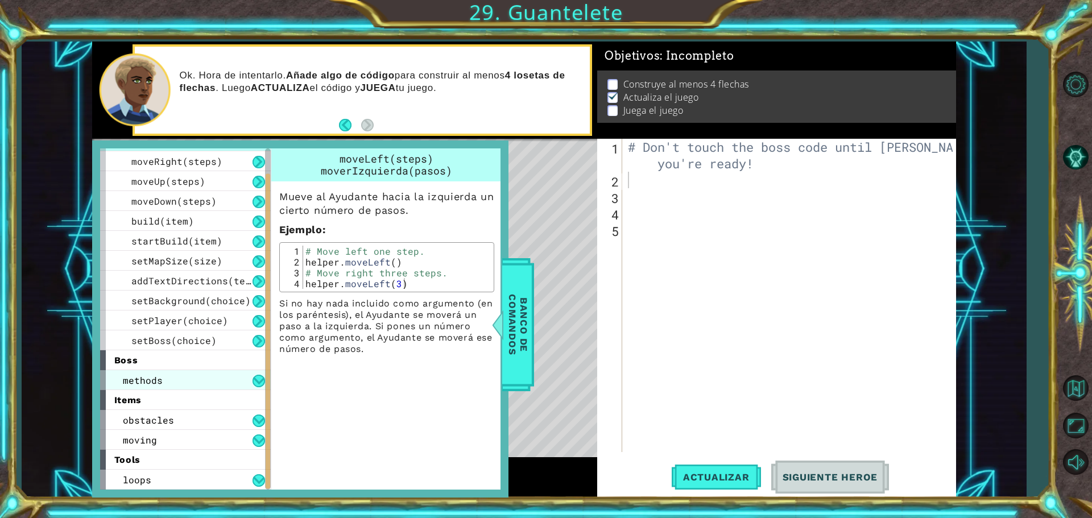
click at [185, 378] on div "methods" at bounding box center [185, 380] width 171 height 20
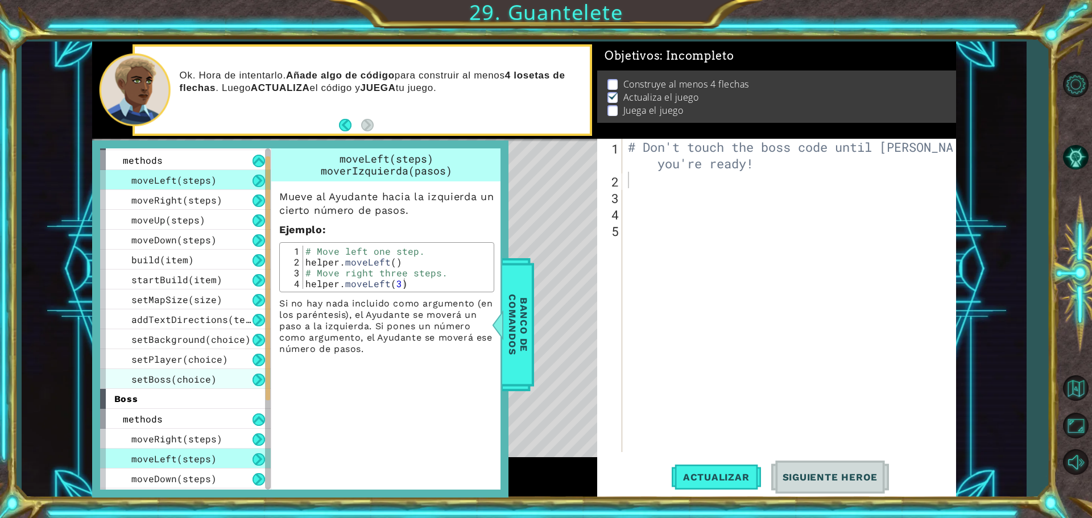
scroll to position [0, 0]
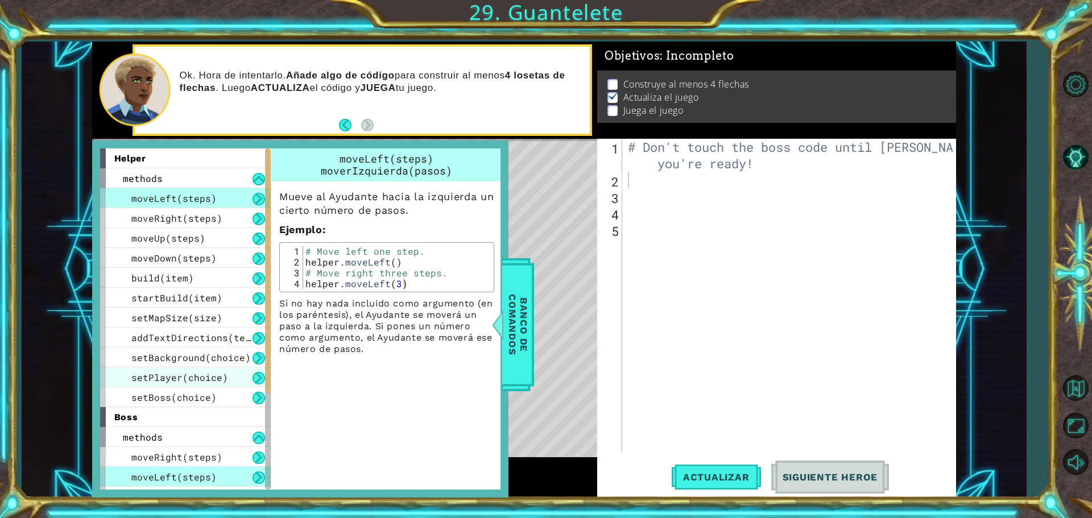
click at [222, 382] on span "setPlayer(choice)" at bounding box center [179, 377] width 97 height 12
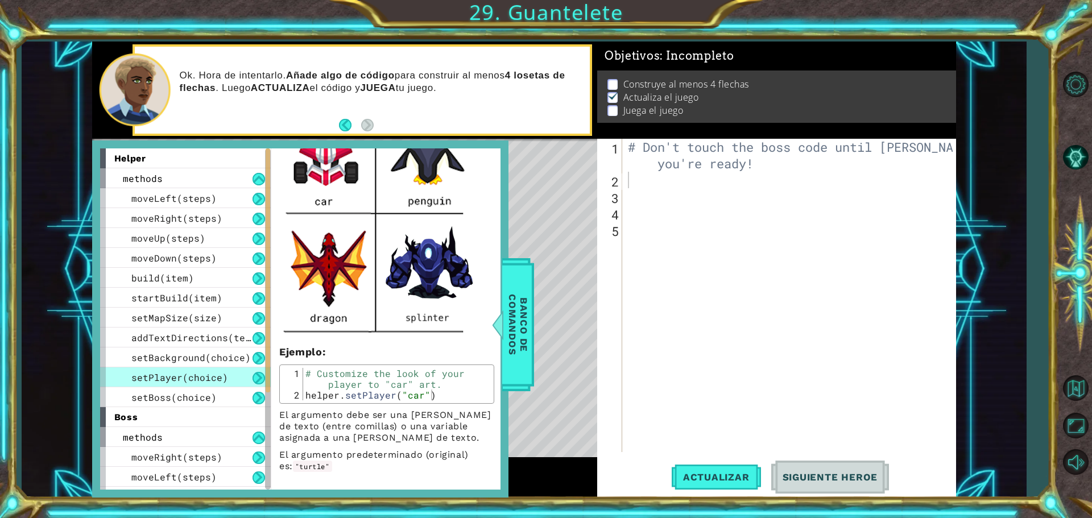
scroll to position [400, 0]
click at [74, 370] on div "1 ההההההההההההההההההההההההההההההההההההההההההההההההההההההההההההההההההההההההההההה…" at bounding box center [524, 270] width 1004 height 456
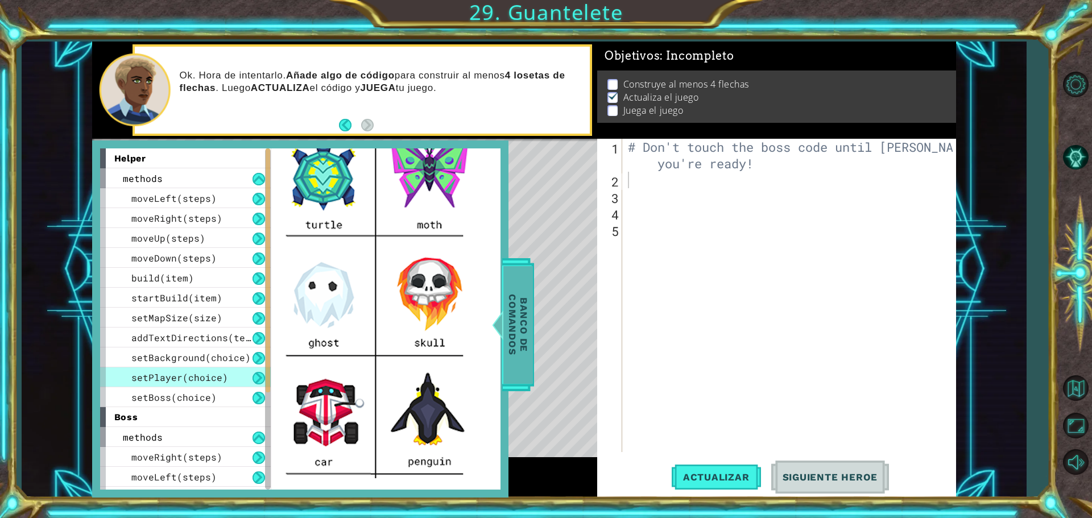
click at [523, 266] on span "Banco de comandos" at bounding box center [518, 325] width 30 height 118
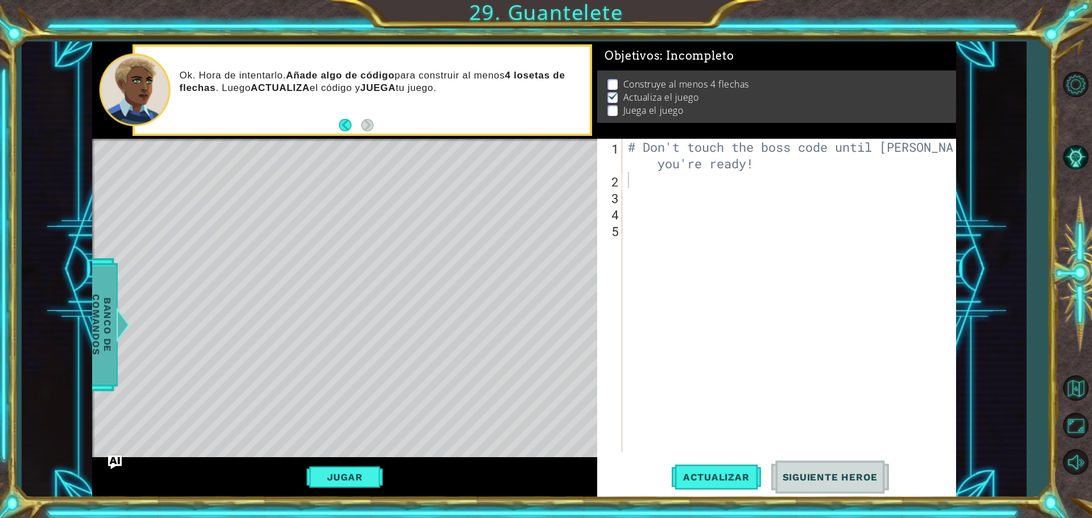
click at [123, 321] on div at bounding box center [122, 325] width 14 height 34
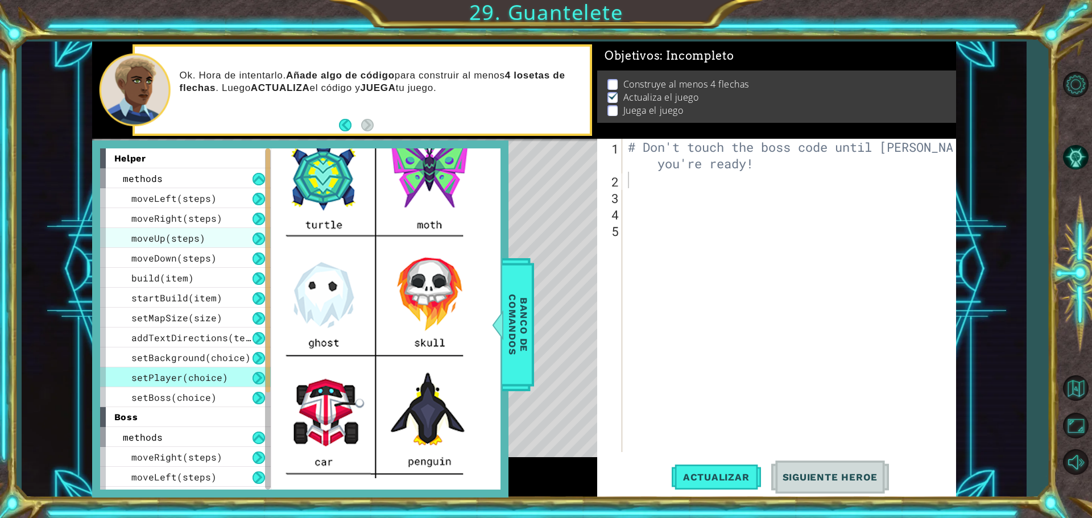
click at [198, 229] on div "moveUp(steps)" at bounding box center [185, 238] width 171 height 20
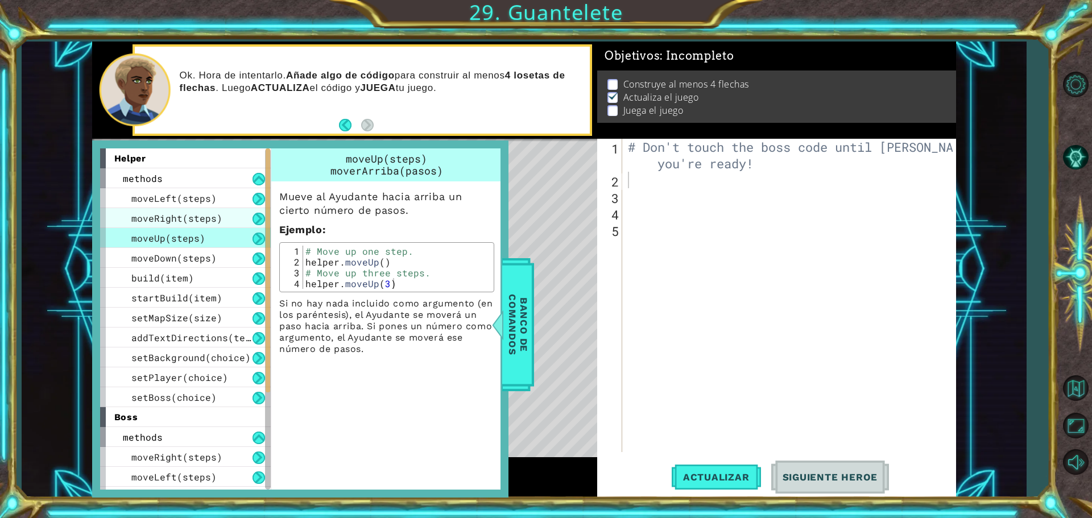
click at [211, 210] on div "moveRight(steps)" at bounding box center [185, 218] width 171 height 20
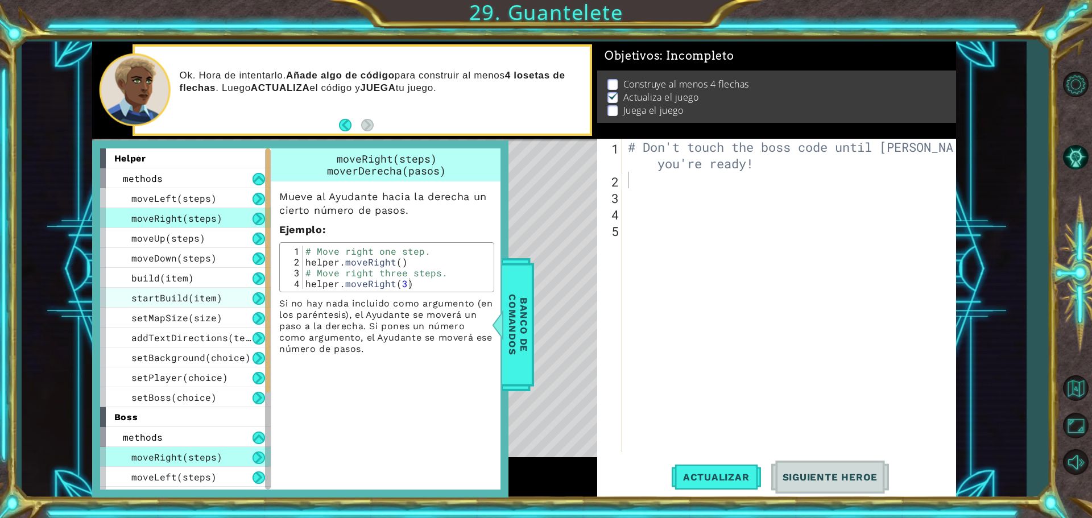
click at [209, 289] on div "startBuild(item)" at bounding box center [185, 298] width 171 height 20
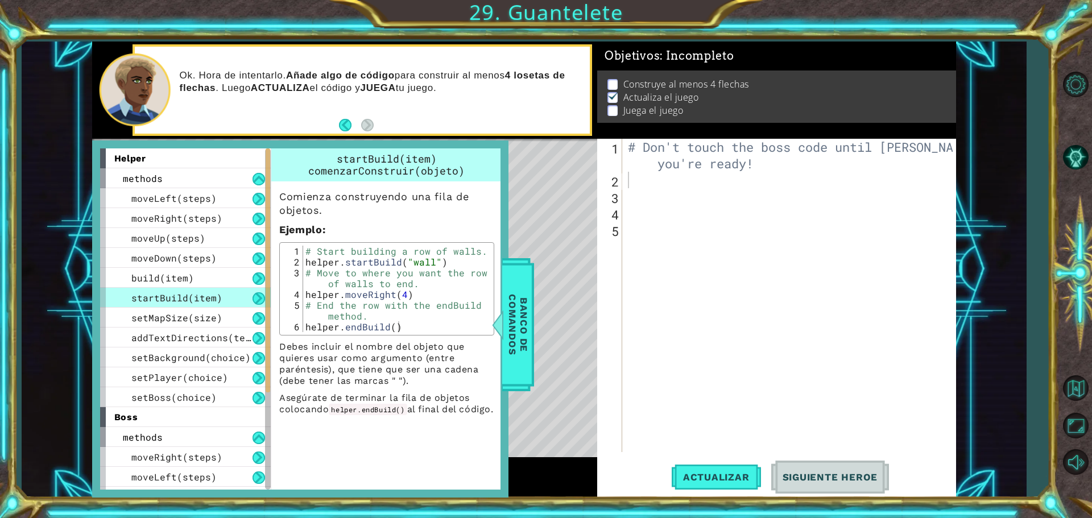
click at [209, 289] on div "startBuild(item)" at bounding box center [185, 298] width 171 height 20
click at [195, 432] on div "methods" at bounding box center [185, 437] width 171 height 20
click at [213, 334] on span "addTextDirections(text)" at bounding box center [196, 338] width 131 height 12
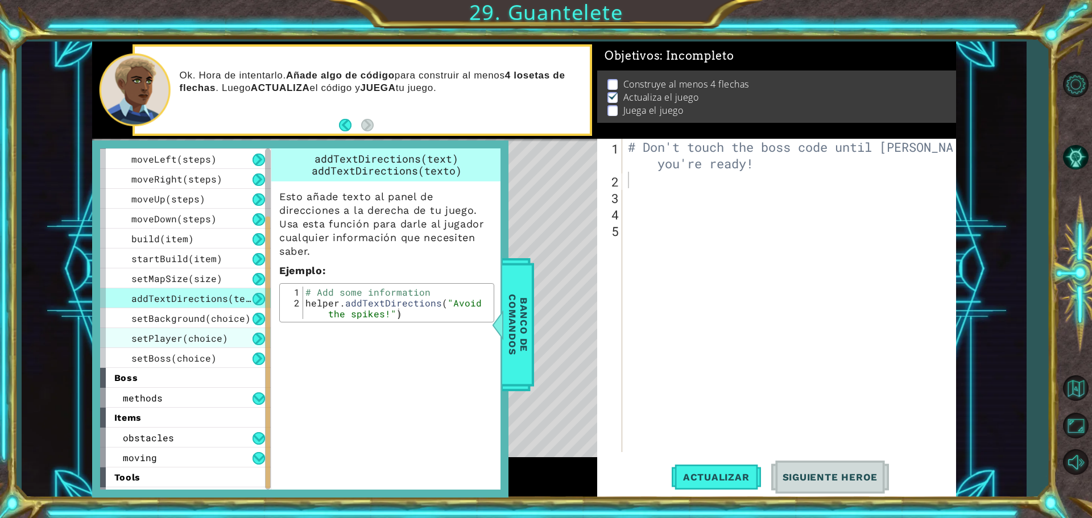
scroll to position [57, 0]
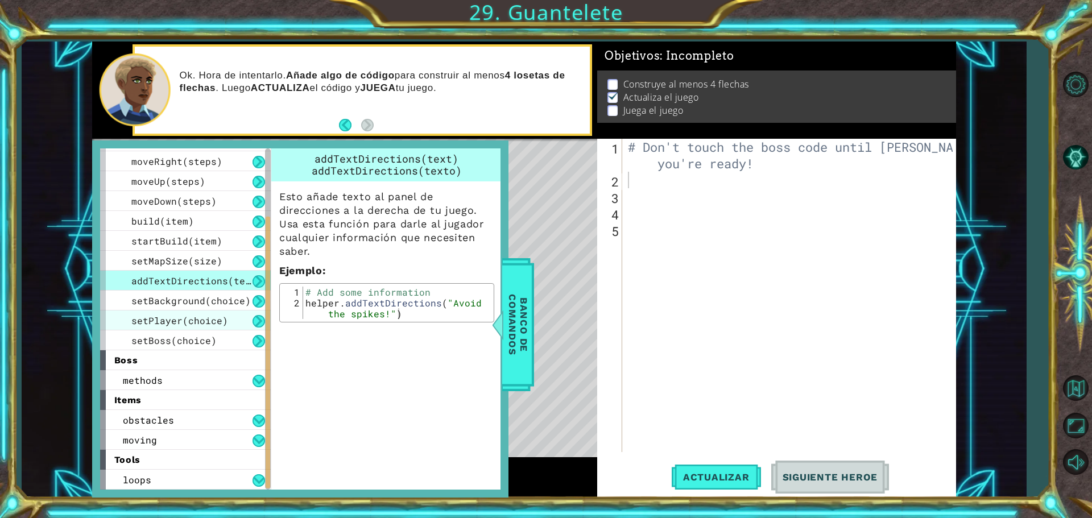
click at [221, 319] on span "setPlayer(choice)" at bounding box center [179, 321] width 97 height 12
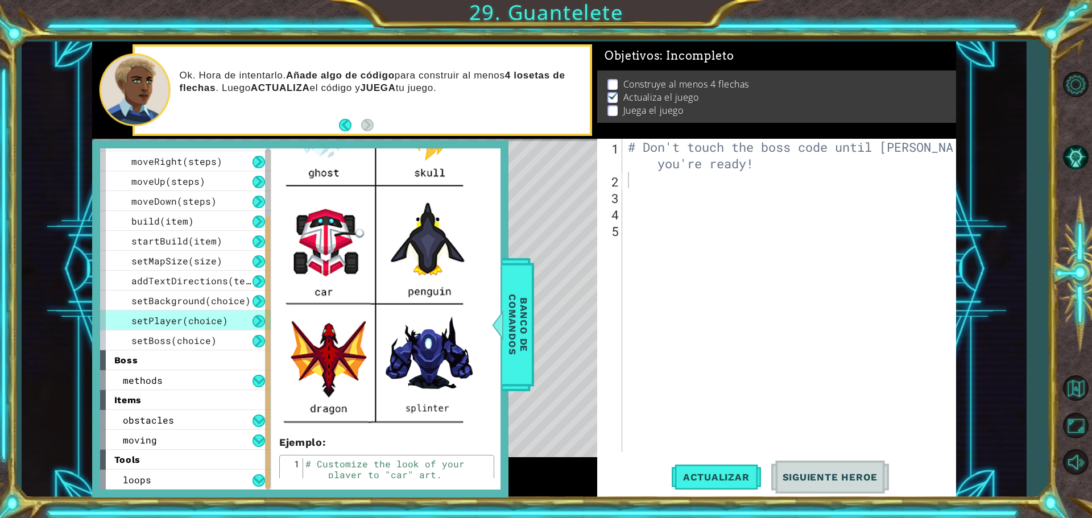
scroll to position [284, 0]
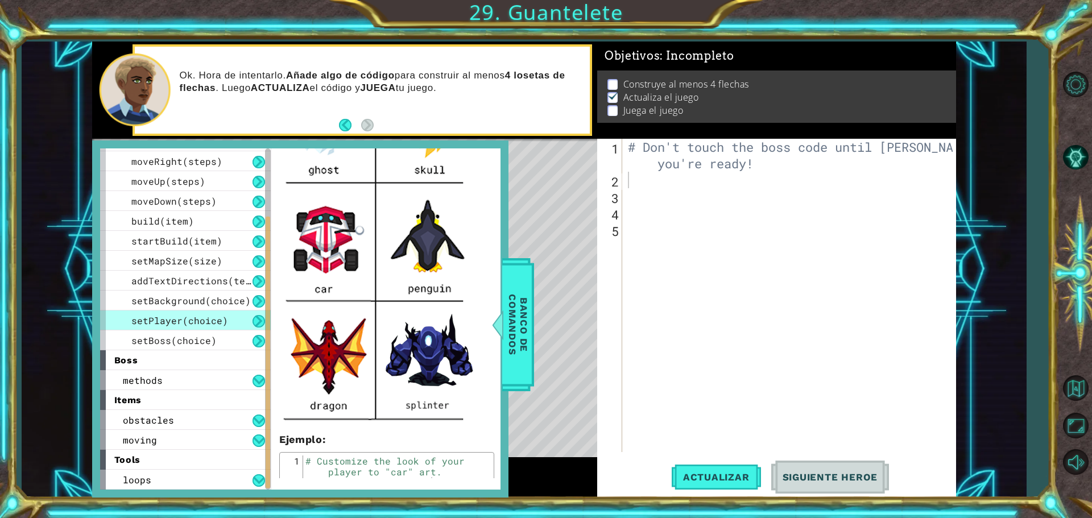
click at [488, 346] on div "Personaliza la apariencia de tu jugador. Puedes usar una de las siguientes opci…" at bounding box center [386, 228] width 231 height 663
click at [512, 327] on span "Banco de comandos" at bounding box center [518, 325] width 30 height 118
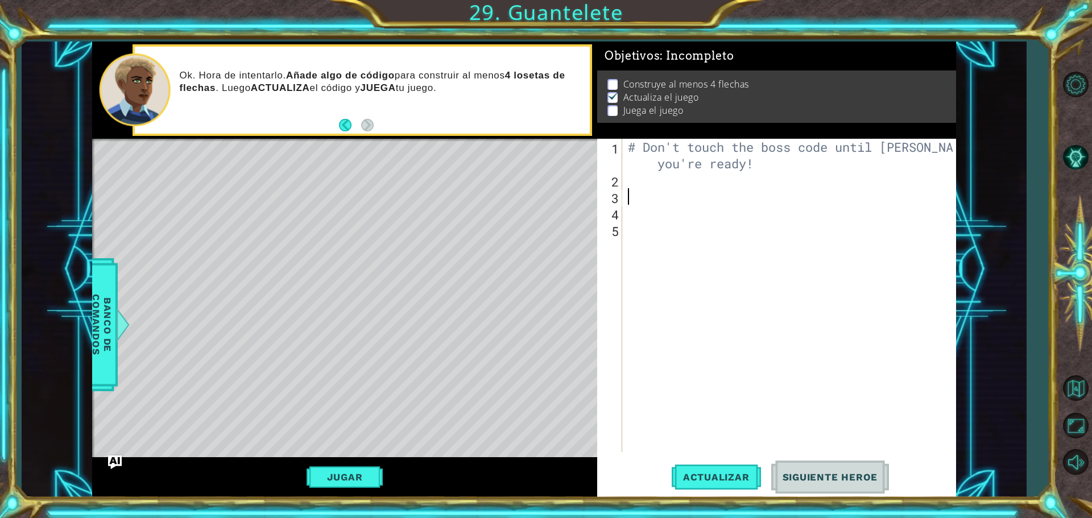
click at [671, 201] on div "# Don't touch the boss code until [PERSON_NAME] says you're ready!" at bounding box center [792, 320] width 333 height 363
click at [669, 163] on div "# Don't touch the boss code until [PERSON_NAME] says you're ready!" at bounding box center [792, 320] width 333 height 363
type textarea "# Don't touch the boss code until [PERSON_NAME] says you're ready!"
click at [663, 191] on div "# Don't touch the boss code until [PERSON_NAME] says you're ready!" at bounding box center [792, 320] width 333 height 363
click at [667, 179] on div "# Don't touch the boss code until [PERSON_NAME] says you're ready!" at bounding box center [792, 320] width 333 height 363
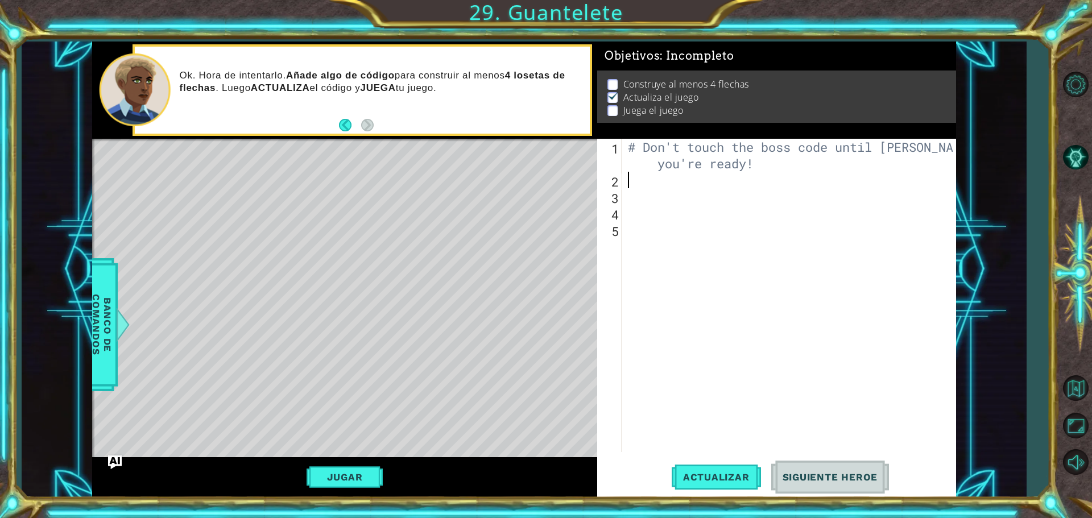
type textarea "b"
click at [100, 353] on span "Banco de comandos" at bounding box center [102, 325] width 30 height 118
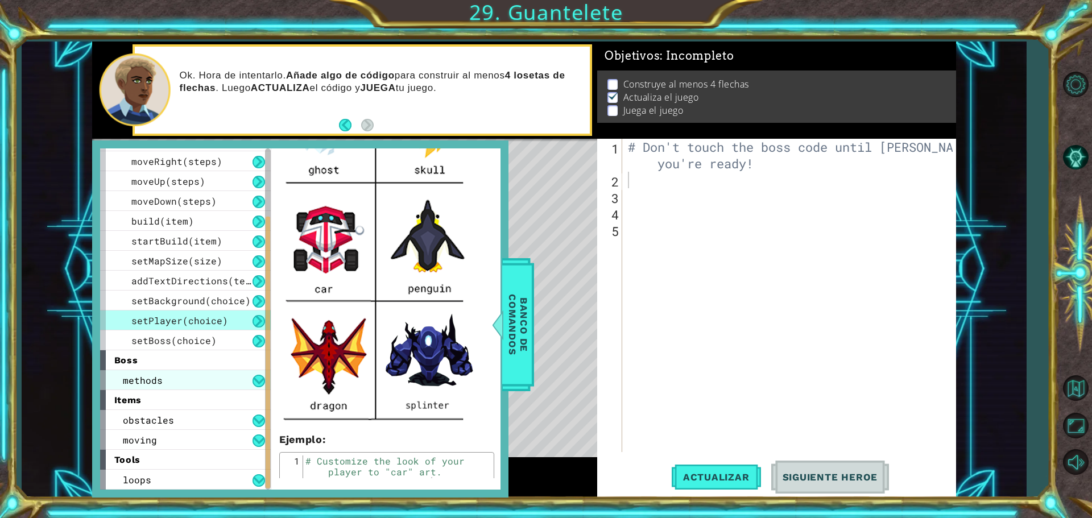
click at [188, 380] on div "methods" at bounding box center [185, 380] width 171 height 20
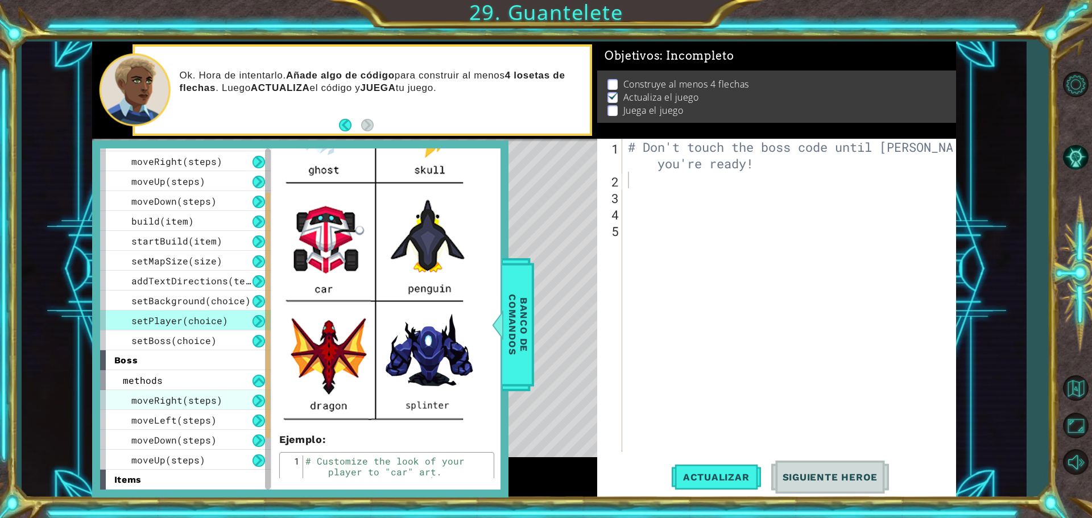
click at [200, 408] on div "moveRight(steps)" at bounding box center [185, 400] width 171 height 20
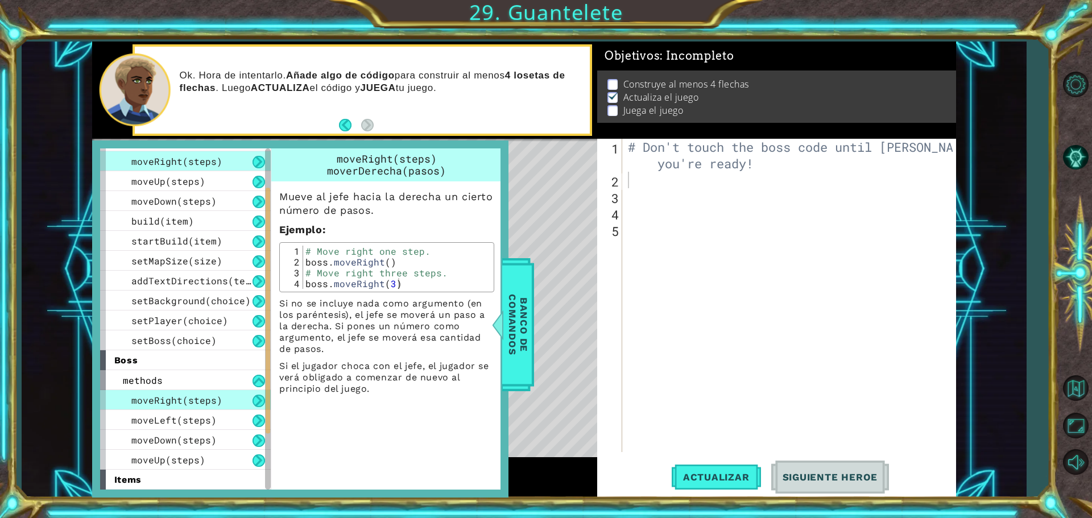
scroll to position [137, 0]
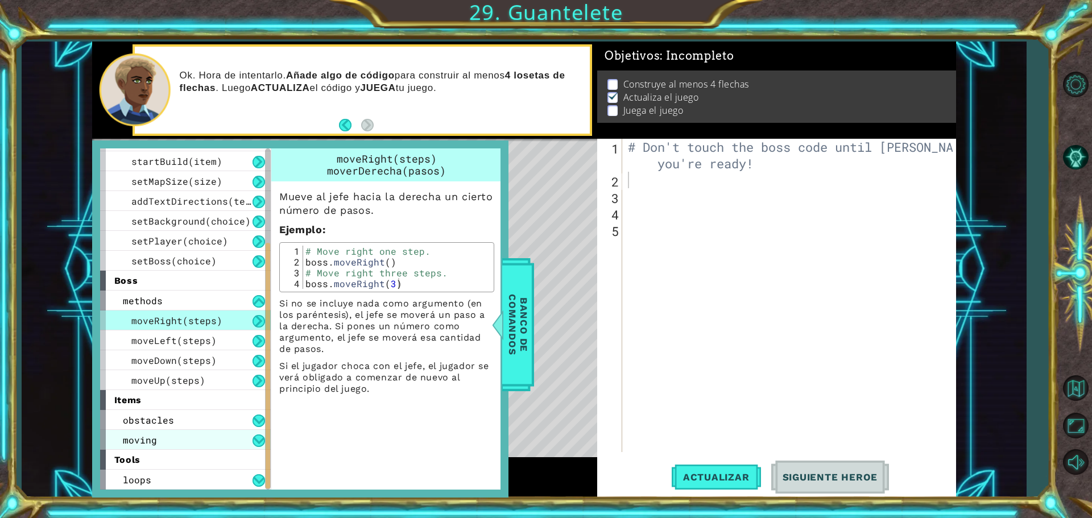
click at [201, 431] on div "moving" at bounding box center [185, 440] width 171 height 20
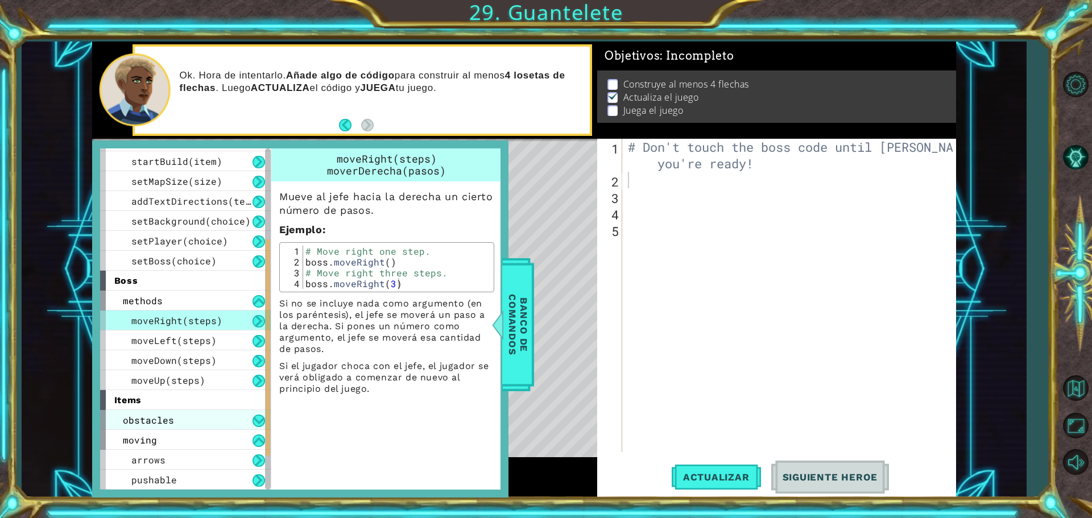
click at [201, 424] on div "obstacles" at bounding box center [185, 420] width 171 height 20
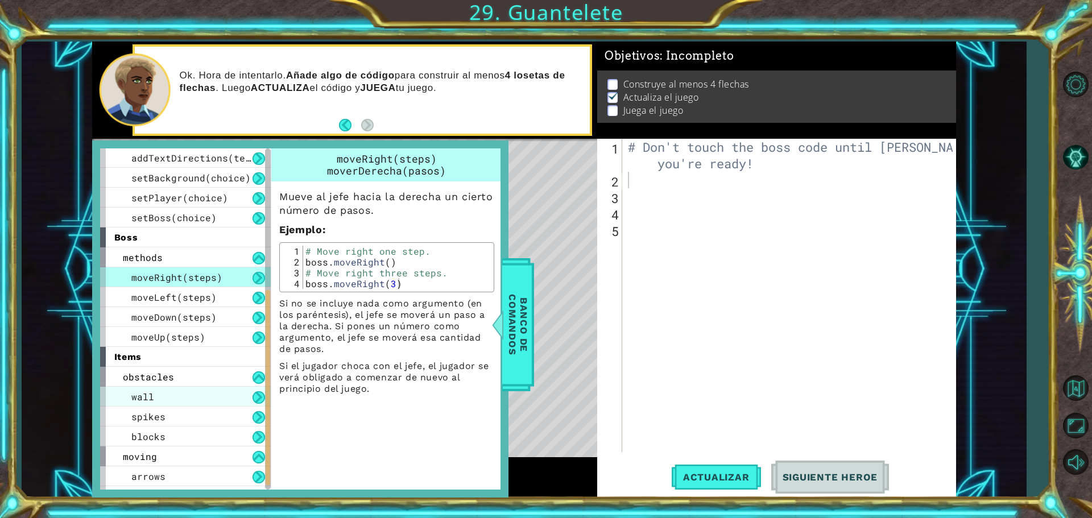
scroll to position [250, 0]
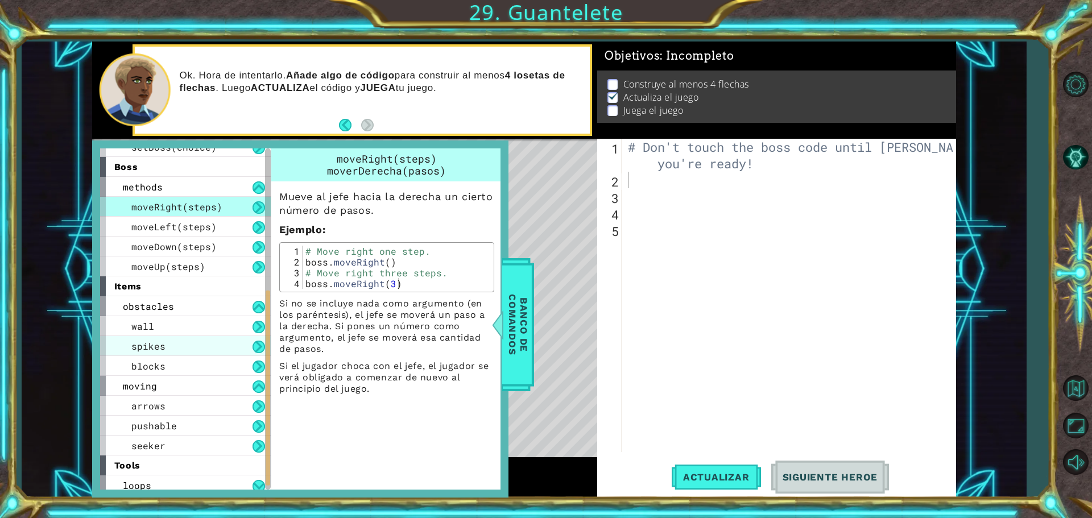
click at [220, 348] on div "spikes" at bounding box center [185, 346] width 171 height 20
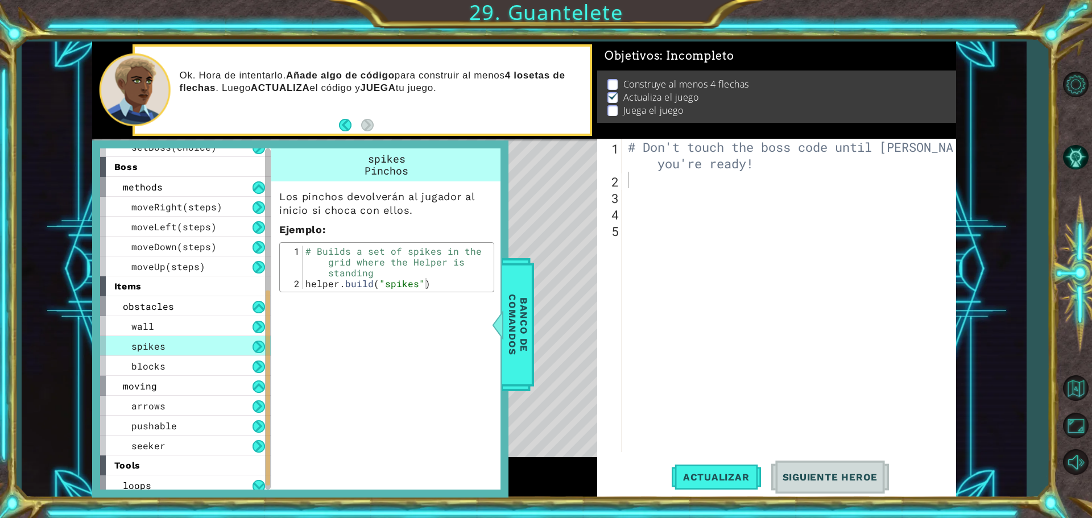
click at [222, 338] on div "spikes" at bounding box center [185, 346] width 171 height 20
click at [209, 361] on div "blocks" at bounding box center [185, 366] width 171 height 20
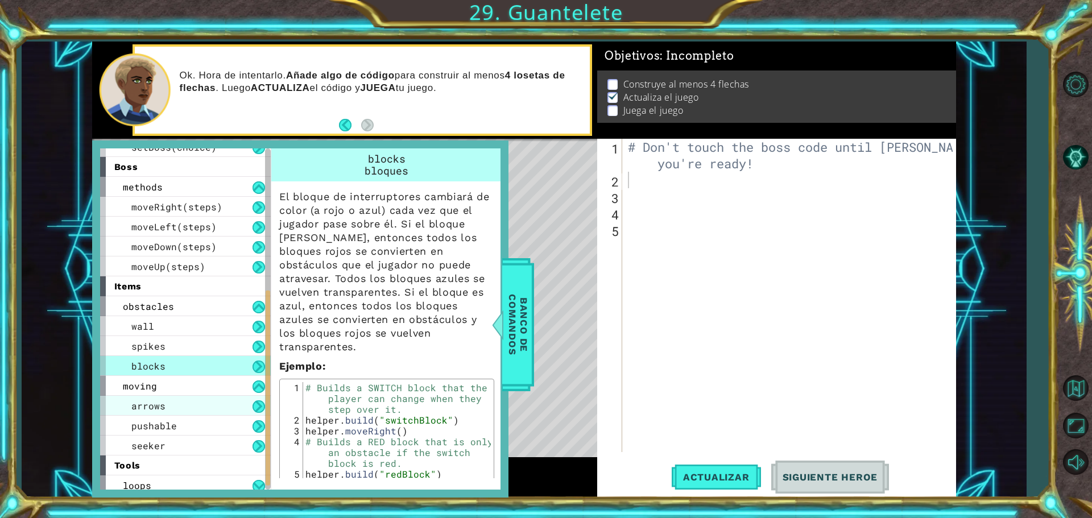
click at [198, 409] on div "arrows" at bounding box center [185, 406] width 171 height 20
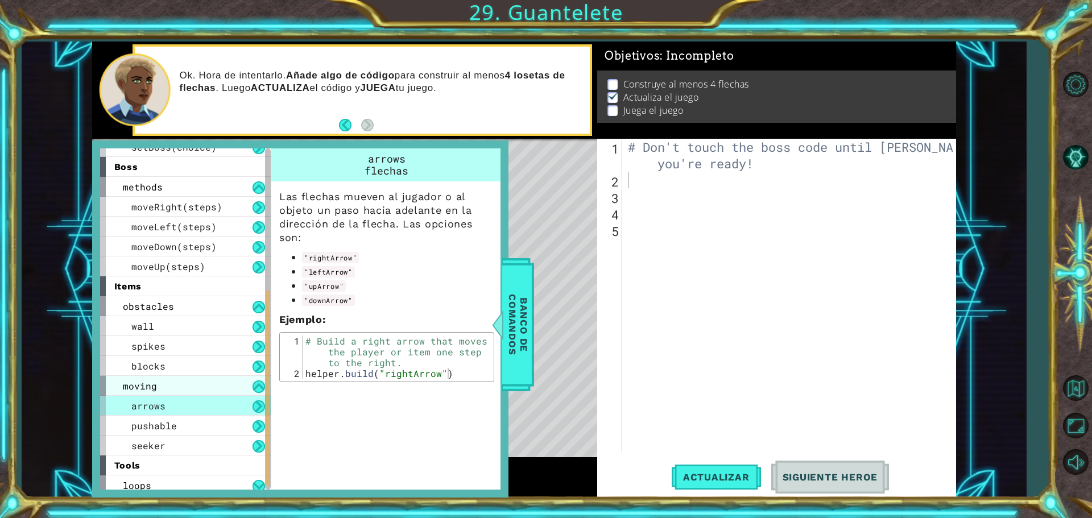
click at [197, 383] on div "moving" at bounding box center [185, 386] width 171 height 20
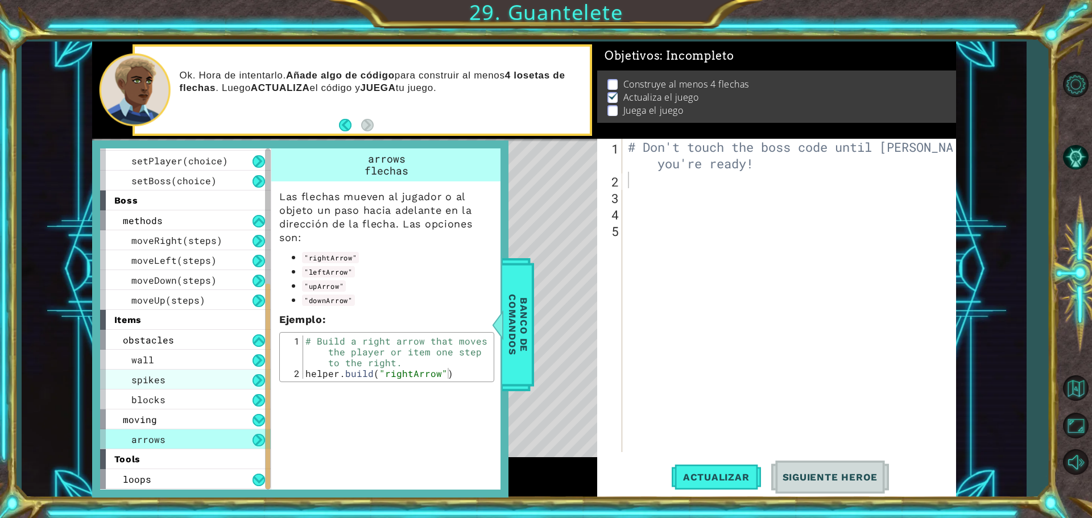
scroll to position [197, 0]
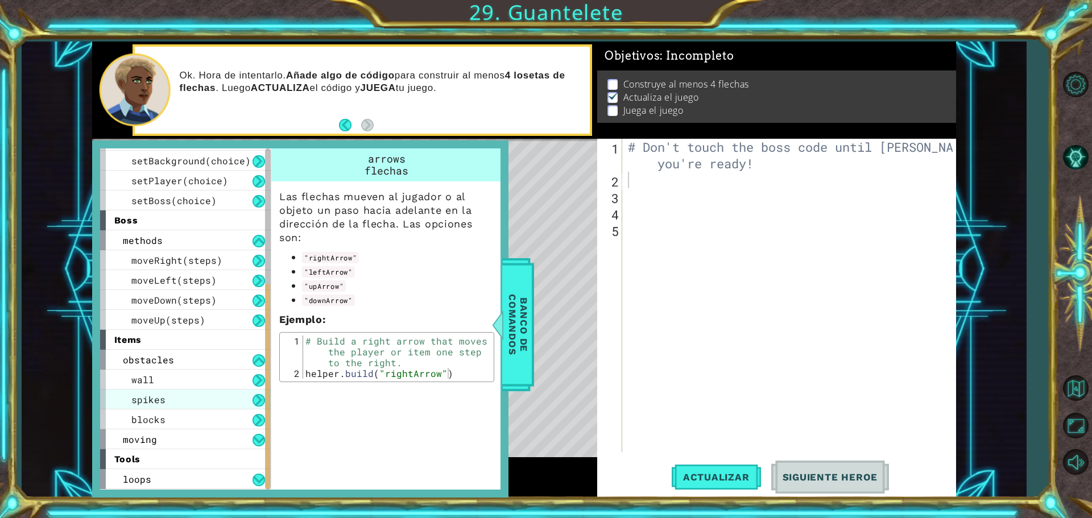
click at [189, 400] on div "spikes" at bounding box center [185, 400] width 171 height 20
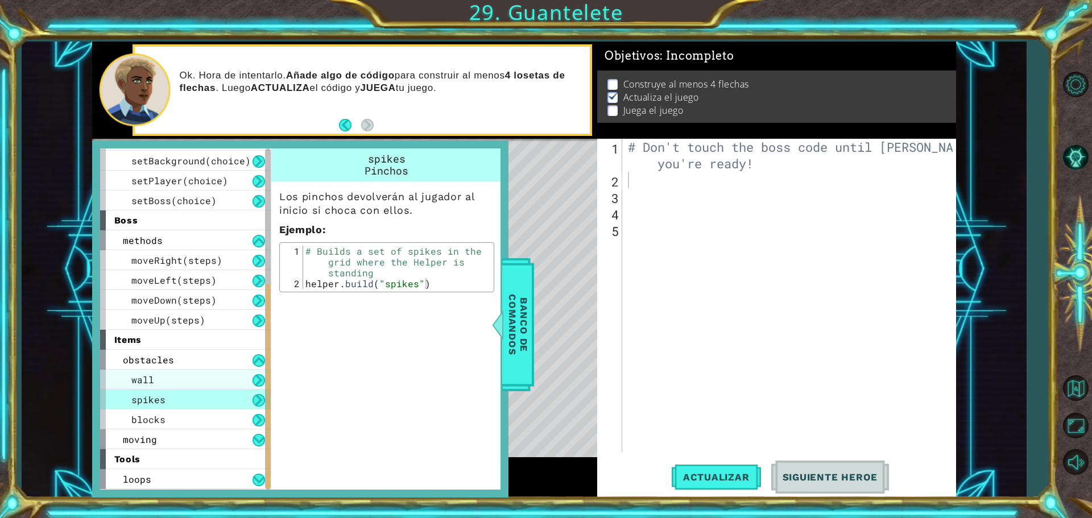
click at [192, 379] on div "wall" at bounding box center [185, 380] width 171 height 20
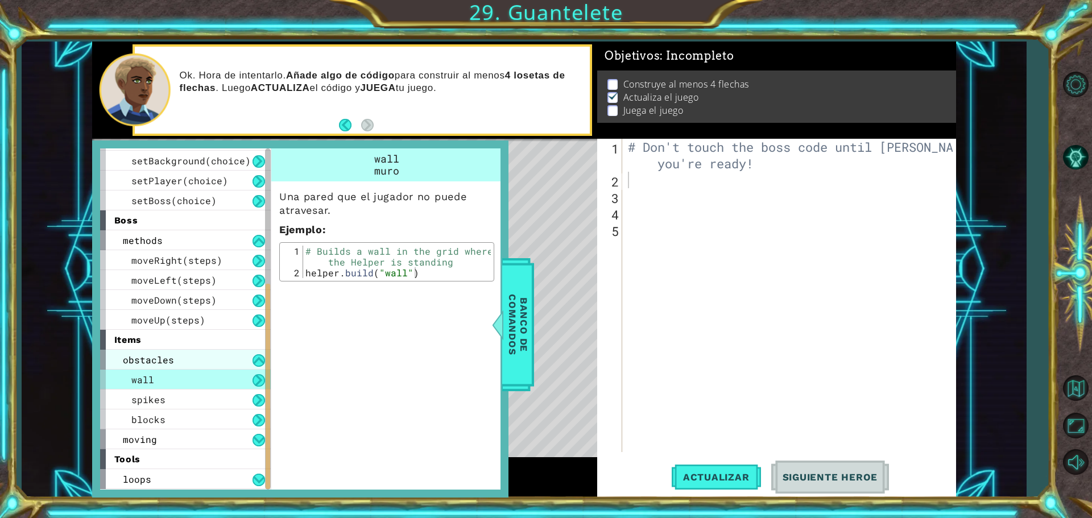
click at [200, 362] on div "obstacles" at bounding box center [185, 360] width 171 height 20
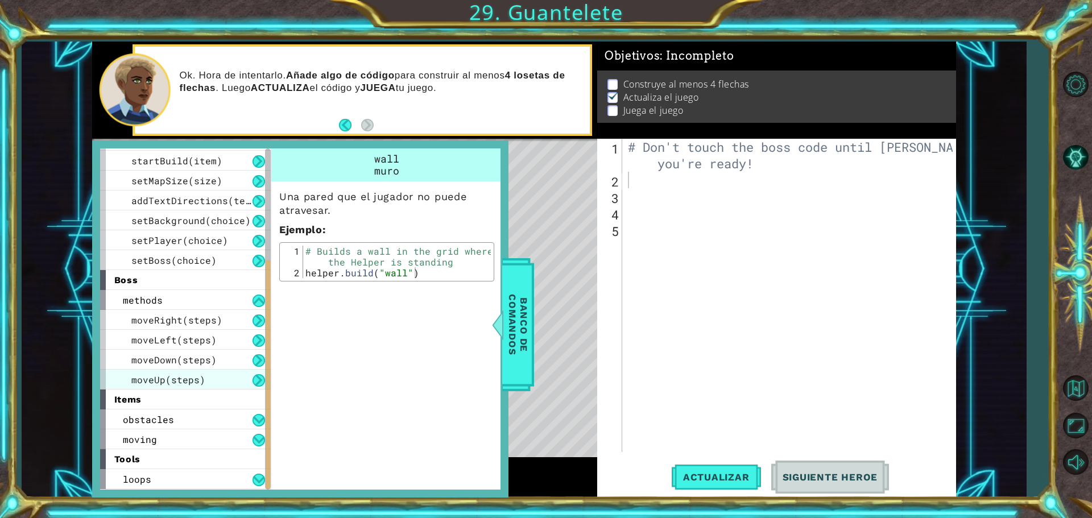
scroll to position [137, 0]
click at [250, 412] on div "obstacles" at bounding box center [185, 420] width 171 height 20
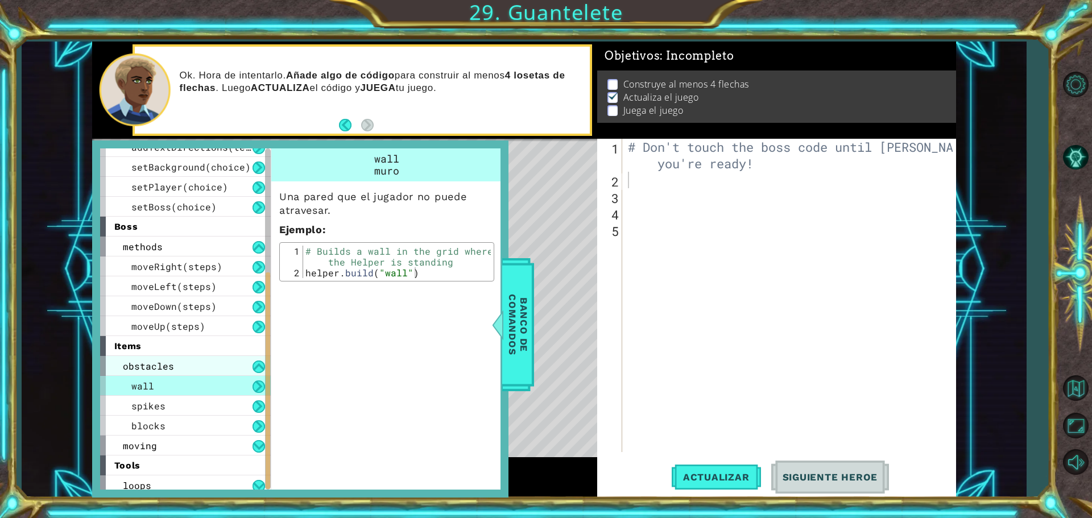
scroll to position [197, 0]
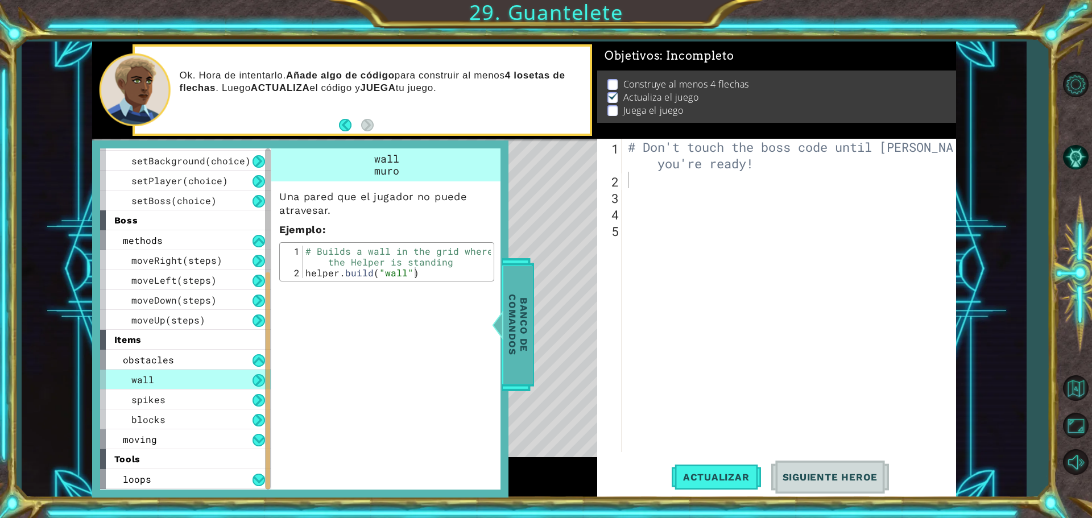
click at [513, 293] on span "Banco de comandos" at bounding box center [518, 325] width 30 height 118
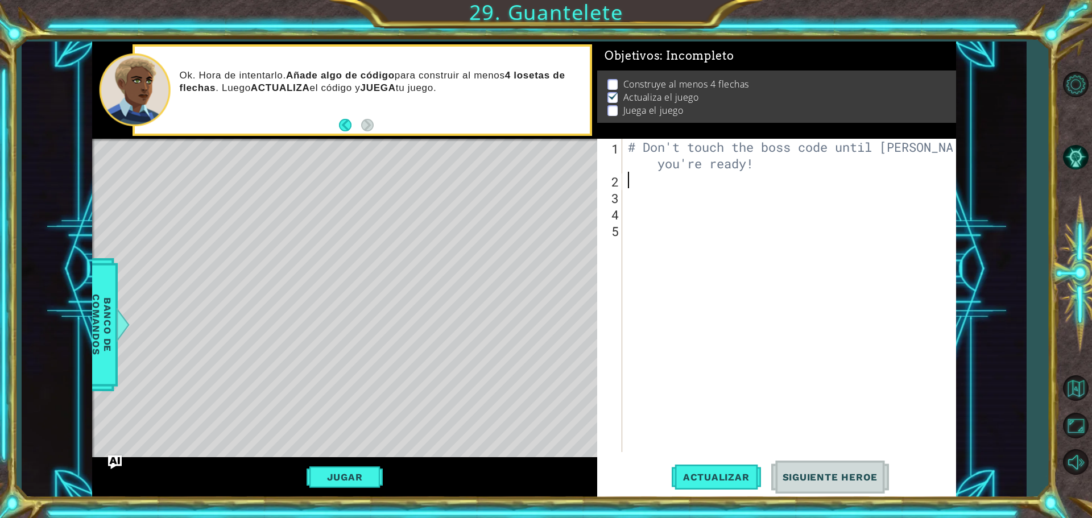
click at [733, 185] on div "# Don't touch the boss code until [PERSON_NAME] says you're ready!" at bounding box center [792, 320] width 333 height 363
click at [92, 297] on span "Banco de comandos" at bounding box center [102, 325] width 30 height 118
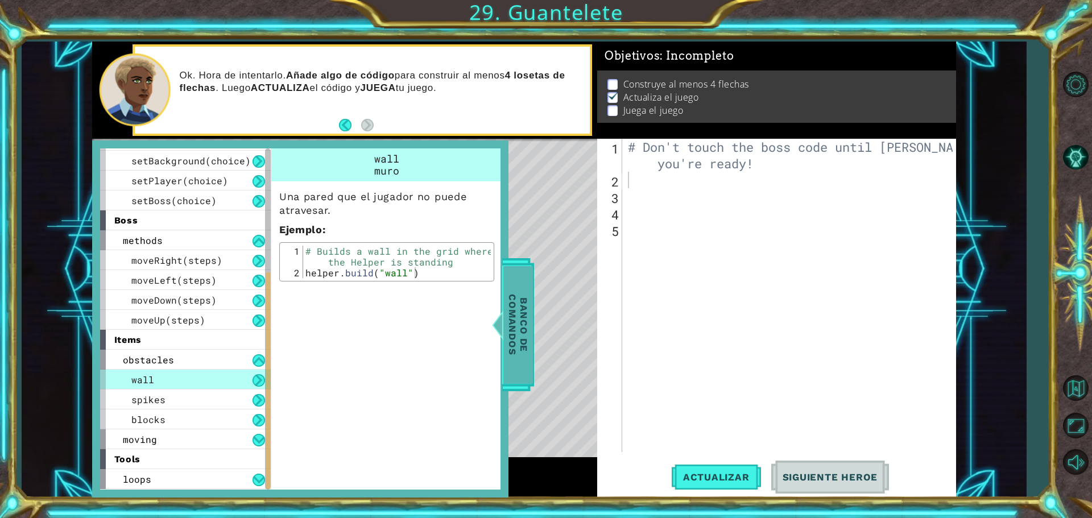
click at [530, 299] on span "Banco de comandos" at bounding box center [518, 325] width 30 height 118
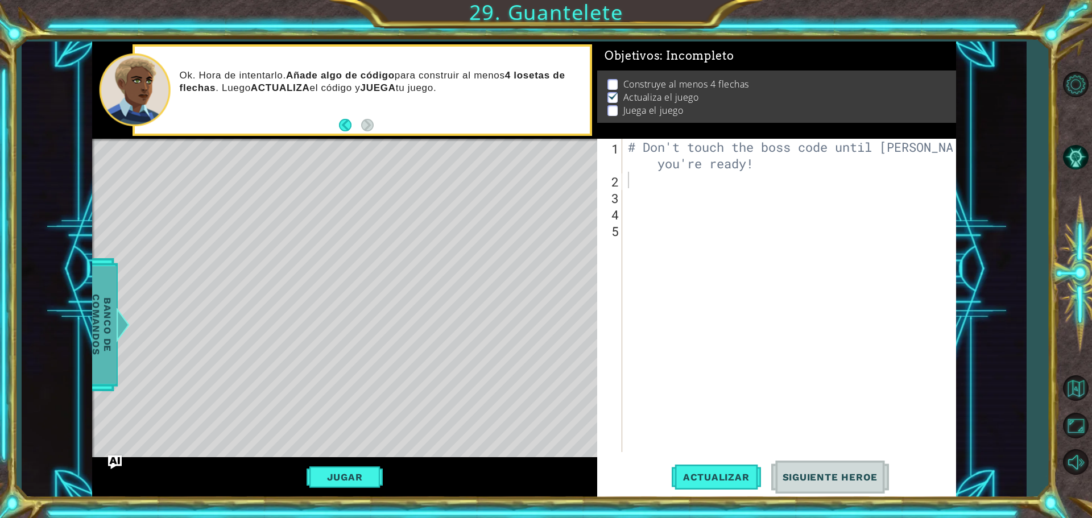
click at [118, 301] on div "helper methods moveLeft(steps) moveRight(steps) moveUp(steps) moveDown(steps) b…" at bounding box center [524, 270] width 864 height 456
drag, startPoint x: 101, startPoint y: 292, endPoint x: 110, endPoint y: 282, distance: 14.1
click at [107, 285] on span "Banco de comandos" at bounding box center [102, 325] width 30 height 118
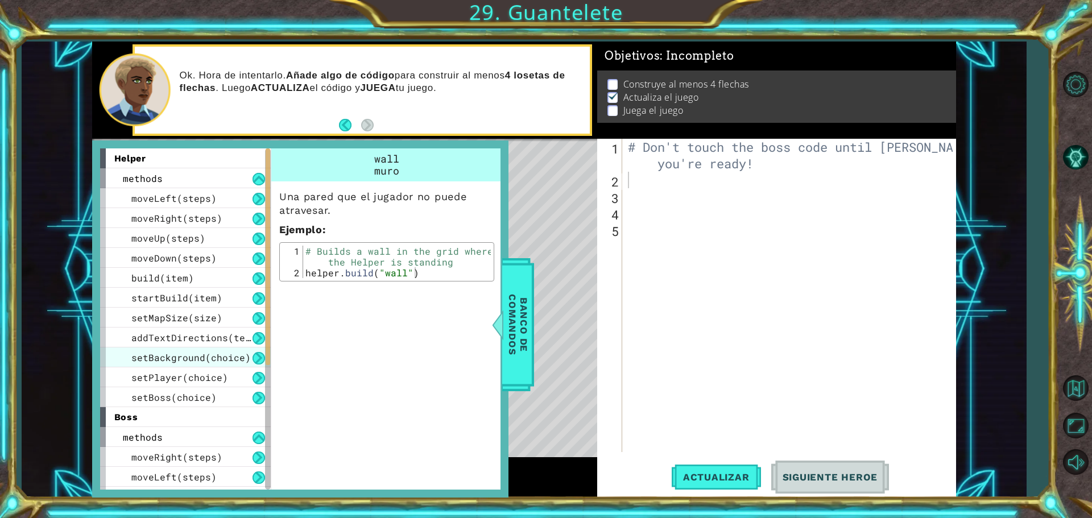
scroll to position [114, 0]
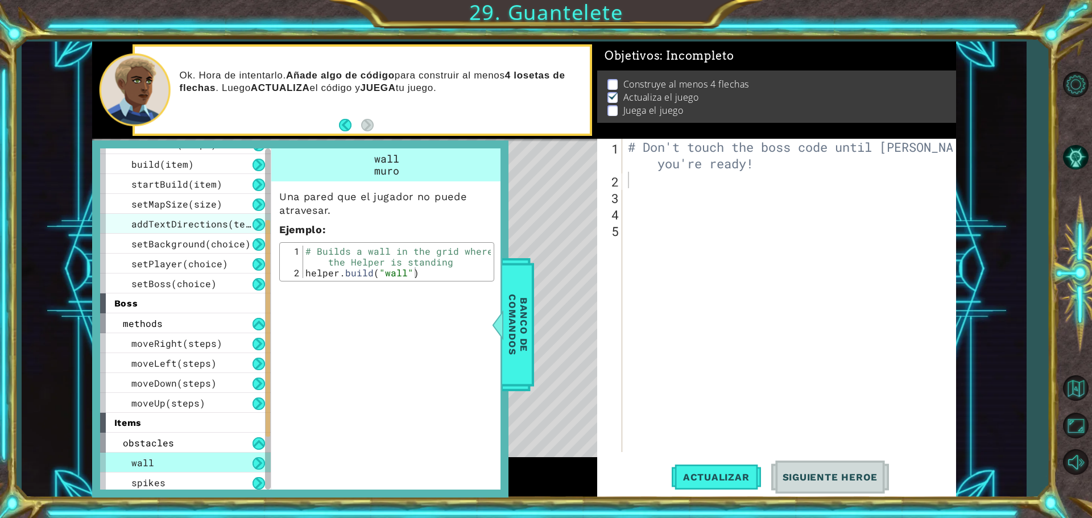
click at [192, 219] on span "addTextDirections(text)" at bounding box center [196, 224] width 131 height 12
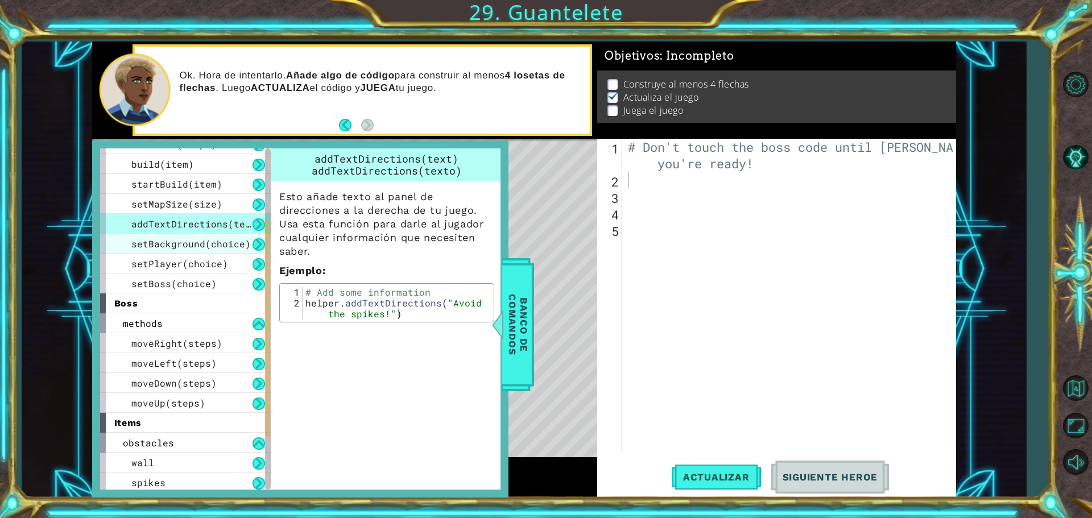
click at [201, 243] on span "setBackground(choice)" at bounding box center [190, 244] width 119 height 12
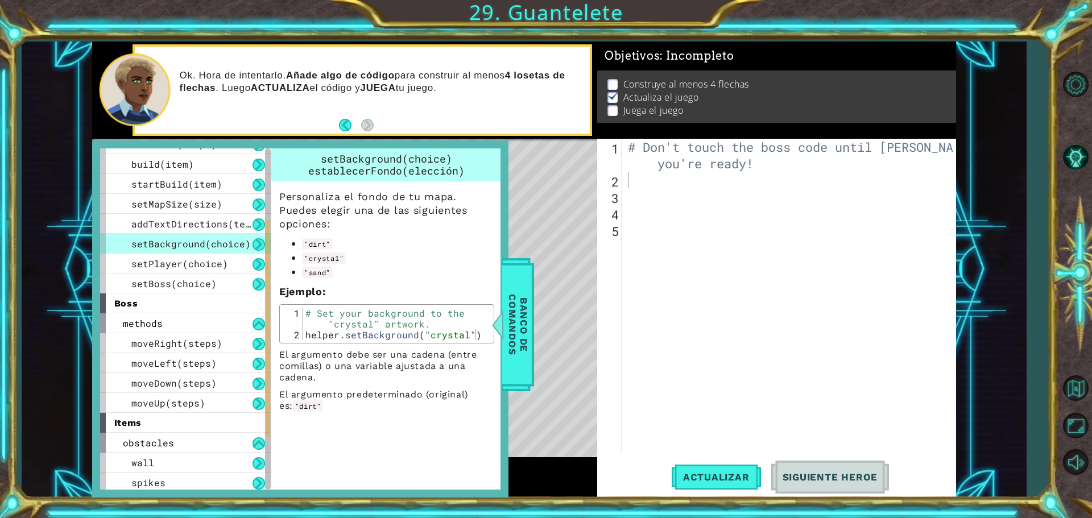
click at [201, 252] on div "setBackground(choice)" at bounding box center [185, 244] width 171 height 20
click at [201, 257] on div "setPlayer(choice)" at bounding box center [185, 264] width 171 height 20
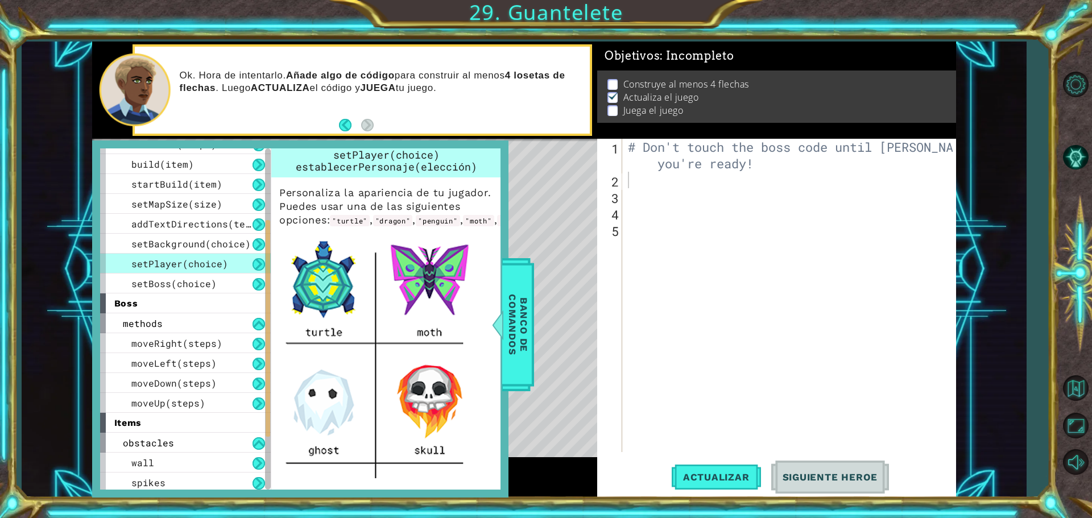
scroll to position [0, 0]
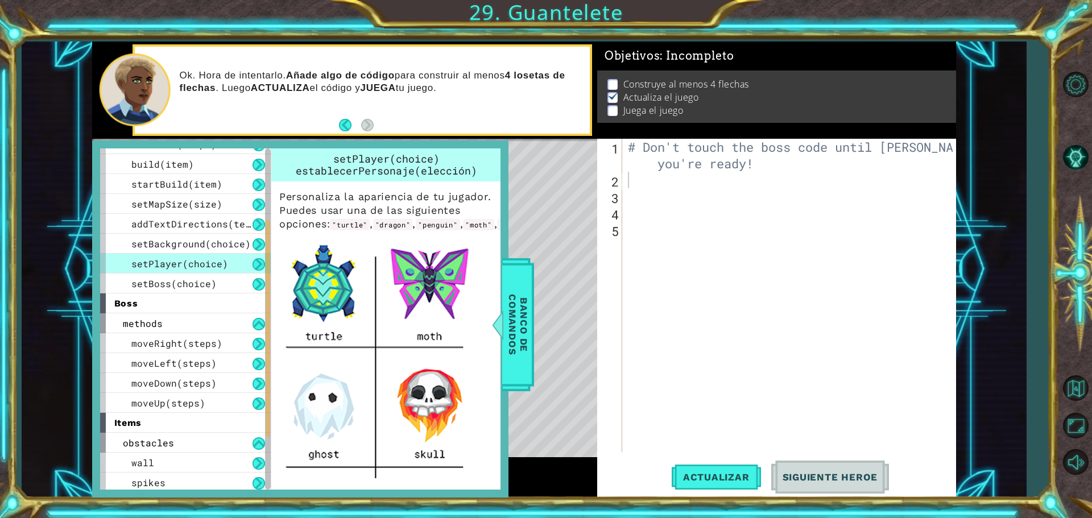
click at [413, 222] on code ""dragon"" at bounding box center [393, 224] width 40 height 11
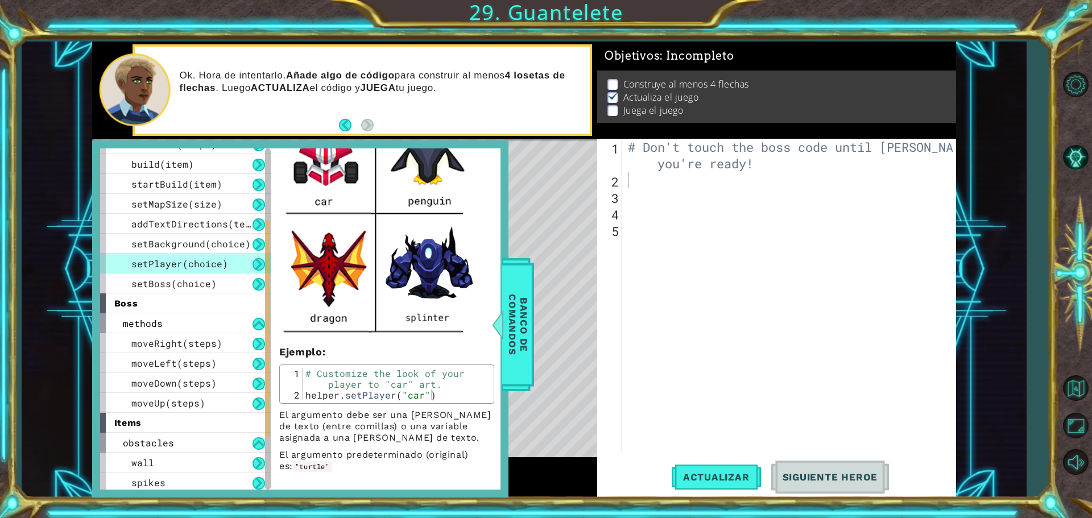
scroll to position [400, 0]
type textarea "helper.setPlayer("car")"
drag, startPoint x: 307, startPoint y: 392, endPoint x: 442, endPoint y: 399, distance: 136.1
click at [444, 402] on div "helper.setPlayer("car") 1 2 # Customize the look of your player to "car" art. h…" at bounding box center [386, 384] width 215 height 39
click at [660, 176] on div "# Don't touch the boss code until [PERSON_NAME] says you're ready!" at bounding box center [792, 320] width 333 height 363
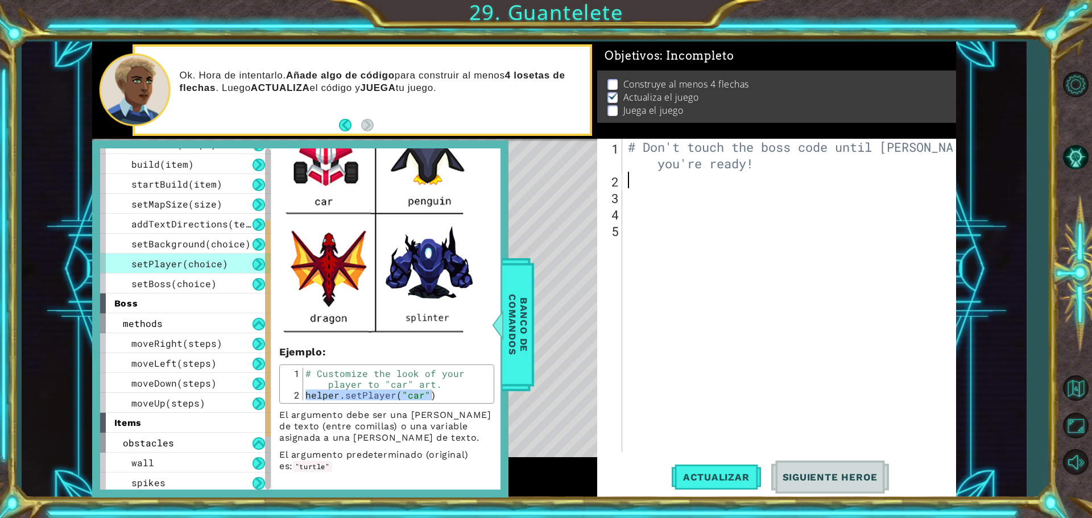
paste textarea "helper.setPlayer("car")"
click at [781, 180] on div "# Don't touch the boss code until [PERSON_NAME] says you're ready! helper . set…" at bounding box center [792, 320] width 333 height 363
click at [784, 180] on div "# Don't touch the boss code until [PERSON_NAME] says you're ready! helper . set…" at bounding box center [792, 320] width 333 height 363
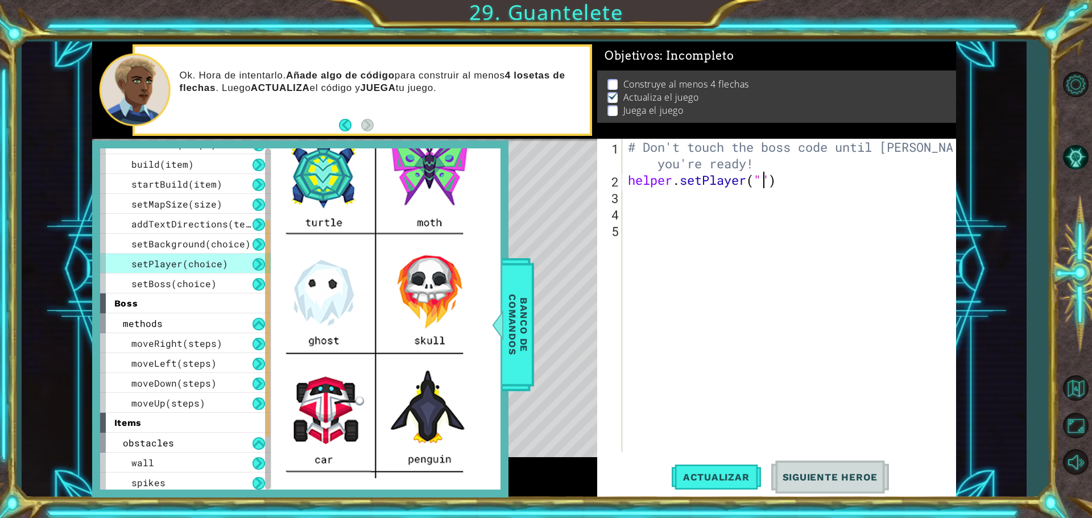
scroll to position [0, 0]
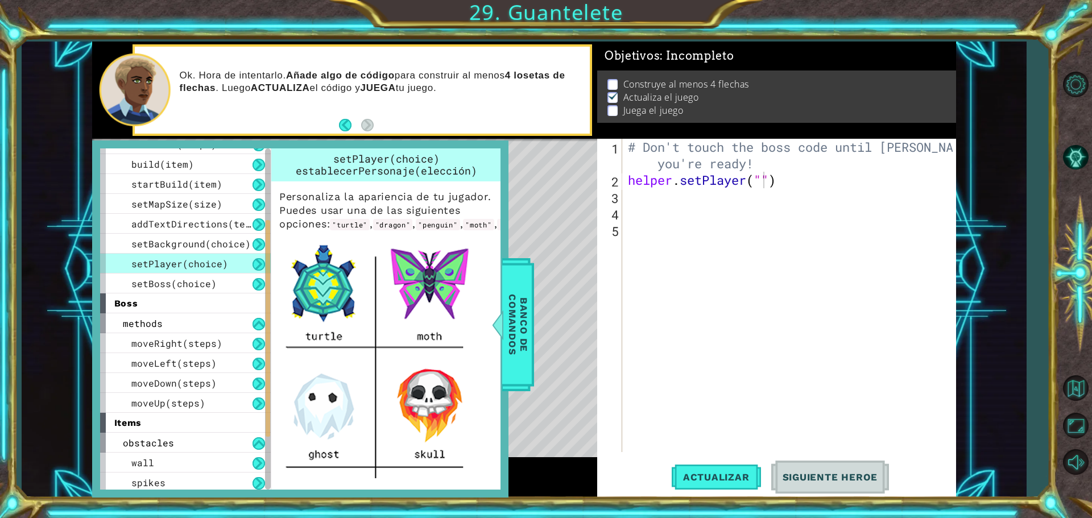
click at [536, 230] on code ""skull"" at bounding box center [553, 224] width 35 height 11
click at [762, 179] on div "# Don't touch the boss code until [PERSON_NAME] says you're ready! helper . set…" at bounding box center [792, 320] width 333 height 363
type textarea "helper.setPlayer("skull")"
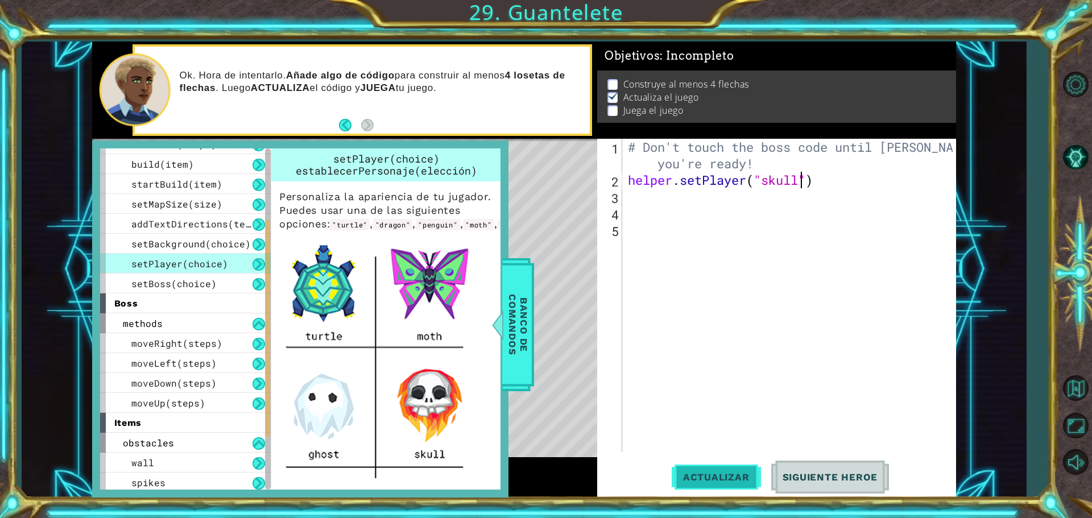
click at [741, 478] on span "Actualizar" at bounding box center [716, 477] width 89 height 11
click at [524, 303] on span "Banco de comandos" at bounding box center [518, 325] width 30 height 118
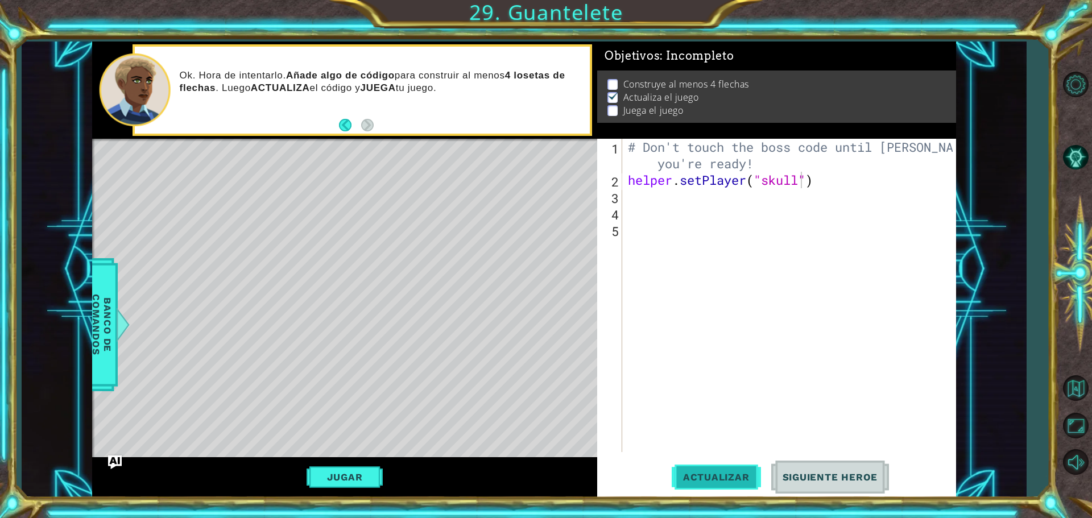
click at [734, 466] on button "Actualizar" at bounding box center [716, 477] width 89 height 36
click at [339, 468] on button "Jugar" at bounding box center [345, 477] width 77 height 22
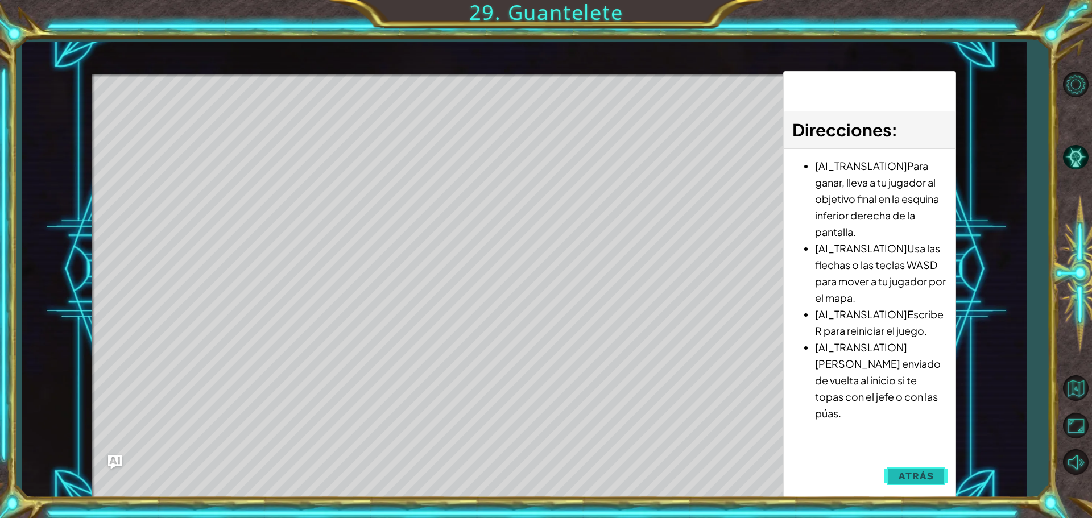
click at [940, 466] on button "Atrás" at bounding box center [915, 476] width 63 height 23
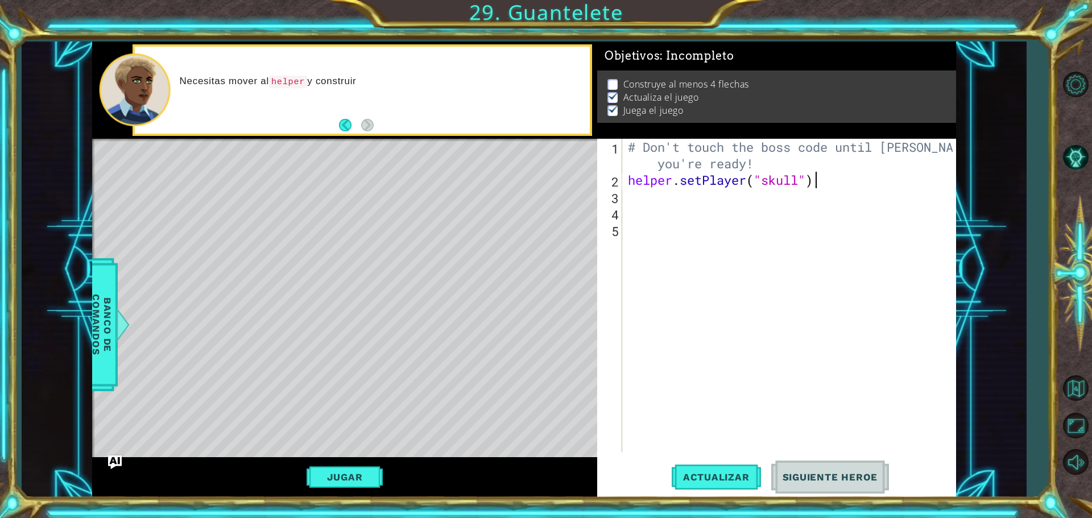
click at [817, 183] on div "# Don't touch the boss code until [PERSON_NAME] says you're ready! helper . set…" at bounding box center [792, 320] width 333 height 363
click at [834, 183] on div "# Don't touch the boss code until [PERSON_NAME] says you're ready! helper . set…" at bounding box center [792, 320] width 333 height 363
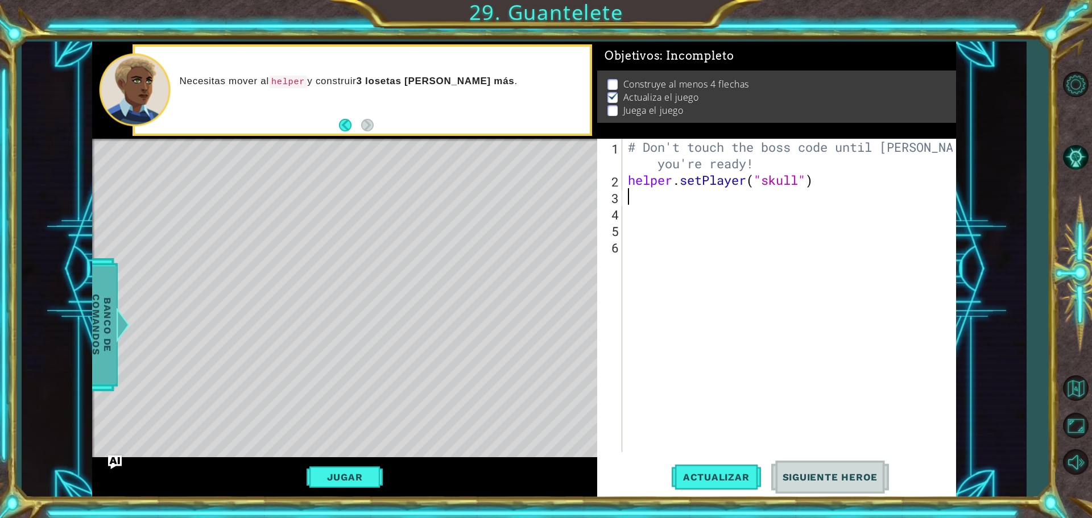
click at [98, 344] on span "Banco de comandos" at bounding box center [102, 325] width 30 height 118
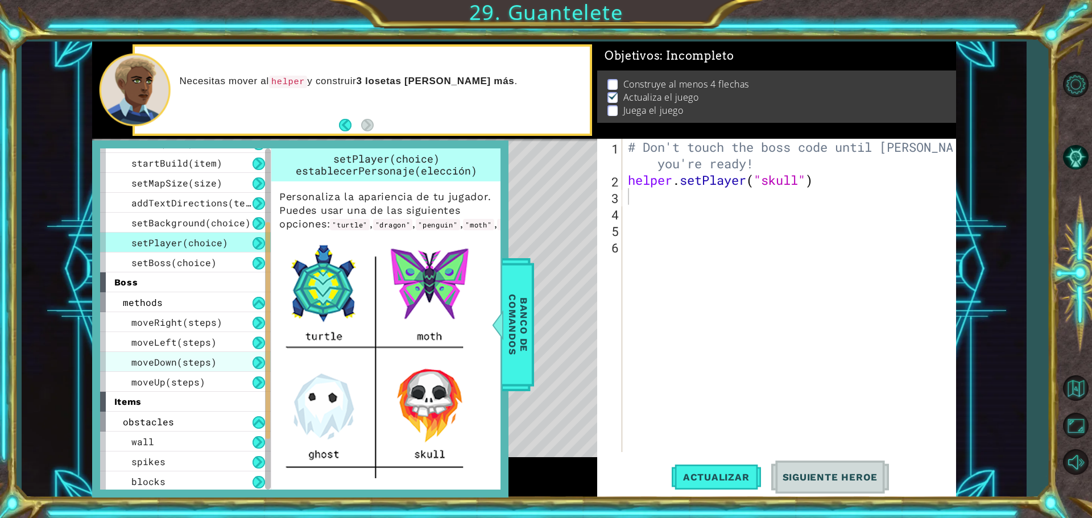
scroll to position [171, 0]
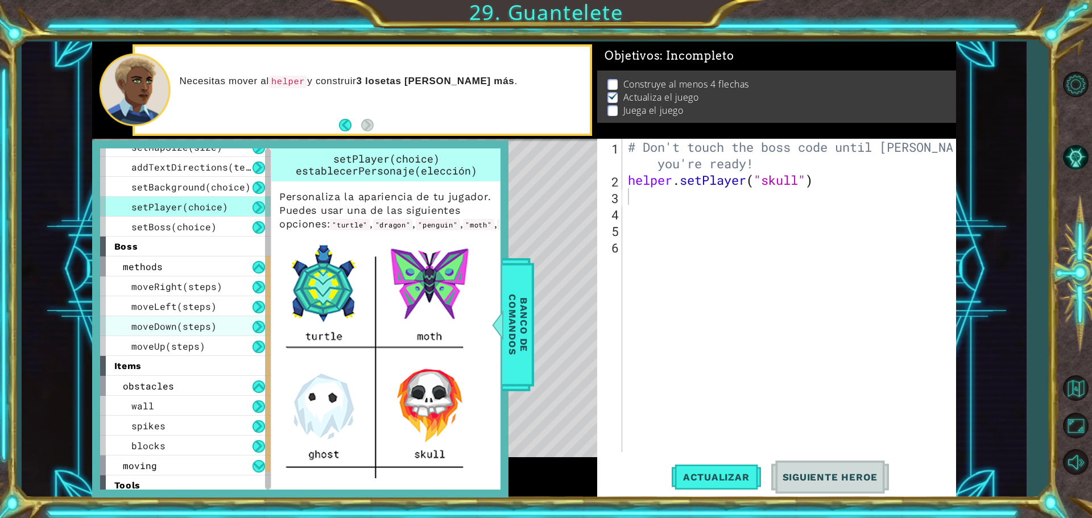
click at [205, 387] on div "obstacles" at bounding box center [185, 386] width 171 height 20
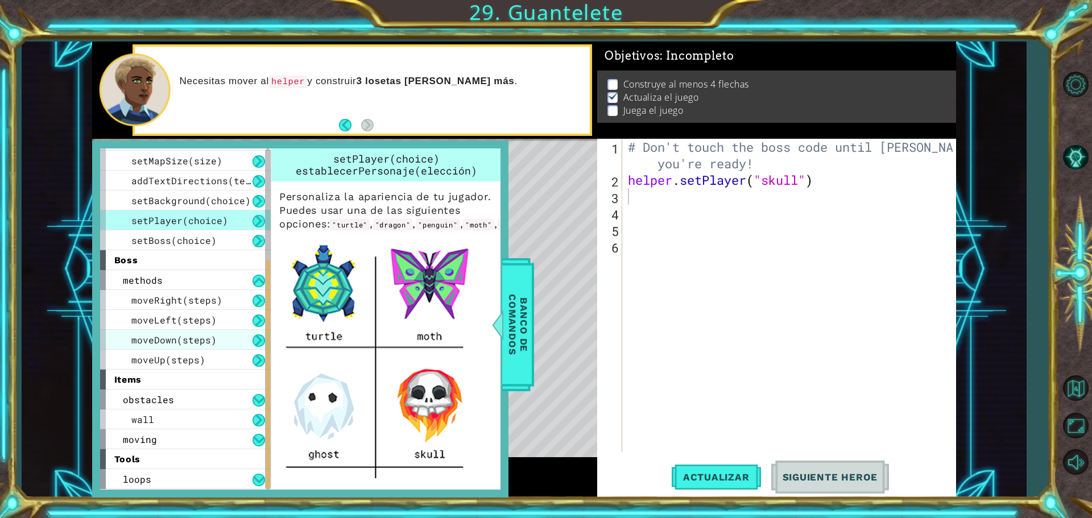
scroll to position [137, 0]
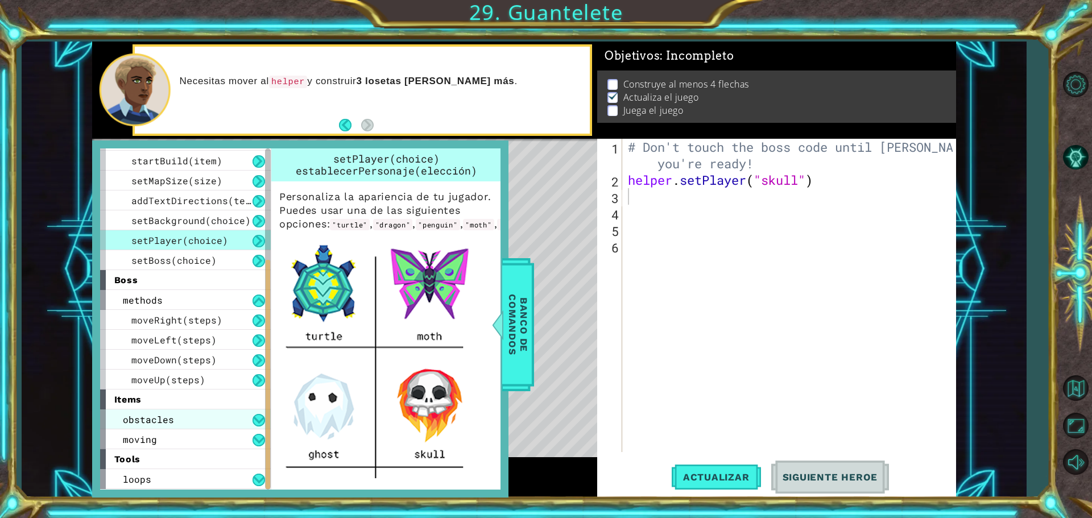
click at [217, 423] on div "obstacles" at bounding box center [185, 420] width 171 height 20
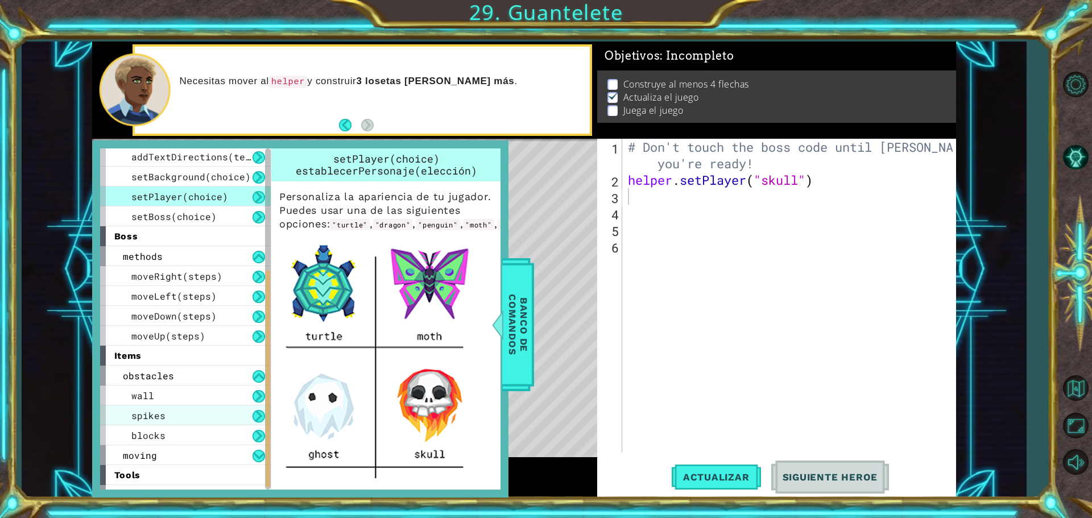
scroll to position [196, 0]
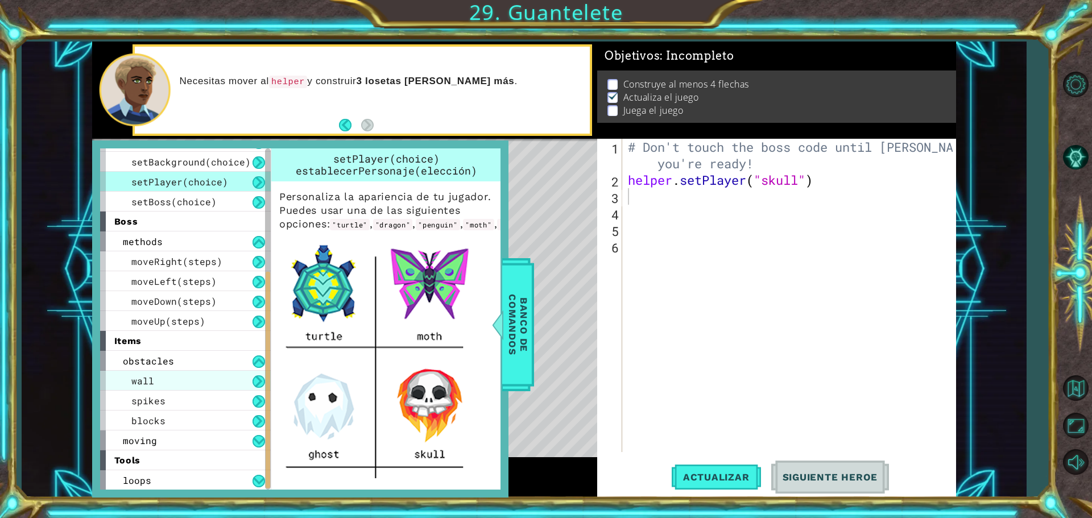
click at [230, 390] on div "wall" at bounding box center [185, 381] width 171 height 20
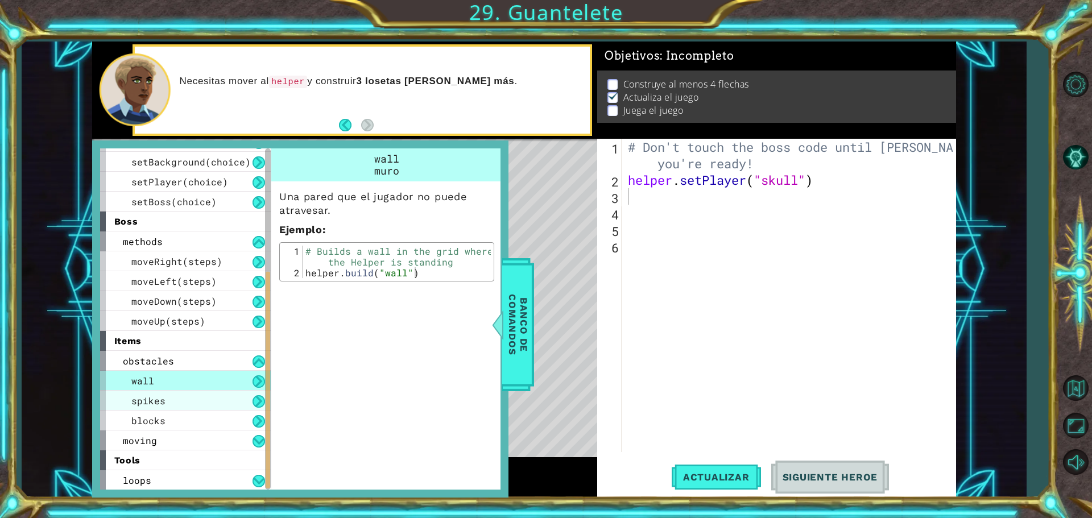
click at [230, 395] on div "spikes" at bounding box center [185, 401] width 171 height 20
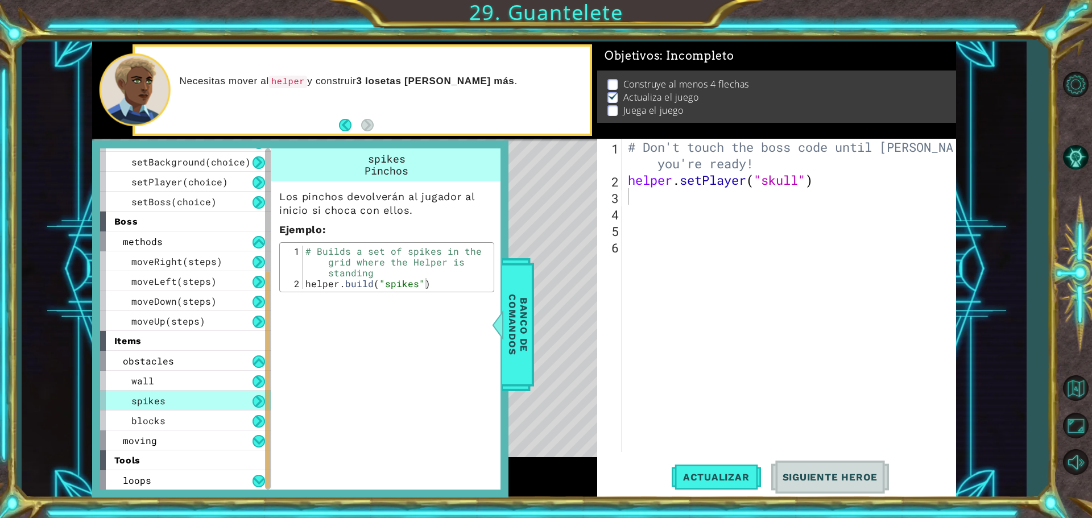
type textarea "[DOMAIN_NAME]("spikes")"
drag, startPoint x: 309, startPoint y: 284, endPoint x: 396, endPoint y: 292, distance: 88.0
click at [396, 292] on div "[DOMAIN_NAME]("spikes") 1 2 # Builds a set of spikes in the grid where the Help…" at bounding box center [386, 267] width 215 height 50
drag, startPoint x: 305, startPoint y: 287, endPoint x: 457, endPoint y: 291, distance: 151.3
click at [457, 291] on div "[DOMAIN_NAME]("spikes") 1 2 # Builds a set of spikes in the grid where the Help…" at bounding box center [386, 267] width 215 height 50
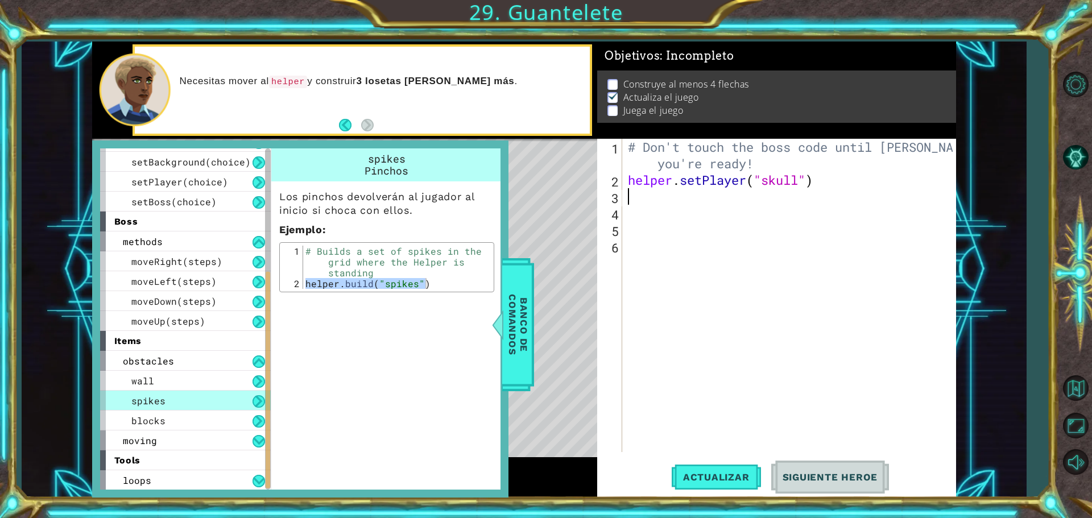
click at [678, 200] on div "# Don't touch the boss code until [PERSON_NAME] says you're ready! helper . set…" at bounding box center [792, 320] width 333 height 363
paste textarea "[DOMAIN_NAME]("spikes")"
click at [526, 336] on span "Banco de comandos" at bounding box center [518, 325] width 30 height 118
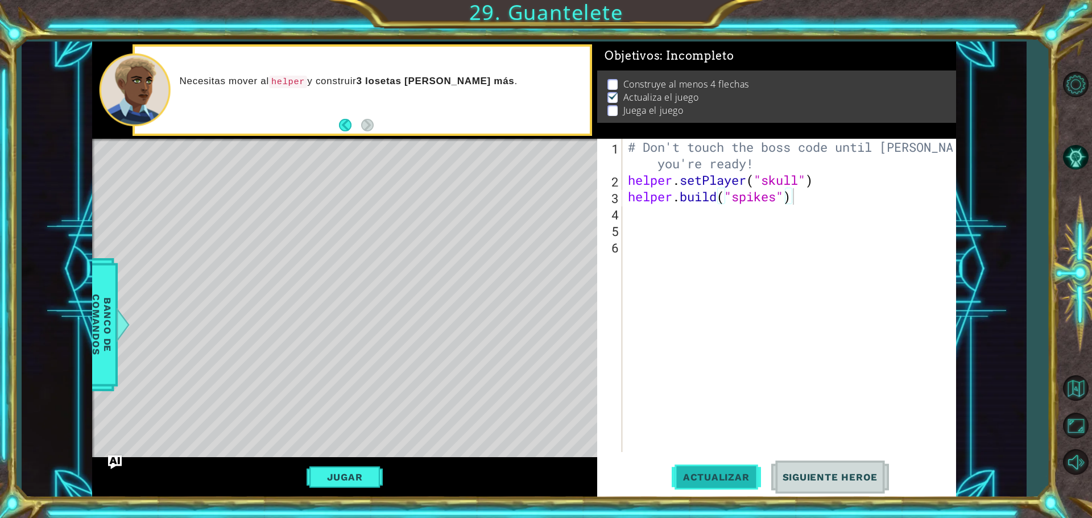
click at [747, 468] on button "Actualizar" at bounding box center [716, 477] width 89 height 36
click at [696, 478] on span "Actualizar" at bounding box center [716, 477] width 89 height 11
click at [733, 476] on span "Actualizar" at bounding box center [716, 477] width 89 height 11
click at [370, 482] on button "Jugar" at bounding box center [345, 477] width 77 height 22
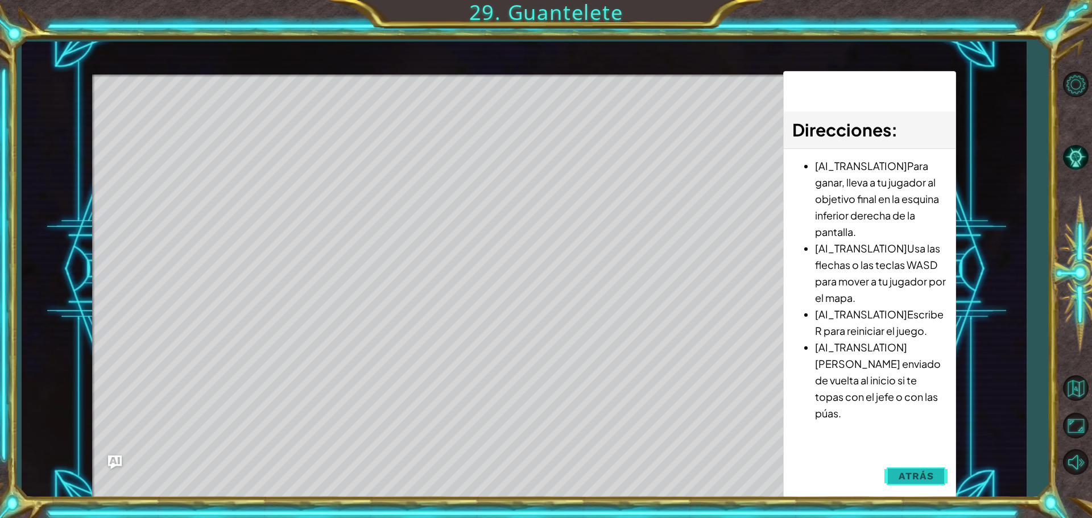
click at [936, 480] on button "Atrás" at bounding box center [915, 476] width 63 height 23
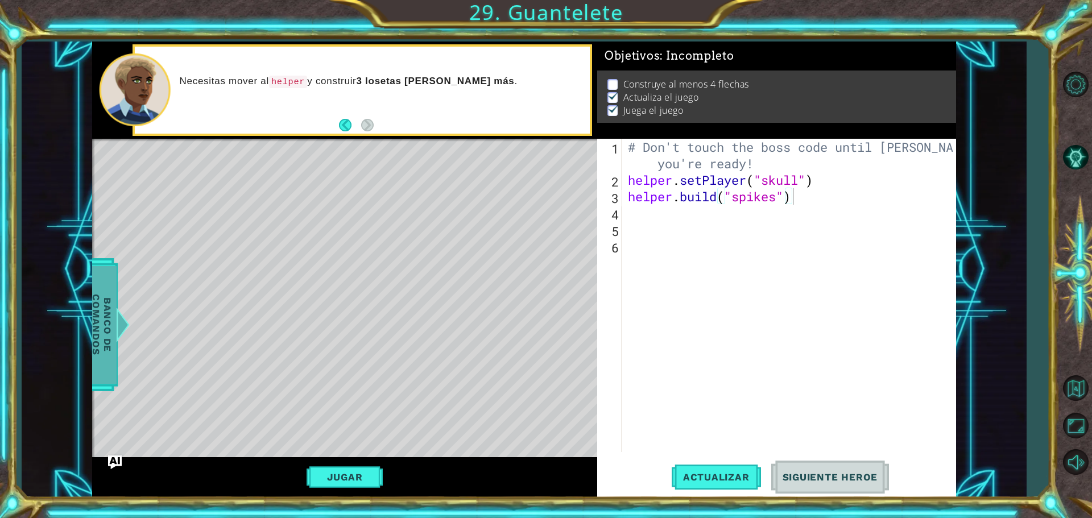
click at [125, 316] on div at bounding box center [122, 325] width 14 height 34
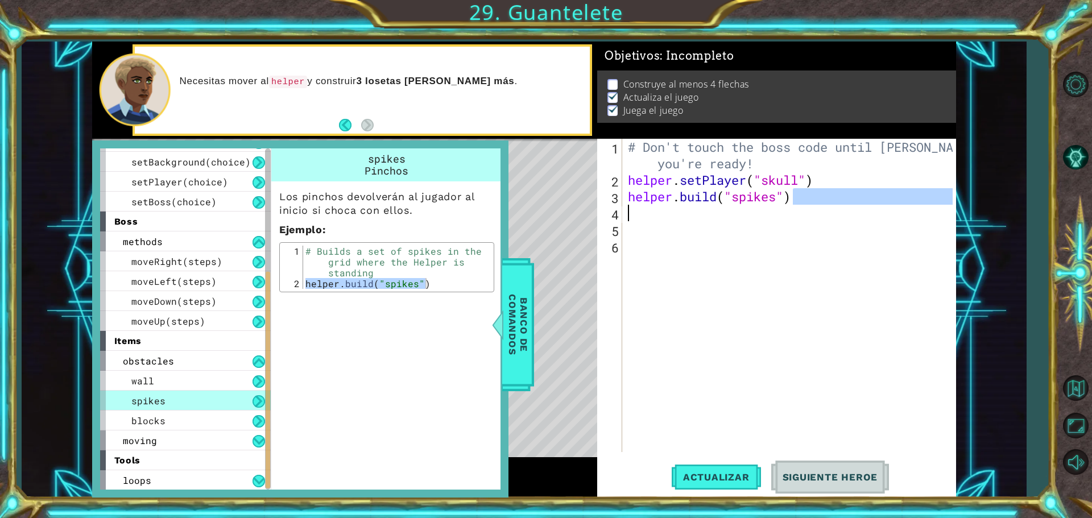
drag, startPoint x: 845, startPoint y: 200, endPoint x: 709, endPoint y: 206, distance: 135.5
click at [709, 206] on div "# Don't touch the boss code until [PERSON_NAME] says you're ready! helper . set…" at bounding box center [792, 320] width 333 height 363
type textarea "[DOMAIN_NAME]("spikes")"
click at [709, 206] on div "# Don't touch the boss code until [PERSON_NAME] says you're ready! helper . set…" at bounding box center [789, 295] width 327 height 313
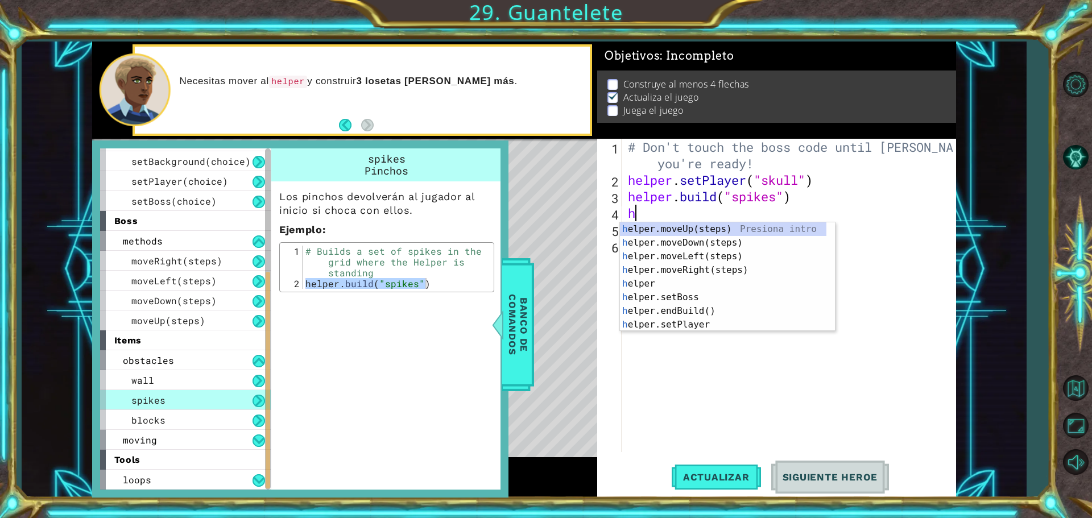
type textarea "h"
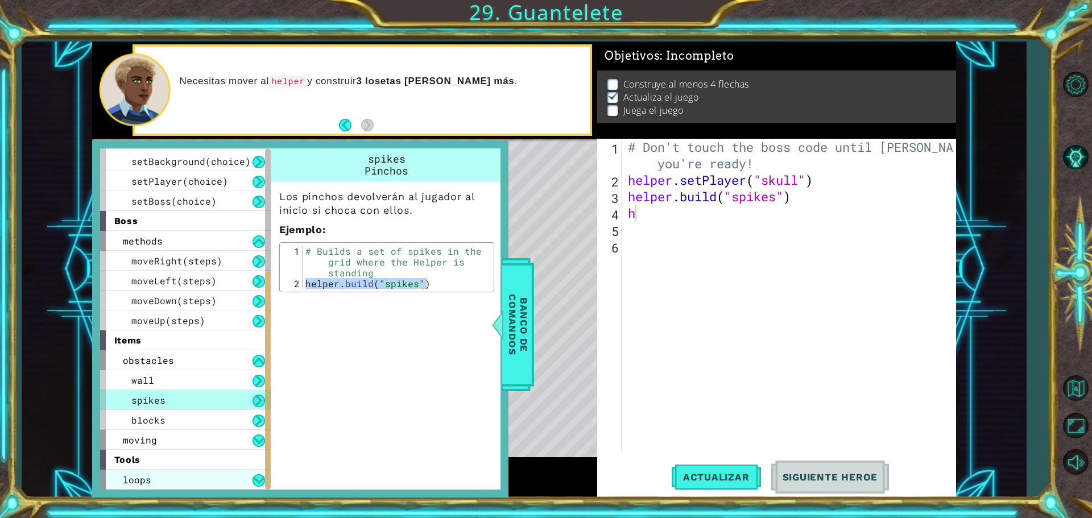
click at [111, 474] on div "loops" at bounding box center [185, 480] width 171 height 20
click at [258, 478] on button at bounding box center [259, 480] width 13 height 13
click at [258, 472] on div "loops" at bounding box center [185, 480] width 171 height 20
click at [258, 479] on button at bounding box center [259, 480] width 13 height 13
click at [258, 478] on button at bounding box center [259, 480] width 13 height 13
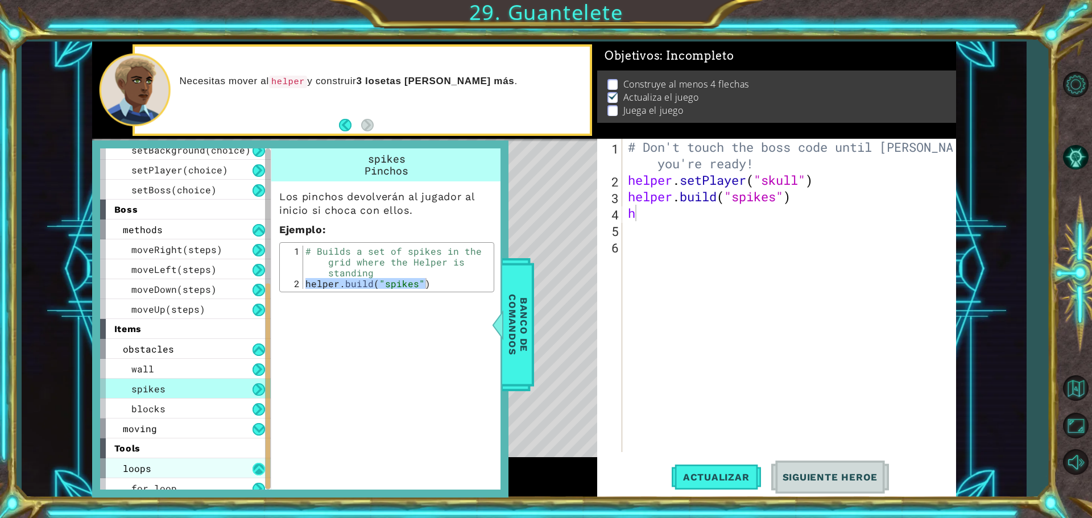
scroll to position [216, 0]
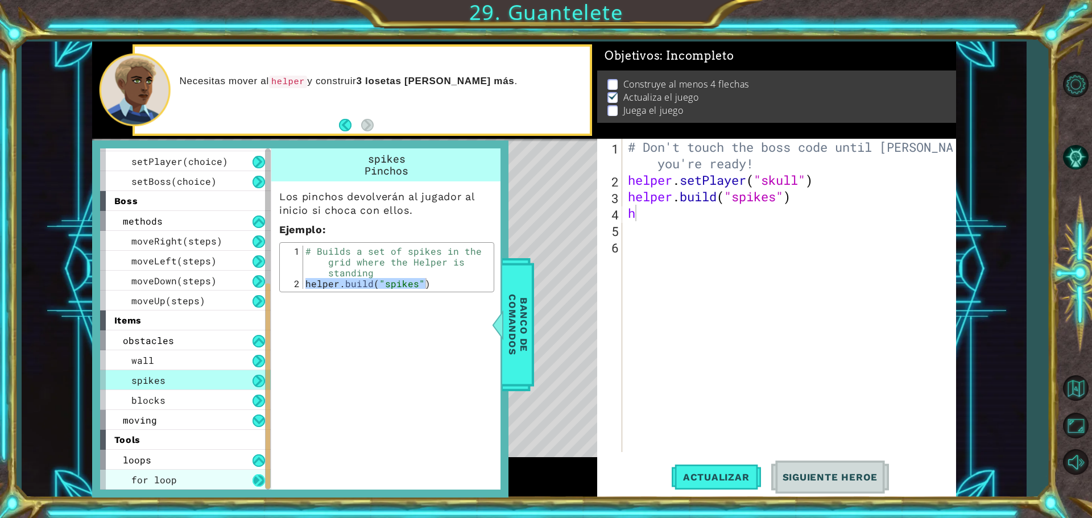
click at [255, 481] on button at bounding box center [259, 480] width 13 height 13
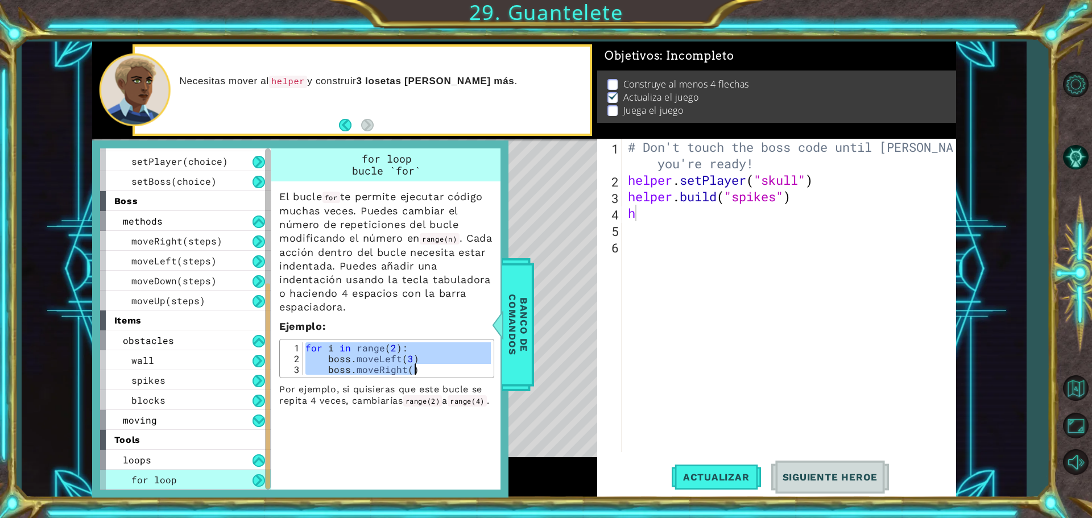
drag, startPoint x: 305, startPoint y: 347, endPoint x: 444, endPoint y: 373, distance: 141.2
click at [444, 373] on div "for i in range ( 2 ) : boss . moveLeft ( 3 ) boss . moveRight ( )" at bounding box center [397, 369] width 188 height 54
type textarea "boss.moveLeft(3) boss.moveRight()"
type textarea "[DOMAIN_NAME]("spikes")"
drag, startPoint x: 801, startPoint y: 197, endPoint x: 623, endPoint y: 196, distance: 178.0
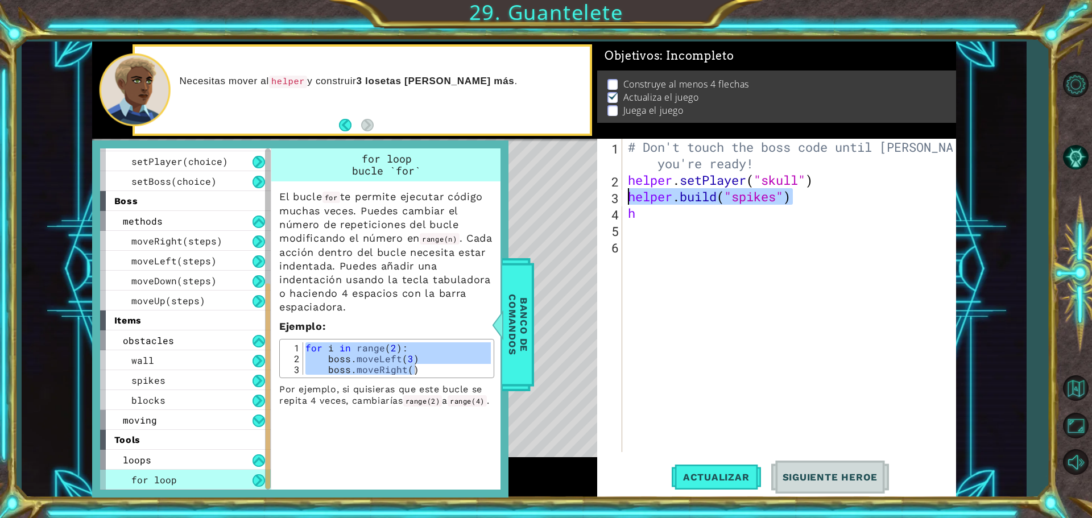
click at [623, 196] on div "[DOMAIN_NAME]("spikes") 1 2 3 4 5 6 # Don't touch the boss code until [PERSON_N…" at bounding box center [774, 295] width 355 height 313
click at [668, 217] on div "# Don't touch the boss code until [PERSON_NAME] says you're ready! helper . set…" at bounding box center [792, 320] width 333 height 363
type textarea "h"
click at [768, 162] on div "# Don't touch the boss code until [PERSON_NAME] says you're ready! helper . set…" at bounding box center [792, 320] width 333 height 363
click at [827, 174] on div "# Don't touch the boss code until [PERSON_NAME] says you're ready! helper . set…" at bounding box center [792, 320] width 333 height 363
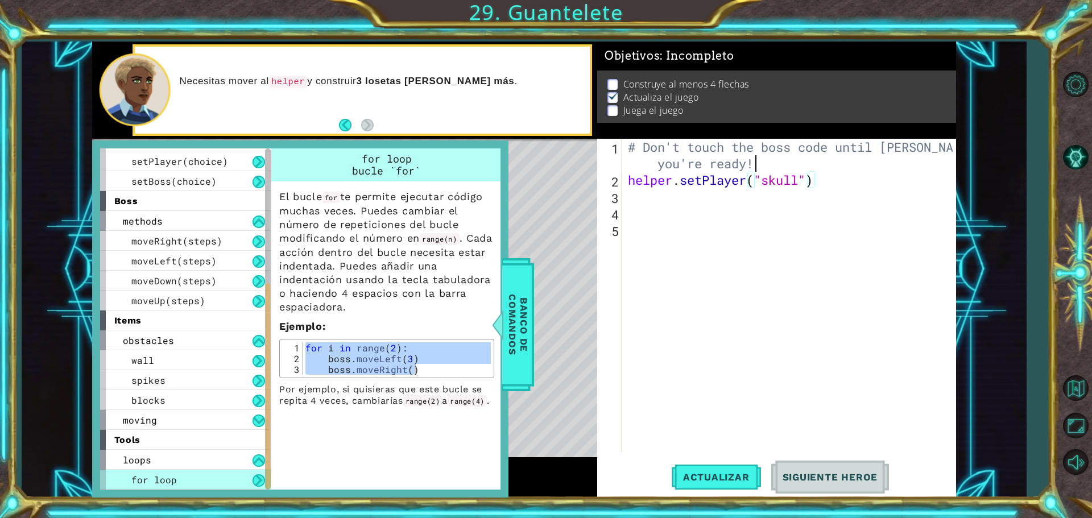
click at [756, 164] on div "# Don't touch the boss code until [PERSON_NAME] says you're ready! helper . set…" at bounding box center [792, 320] width 333 height 363
type textarea "# Don't touch the boss code until [PERSON_NAME] says you're ready!"
paste textarea "boss.moveRight()"
type textarea "boss.moveRight()"
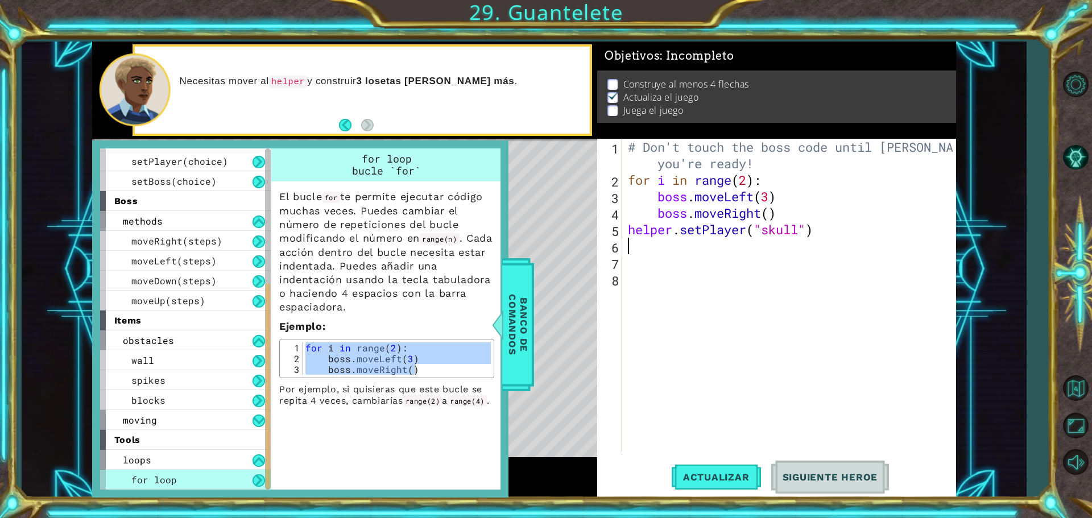
click at [842, 247] on div "# Don't touch the boss code until [PERSON_NAME] says you're ready! for i in ran…" at bounding box center [792, 320] width 333 height 363
click at [792, 214] on div "# Don't touch the boss code until [PERSON_NAME] says you're ready! for i in ran…" at bounding box center [792, 320] width 333 height 363
type textarea "boss.moveRight()"
click at [820, 251] on div "# Don't touch the boss code until [PERSON_NAME] says you're ready! for i in ran…" at bounding box center [792, 320] width 333 height 363
type textarea "helper.setPlayer("skull")"
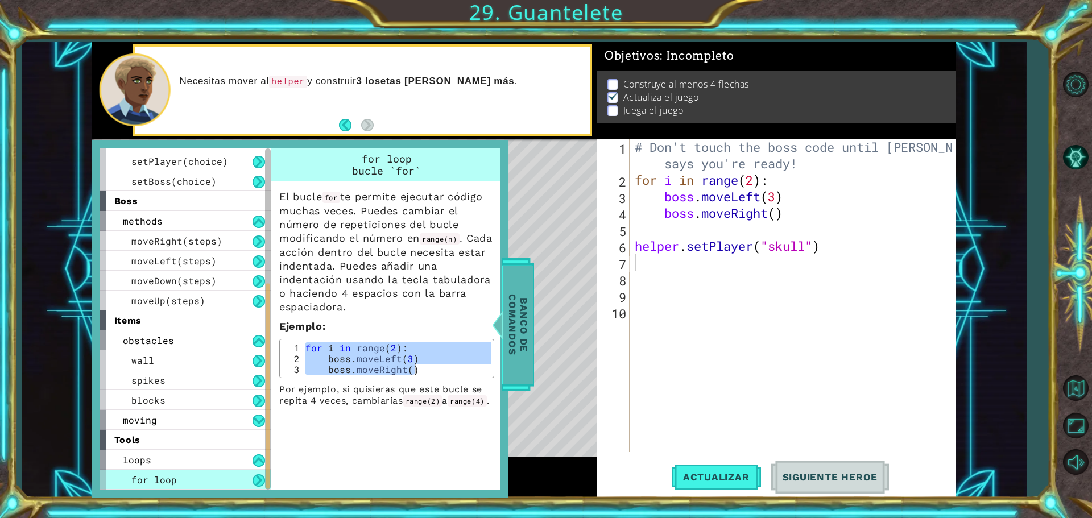
click at [522, 311] on span "Banco de comandos" at bounding box center [518, 325] width 30 height 118
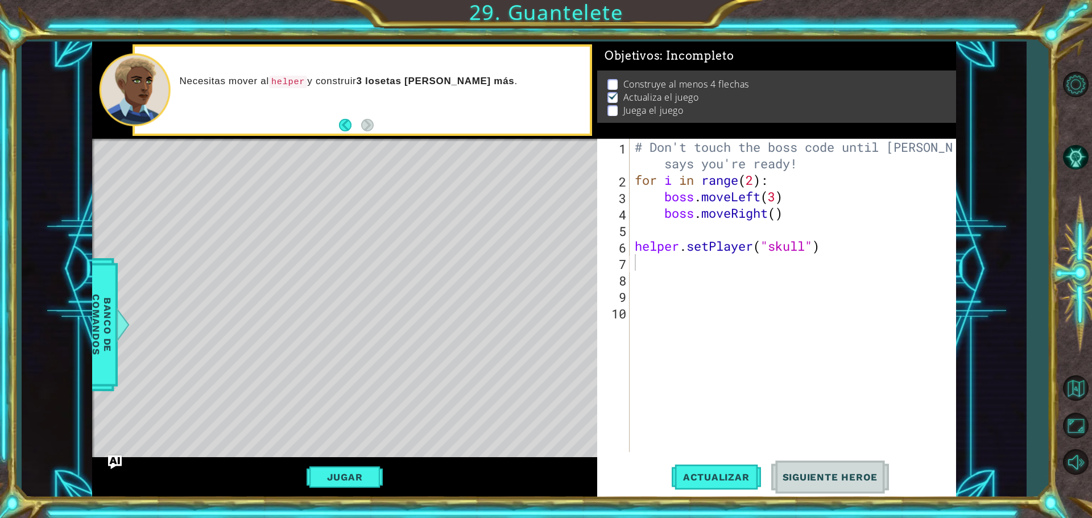
click at [631, 270] on div "1 2 3 4 5 6 7 8 9 10 # Don't touch the boss code until [PERSON_NAME] says you'r…" at bounding box center [774, 295] width 355 height 313
type textarea "h"
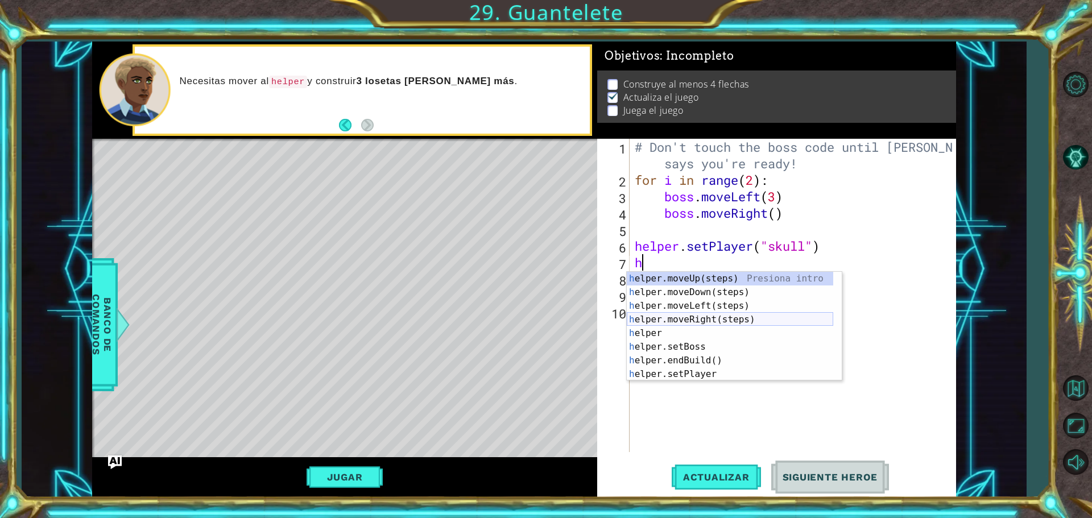
click at [728, 325] on div "h elper.moveUp(steps) Presiona intro h elper.moveDown(steps) Presiona intro h e…" at bounding box center [730, 340] width 206 height 137
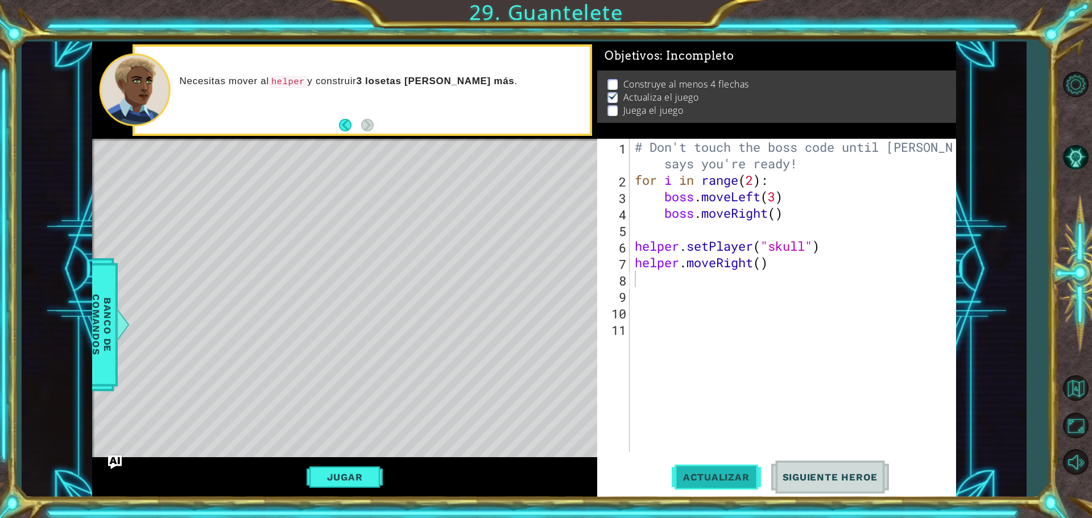
click at [726, 487] on button "Actualizar" at bounding box center [716, 477] width 89 height 36
drag, startPoint x: 787, startPoint y: 269, endPoint x: 643, endPoint y: 267, distance: 144.5
click at [643, 267] on div "# Don't touch the boss code until [PERSON_NAME] says you're ready! for i in ran…" at bounding box center [795, 320] width 326 height 363
type textarea "helper.moveRight()"
click at [803, 257] on div "# Don't touch the boss code until [PERSON_NAME] says you're ready! for i in ran…" at bounding box center [792, 295] width 320 height 313
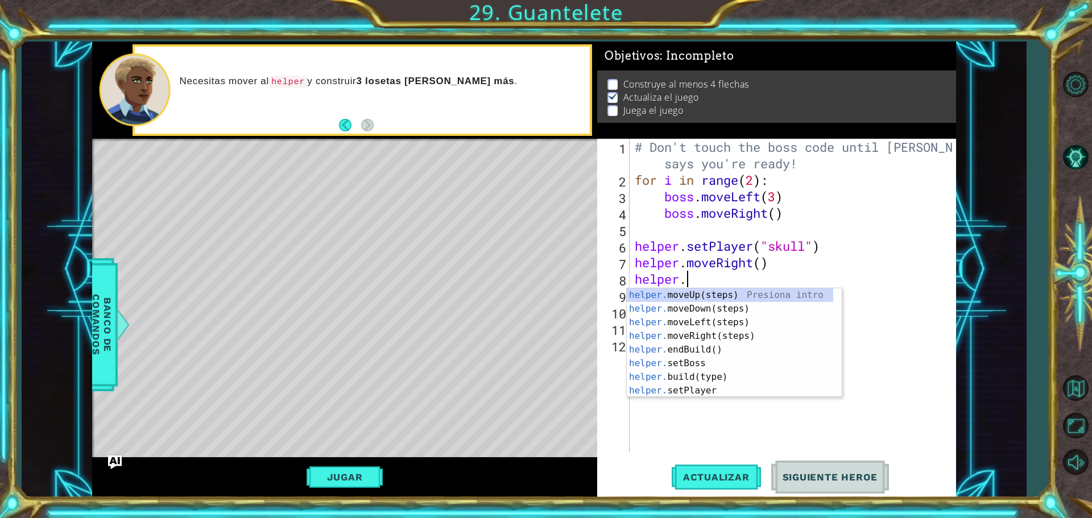
scroll to position [0, 2]
click at [717, 298] on div "helper.b uild(type) Presiona intro helper. end B uild() Presiona intro helper. …" at bounding box center [734, 336] width 215 height 96
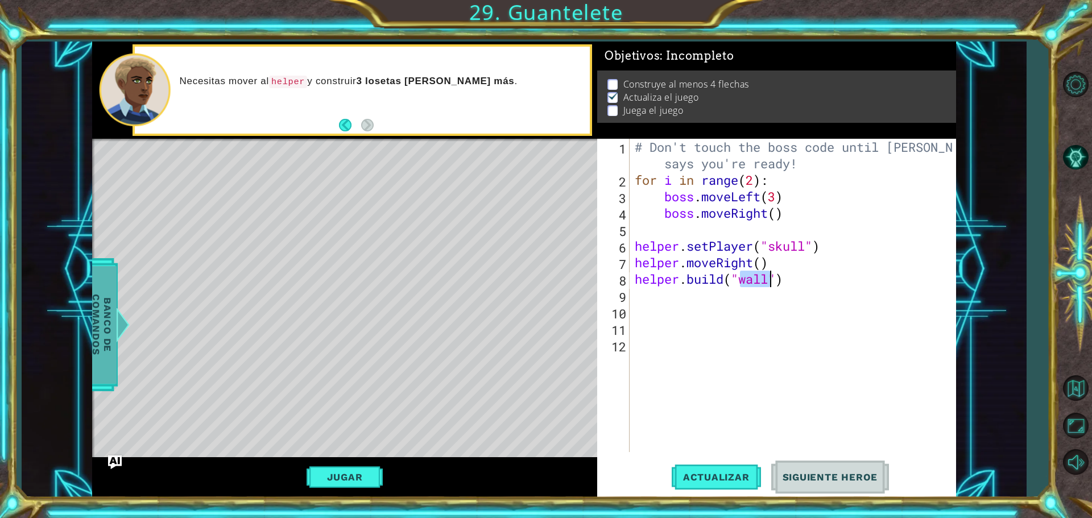
type textarea "[DOMAIN_NAME]("wall")"
click at [111, 302] on span "Banco de comandos" at bounding box center [102, 325] width 30 height 118
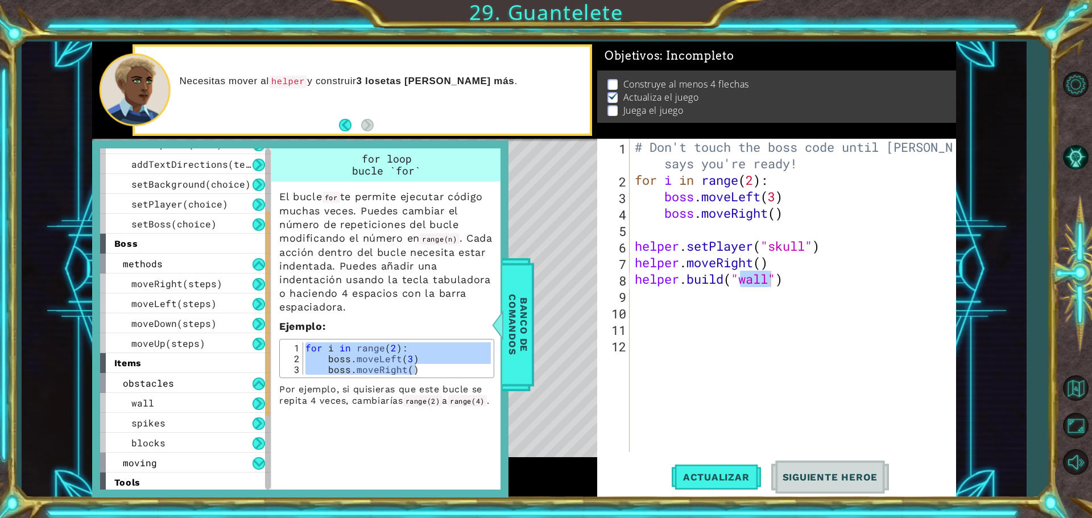
scroll to position [216, 0]
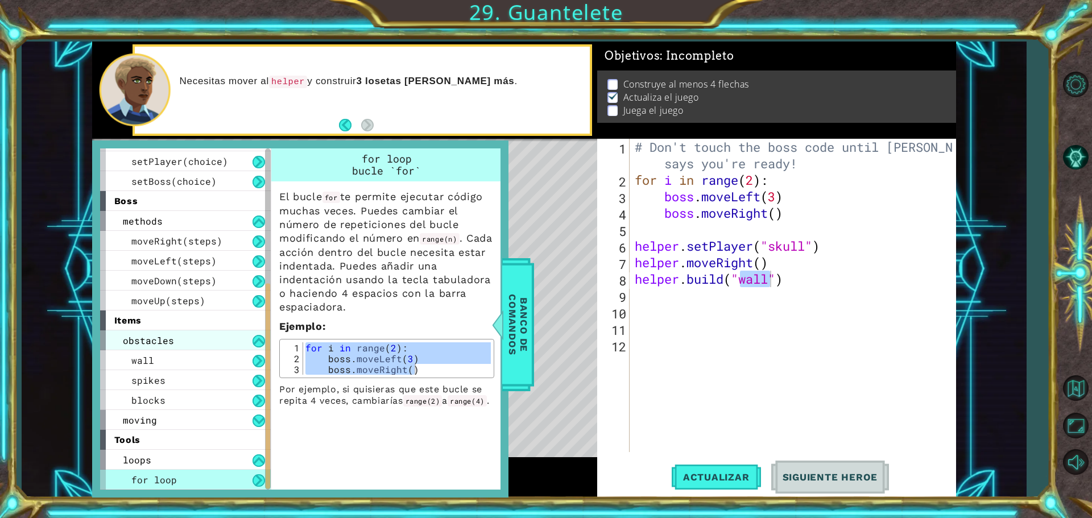
click at [178, 334] on div "obstacles" at bounding box center [185, 340] width 171 height 20
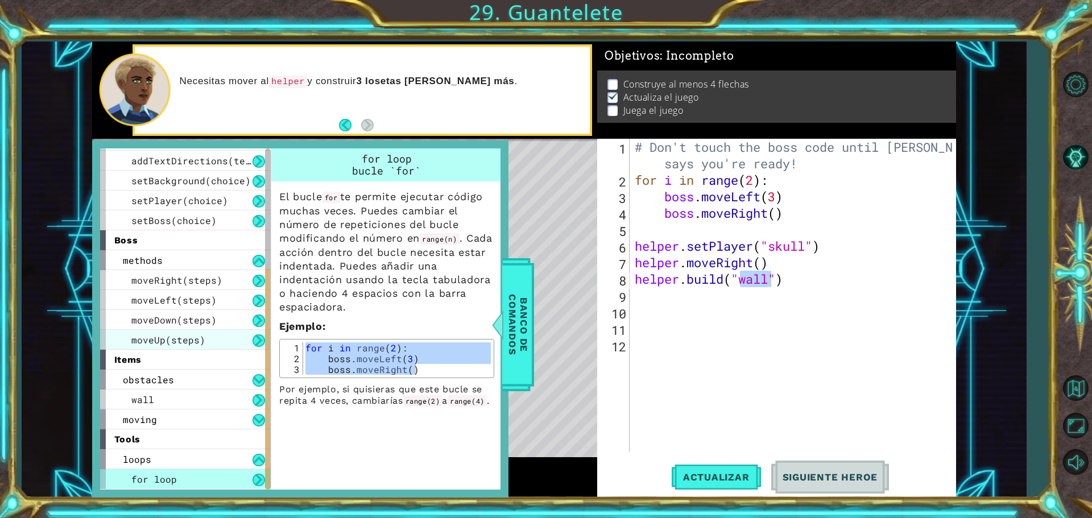
scroll to position [157, 0]
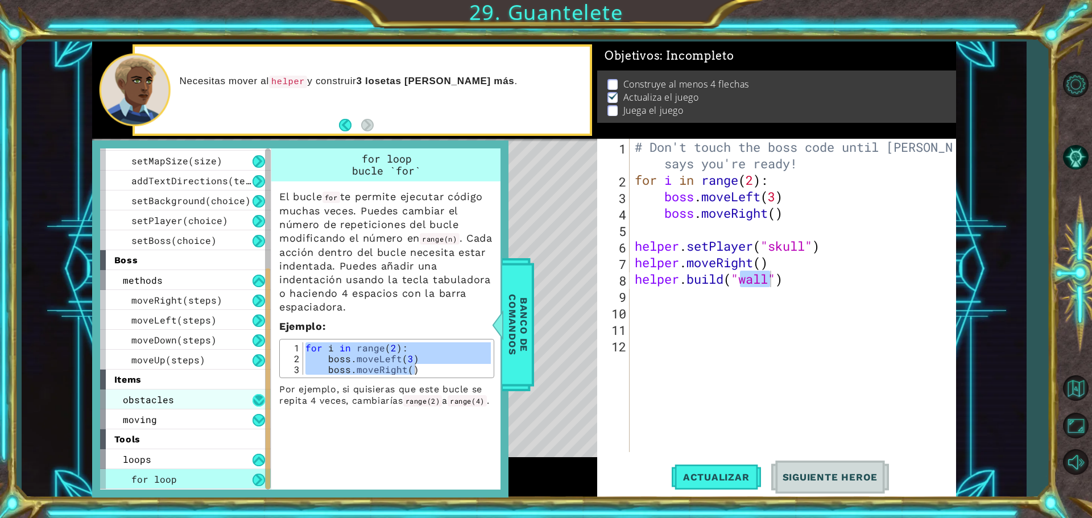
click at [262, 394] on button at bounding box center [259, 400] width 13 height 13
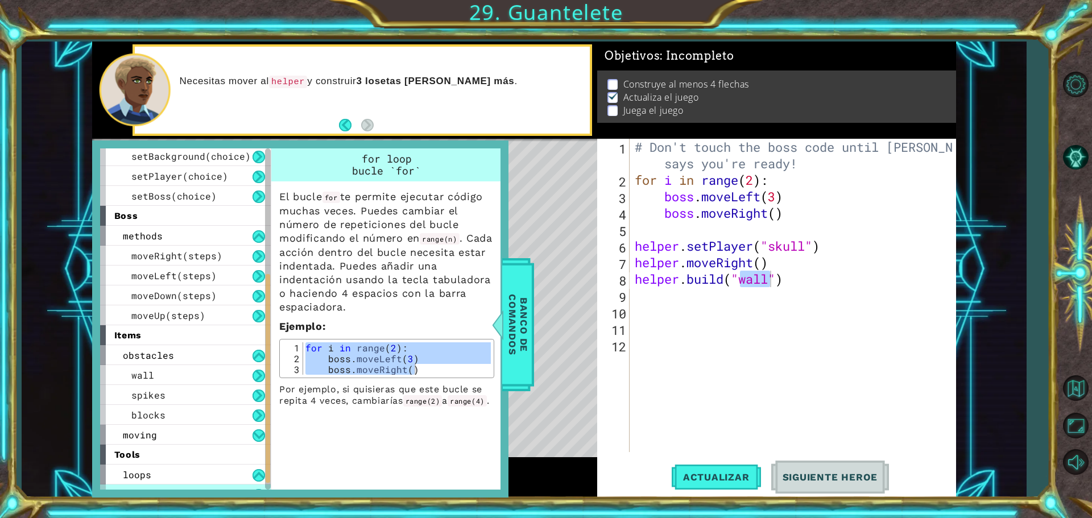
scroll to position [216, 0]
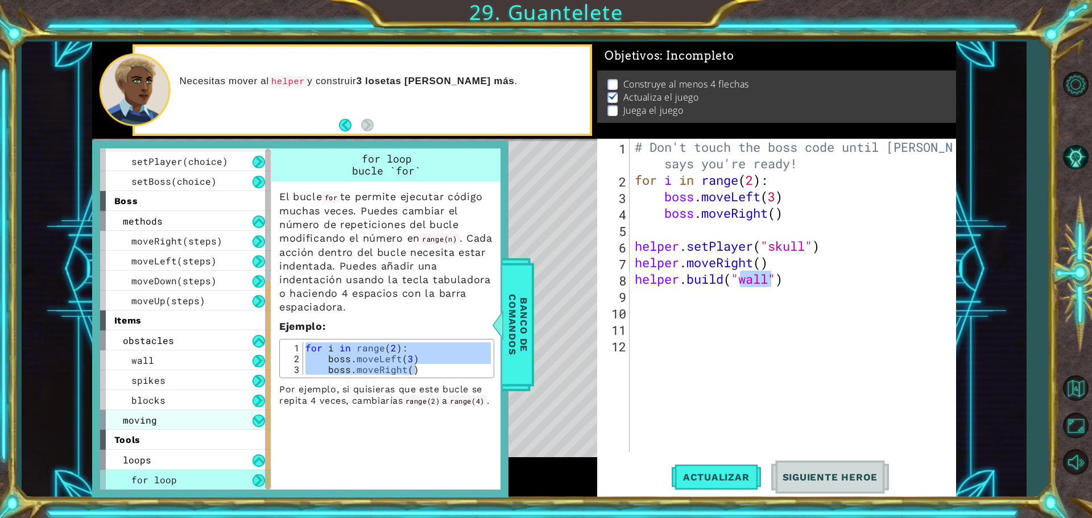
click at [182, 418] on div "moving" at bounding box center [185, 420] width 171 height 20
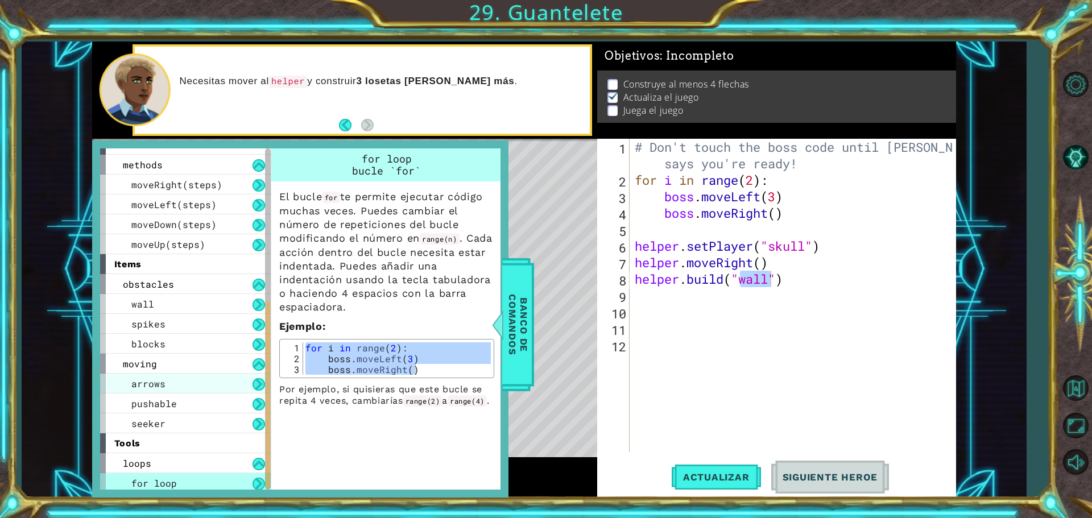
scroll to position [276, 0]
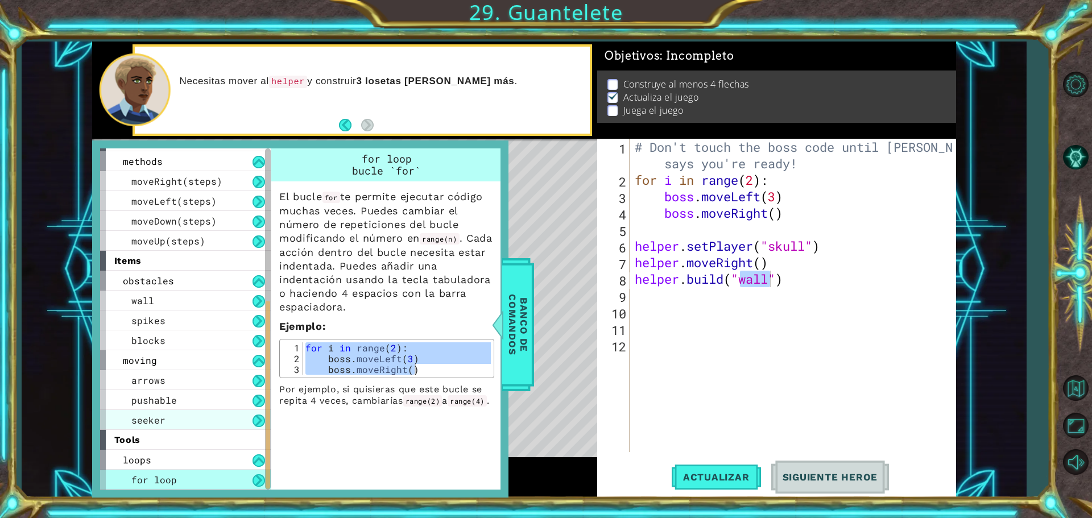
click at [241, 410] on div "seeker" at bounding box center [185, 420] width 171 height 20
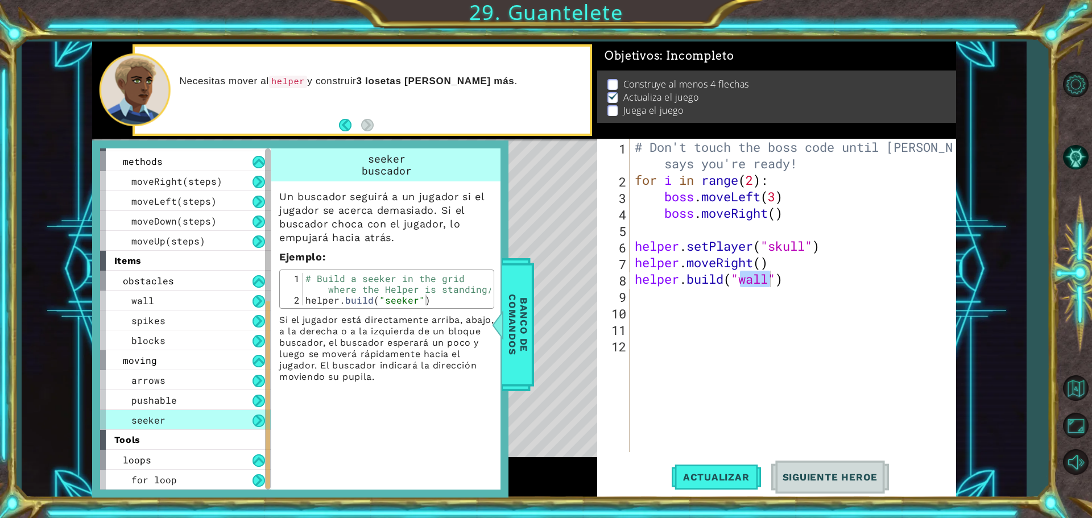
type textarea "[DOMAIN_NAME]("seeker")"
drag, startPoint x: 306, startPoint y: 302, endPoint x: 358, endPoint y: 313, distance: 53.5
click at [358, 313] on div "Un buscador seguirá a un jugador si el jugador se acerca demasiado. Si el busca…" at bounding box center [386, 281] width 231 height 201
click at [388, 301] on div "# Build a seeker in the grid where the Helper is standing/ helper . build ( "se…" at bounding box center [397, 289] width 188 height 32
drag, startPoint x: 381, startPoint y: 297, endPoint x: 413, endPoint y: 305, distance: 33.4
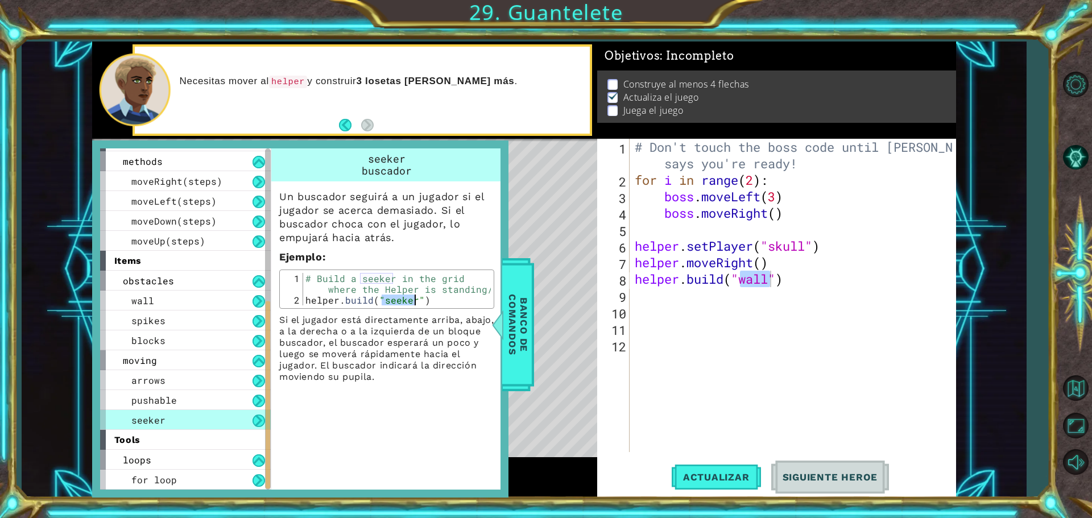
click at [413, 305] on div "# Build a seeker in the grid where the Helper is standing/ helper . build ( "se…" at bounding box center [397, 305] width 188 height 65
click at [773, 279] on div "# Don't touch the boss code until [PERSON_NAME] says you're ready! for i in ran…" at bounding box center [792, 295] width 320 height 313
paste textarea "seeker"
type textarea "[DOMAIN_NAME]("seeker")"
drag, startPoint x: 712, startPoint y: 462, endPoint x: 700, endPoint y: 464, distance: 12.1
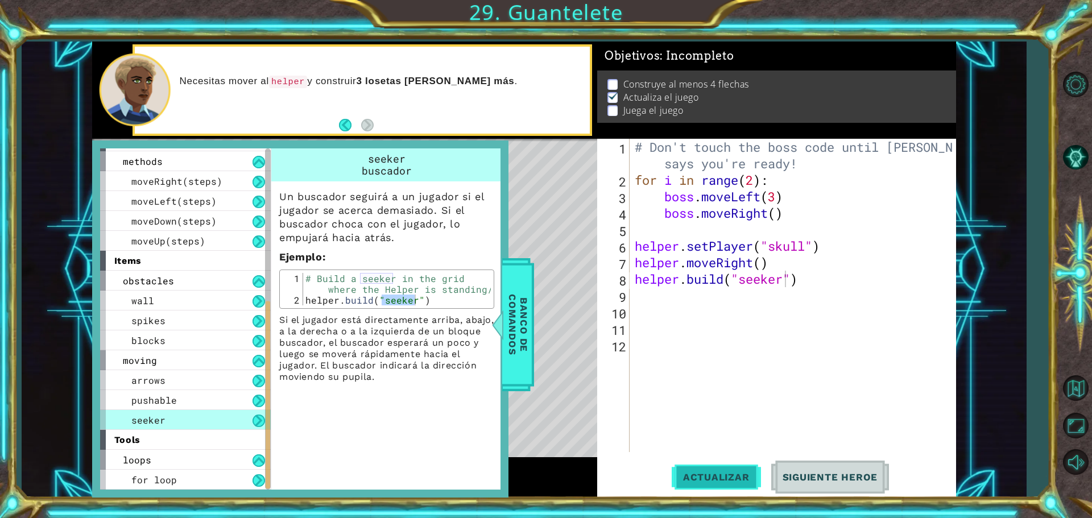
click at [710, 462] on button "Actualizar" at bounding box center [716, 477] width 89 height 36
click at [519, 313] on span "Banco de comandos" at bounding box center [518, 325] width 30 height 118
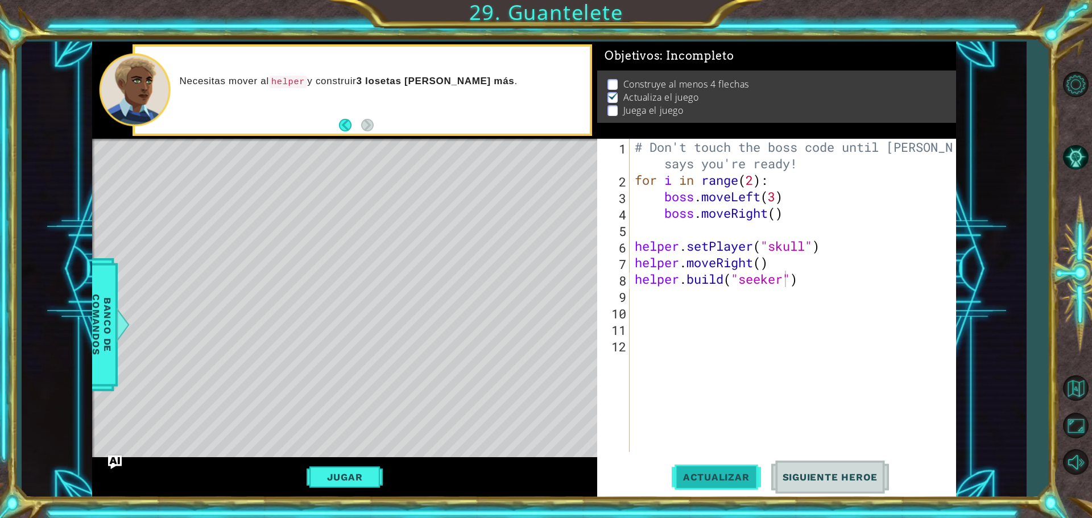
click at [744, 493] on button "Actualizar" at bounding box center [716, 477] width 89 height 36
click at [350, 472] on button "Jugar" at bounding box center [345, 477] width 77 height 22
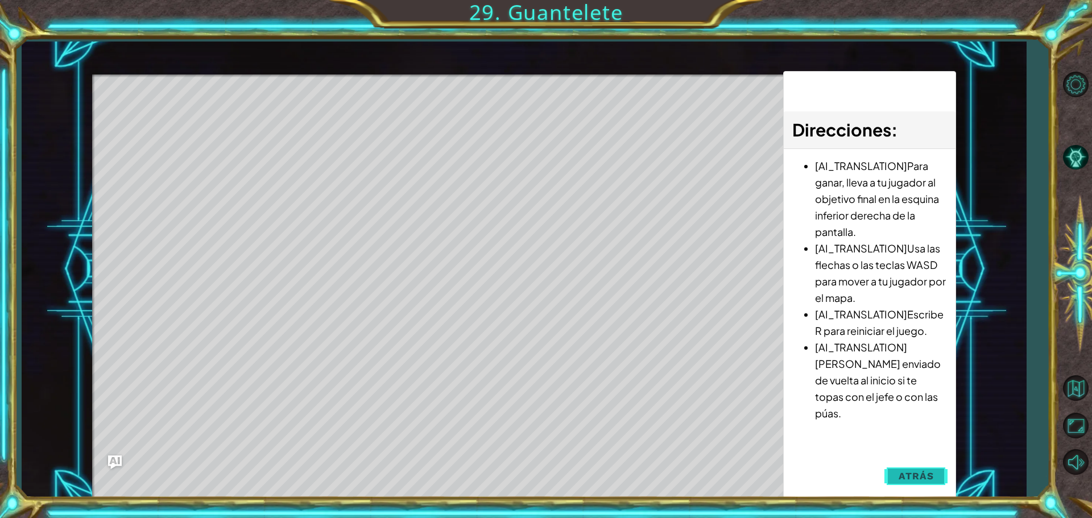
click at [919, 468] on button "Atrás" at bounding box center [915, 476] width 63 height 23
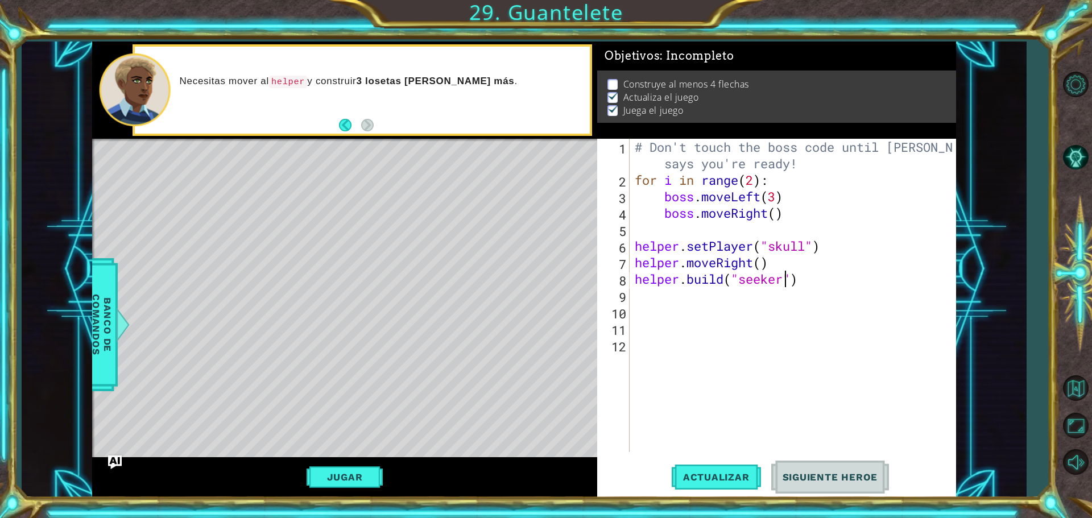
click at [784, 276] on div "# Don't touch the boss code until [PERSON_NAME] says you're ready! for i in ran…" at bounding box center [795, 320] width 326 height 363
click at [829, 277] on div "# Don't touch the boss code until [PERSON_NAME] says you're ready! for i in ran…" at bounding box center [795, 320] width 326 height 363
